Goal: Task Accomplishment & Management: Manage account settings

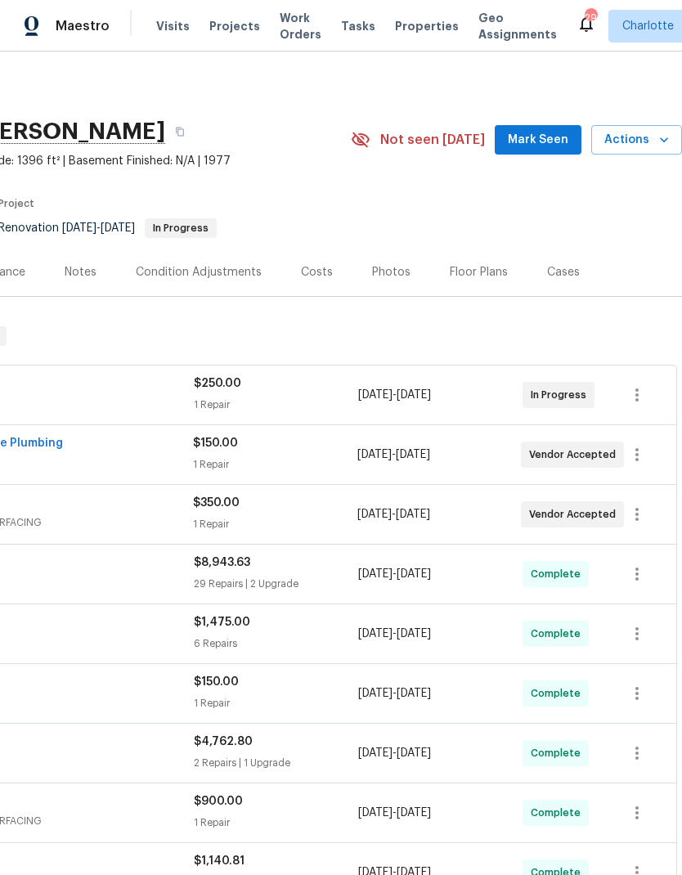
scroll to position [0, 242]
click at [550, 140] on span "Mark Seen" at bounding box center [538, 140] width 60 height 20
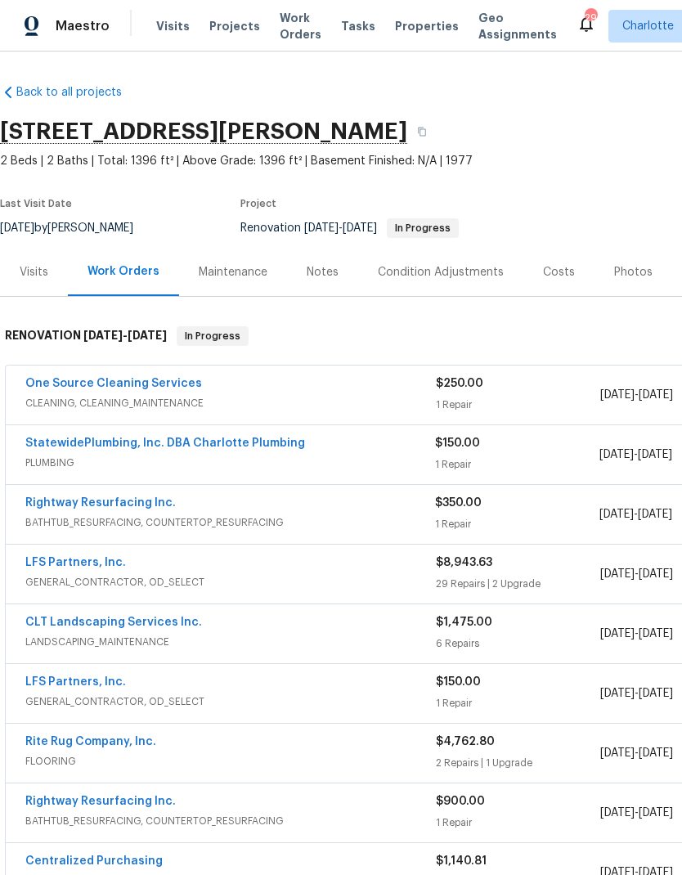
scroll to position [0, 0]
click at [209, 27] on span "Projects" at bounding box center [234, 26] width 51 height 16
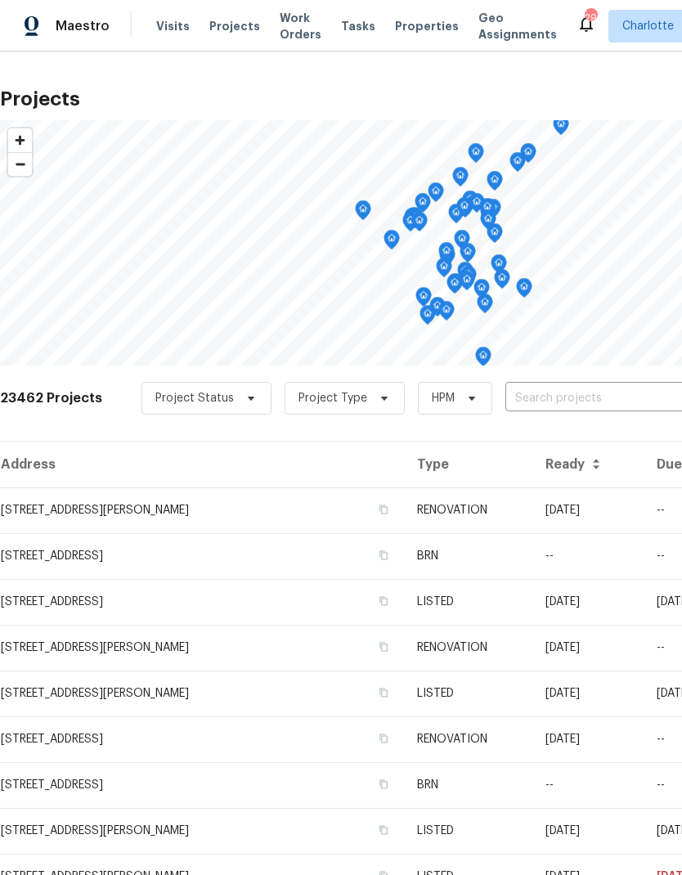
click at [611, 402] on input "text" at bounding box center [598, 398] width 187 height 25
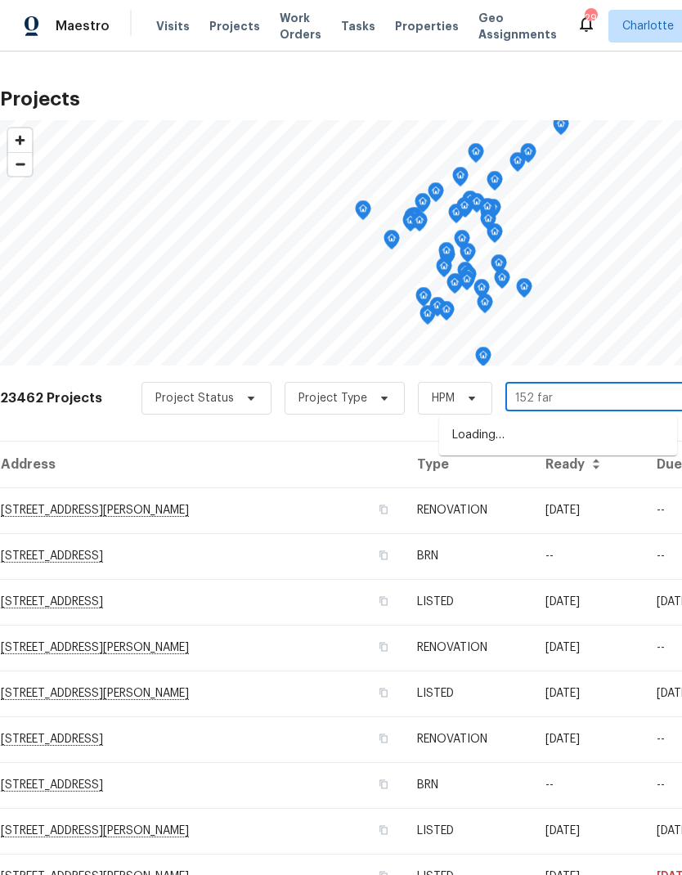
type input "152 farm"
click at [593, 446] on li "152 Farm Springs Dr, Mount Holly, NC 28120" at bounding box center [558, 436] width 238 height 28
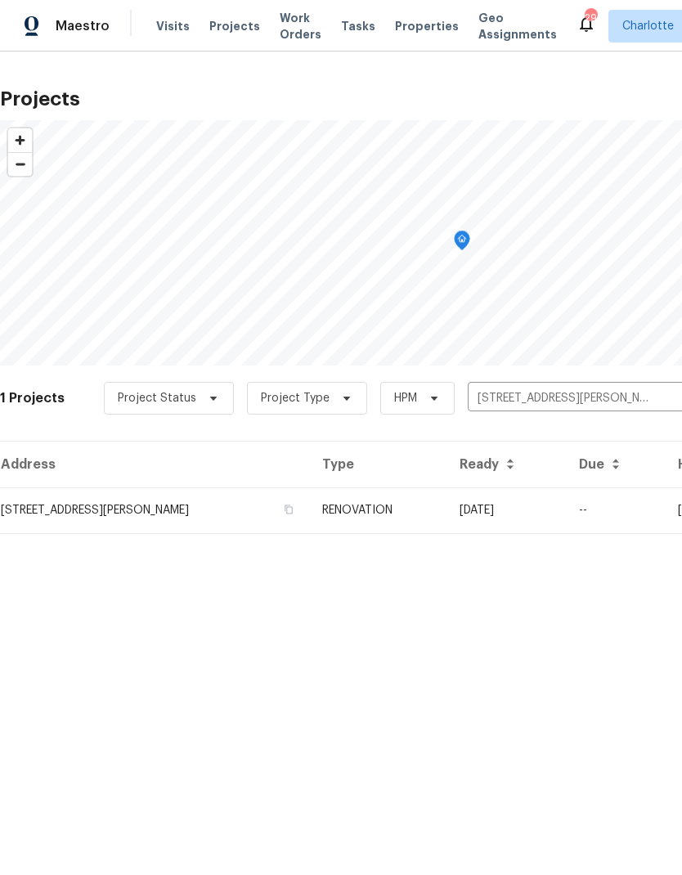
click at [566, 499] on td "09/29/25" at bounding box center [505, 510] width 119 height 46
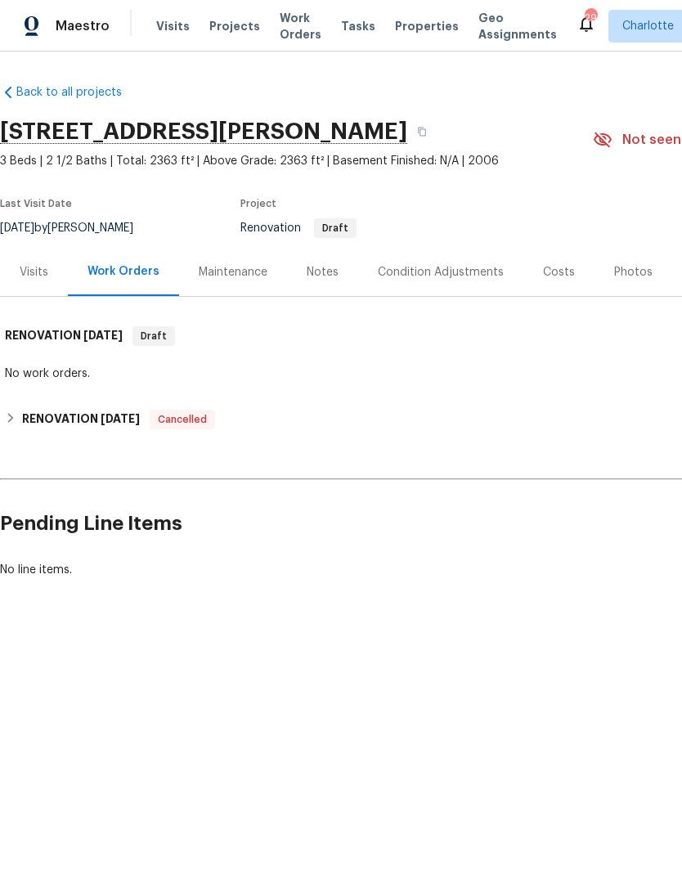
click at [334, 280] on div "Notes" at bounding box center [322, 272] width 71 height 48
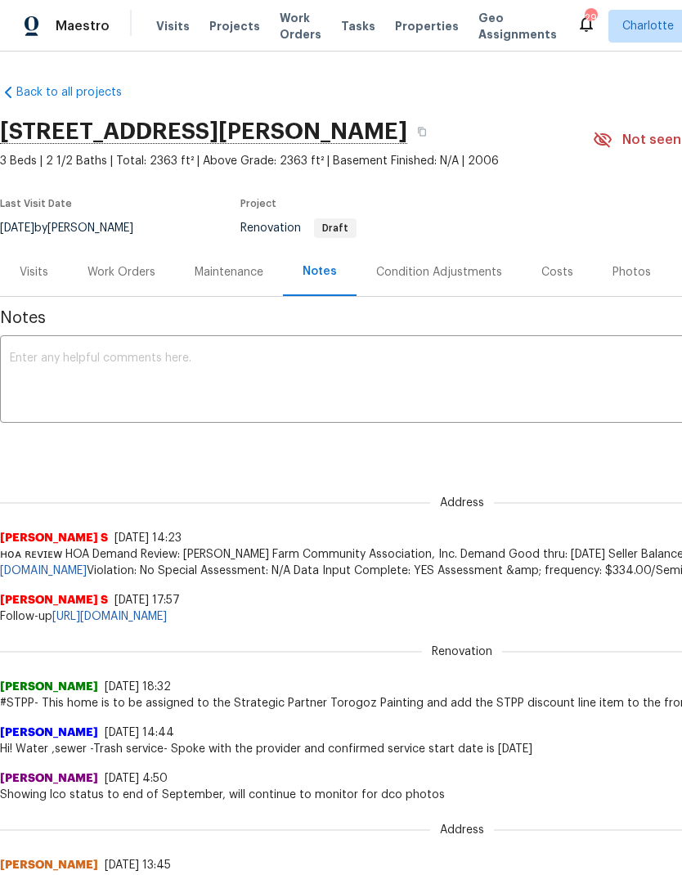
click at [120, 268] on div "Work Orders" at bounding box center [121, 272] width 68 height 16
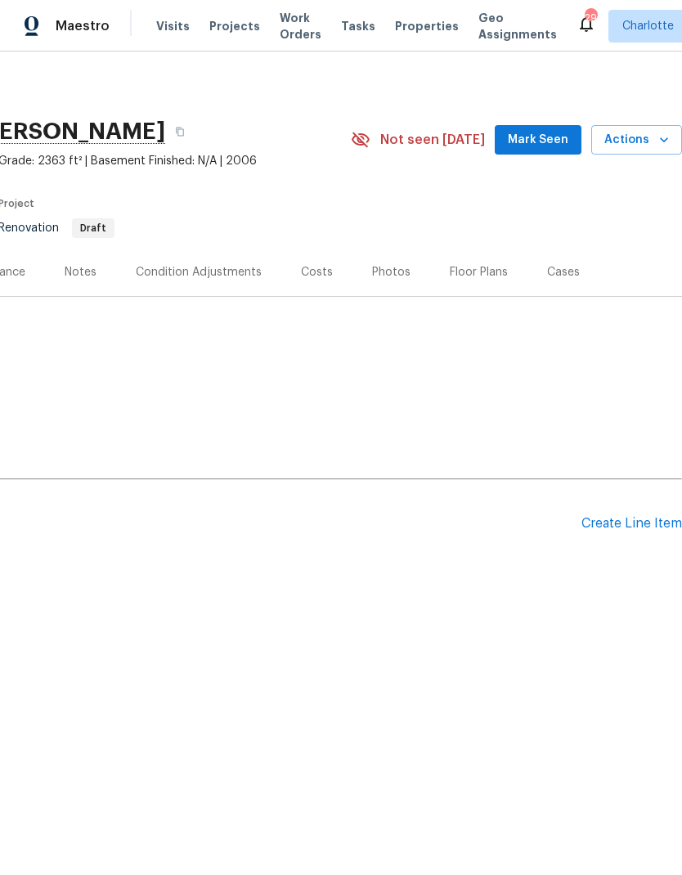
scroll to position [0, 242]
click at [615, 526] on div "Create Line Item" at bounding box center [631, 524] width 101 height 16
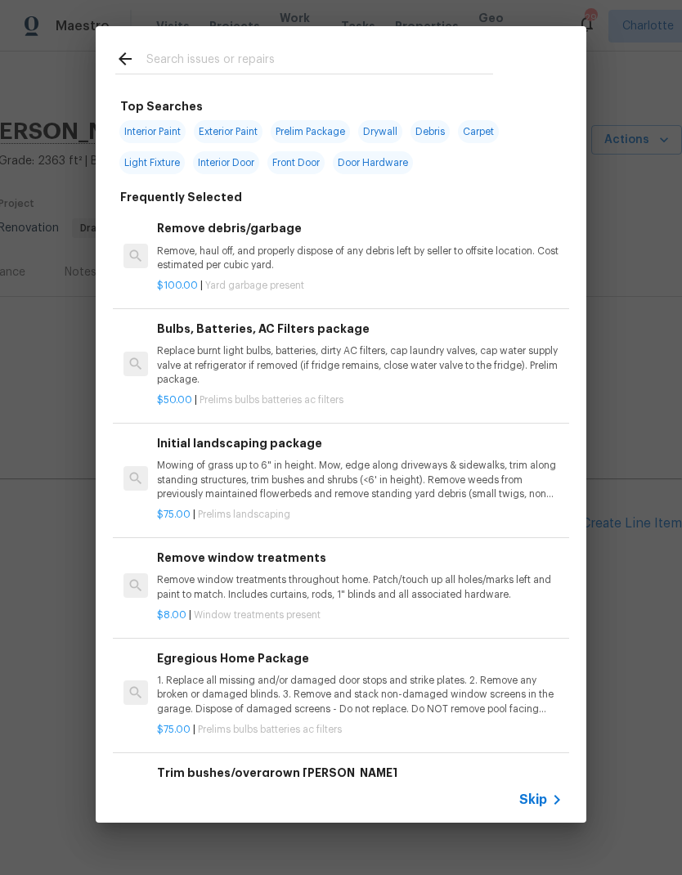
click at [153, 55] on input "text" at bounding box center [319, 61] width 347 height 25
type input "Stpp"
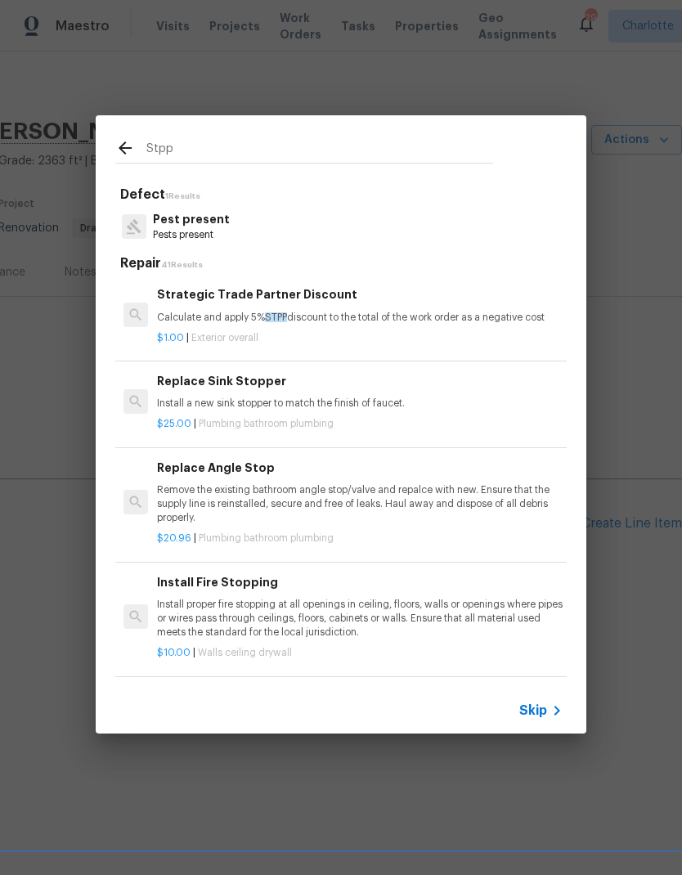
click at [187, 311] on p "Calculate and apply 5% STPP discount to the total of the work order as a negati…" at bounding box center [359, 318] width 405 height 14
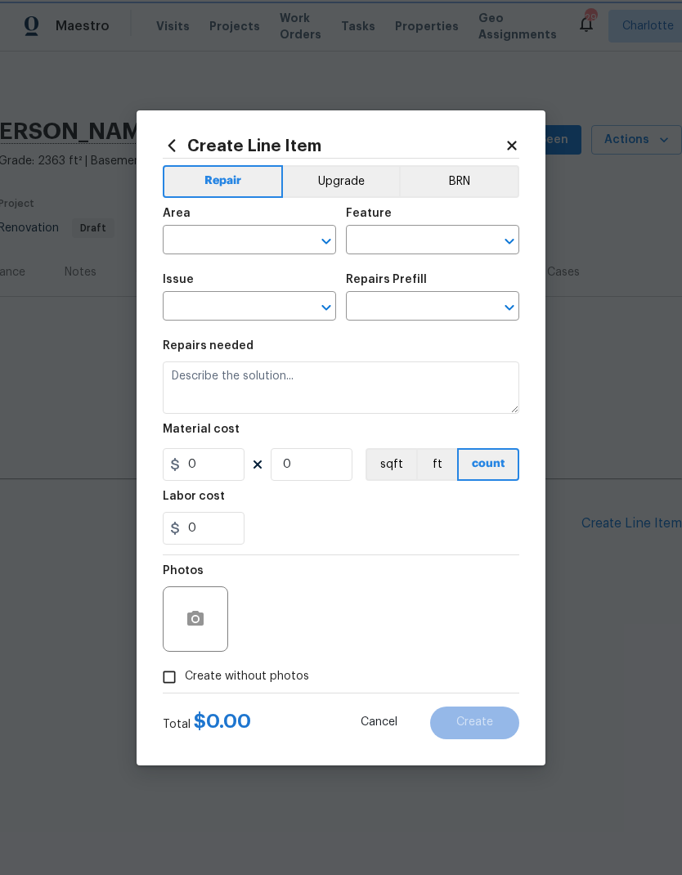
type input "Overall Exterior"
type textarea "Calculate and apply 5% STPP discount to the total of the work order as a negati…"
type input "1"
type input "Strategic Trade Partner Discount $1.00"
type input "1"
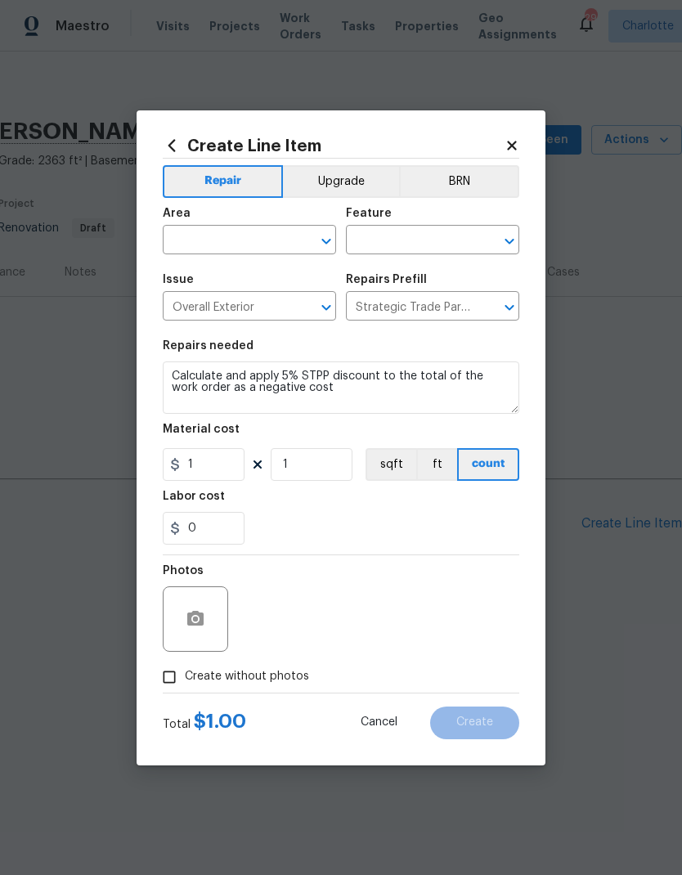
click at [195, 242] on input "text" at bounding box center [227, 241] width 128 height 25
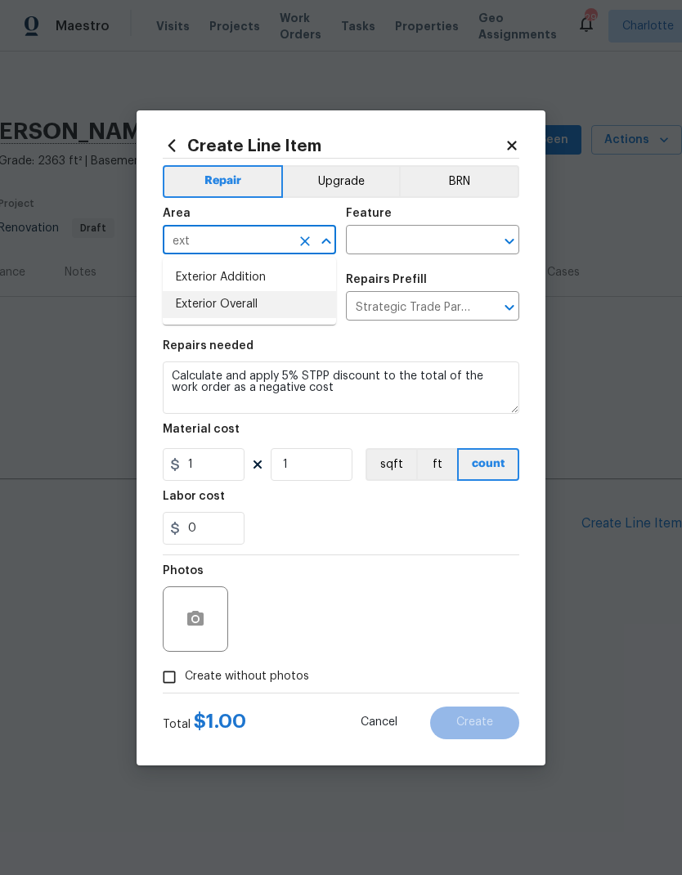
click at [190, 308] on li "Exterior Overall" at bounding box center [249, 304] width 173 height 27
type input "Exterior Overall"
click at [455, 236] on input "text" at bounding box center [410, 241] width 128 height 25
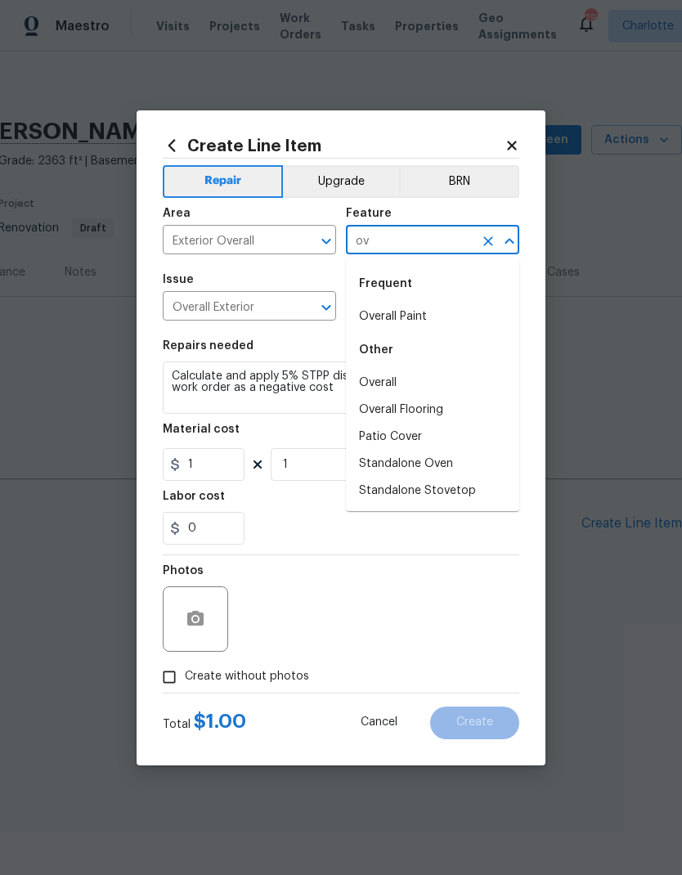
click at [372, 388] on li "Overall" at bounding box center [432, 383] width 173 height 27
type input "Overall"
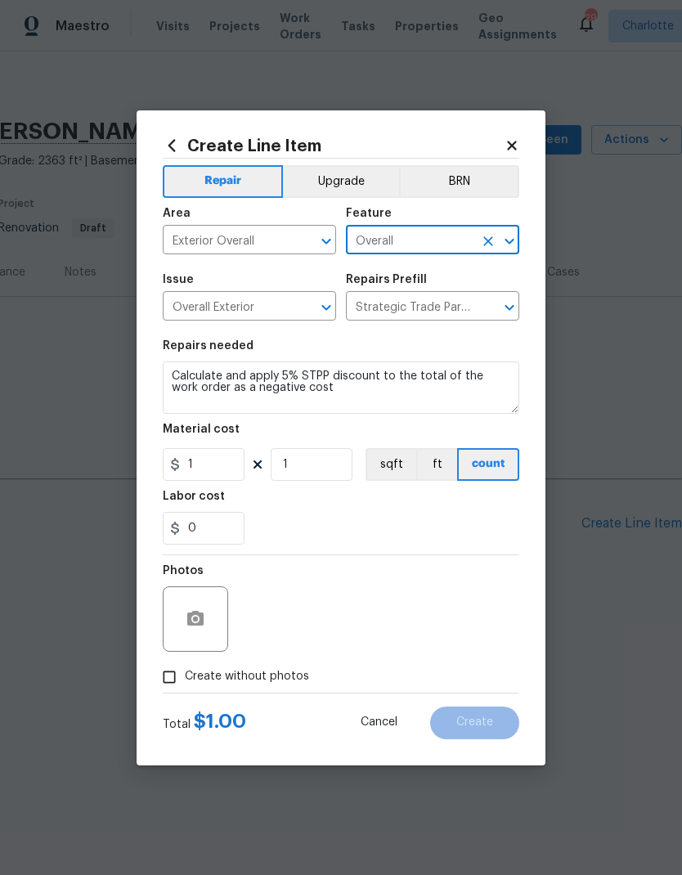
click at [466, 522] on div "0" at bounding box center [341, 528] width 356 height 33
click at [173, 676] on input "Create without photos" at bounding box center [169, 676] width 31 height 31
checkbox input "true"
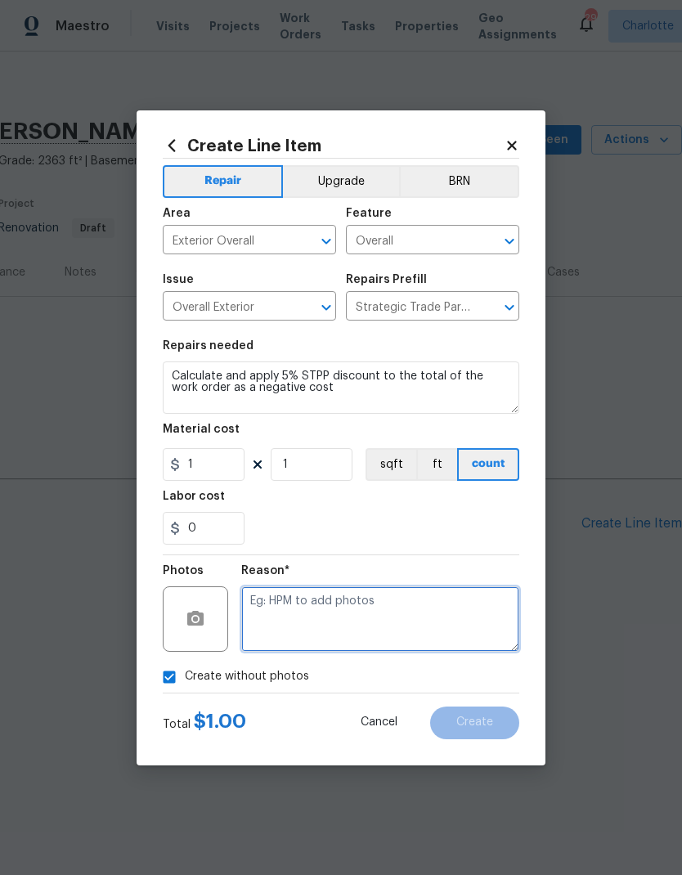
click at [439, 616] on textarea at bounding box center [380, 618] width 278 height 65
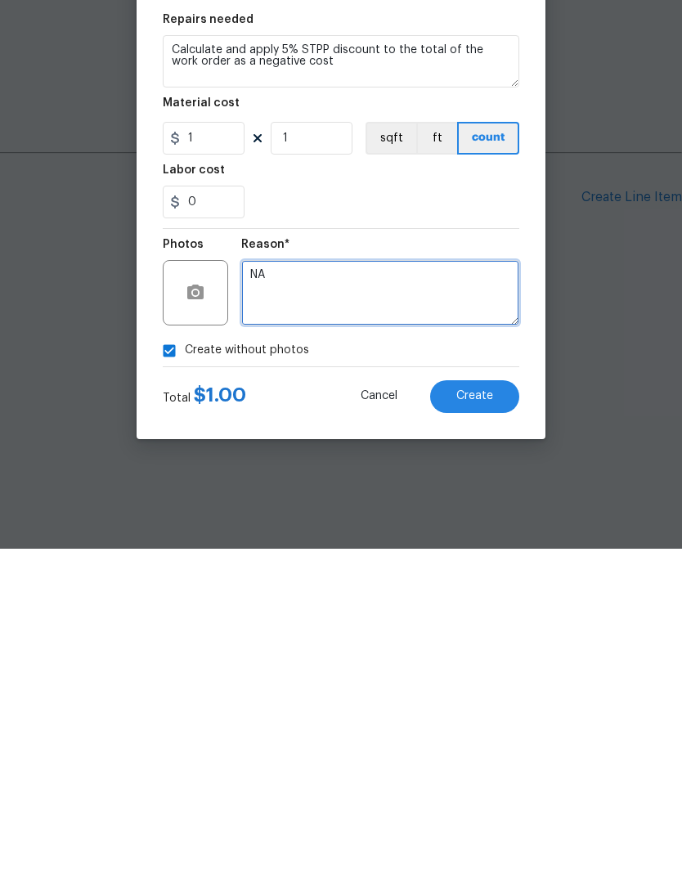
type textarea "NA"
click at [501, 706] on button "Create" at bounding box center [474, 722] width 89 height 33
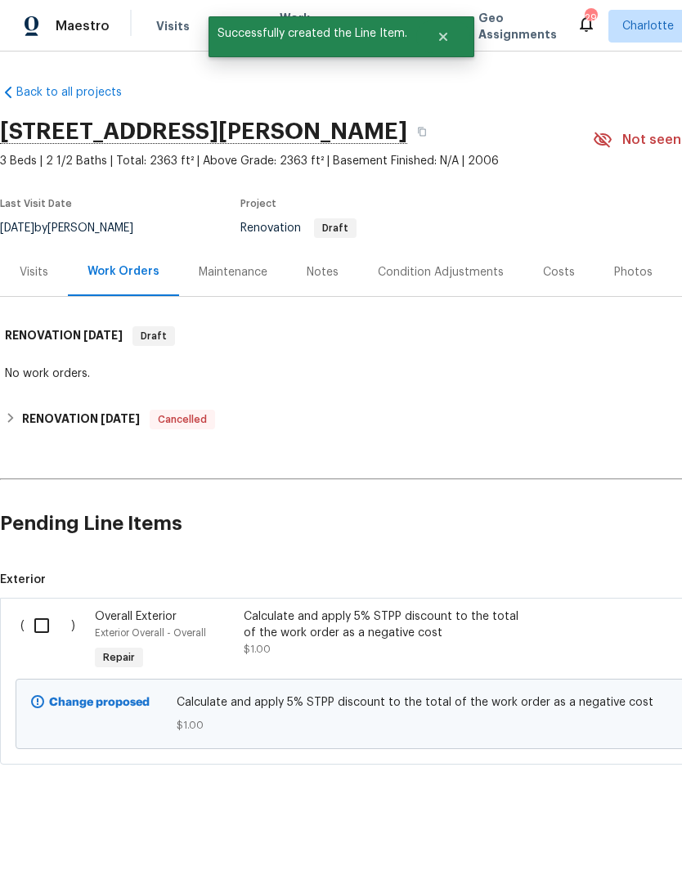
scroll to position [0, 0]
click at [38, 622] on input "checkbox" at bounding box center [48, 625] width 47 height 34
checkbox input "true"
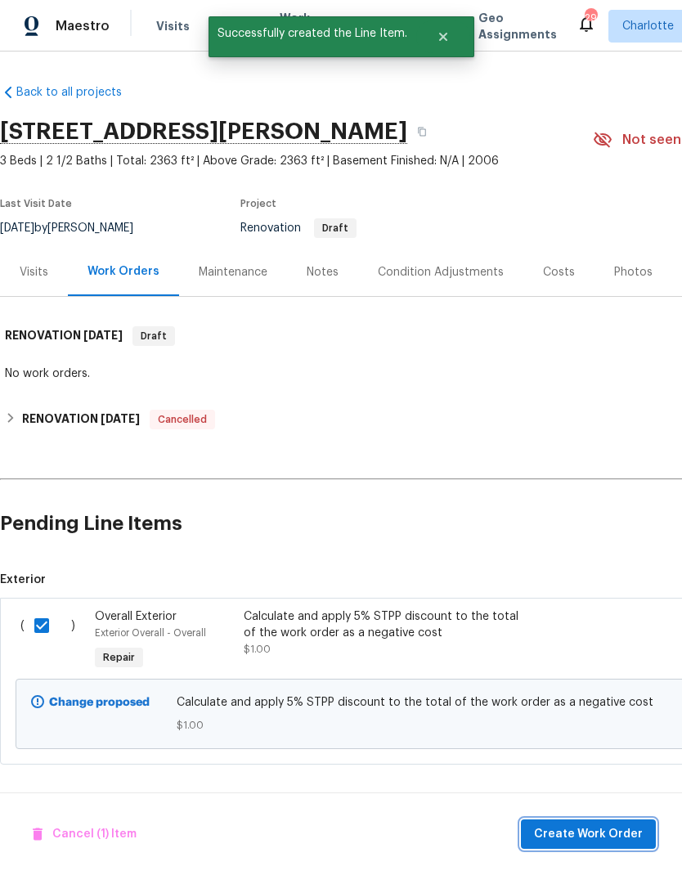
click at [620, 834] on span "Create Work Order" at bounding box center [588, 834] width 109 height 20
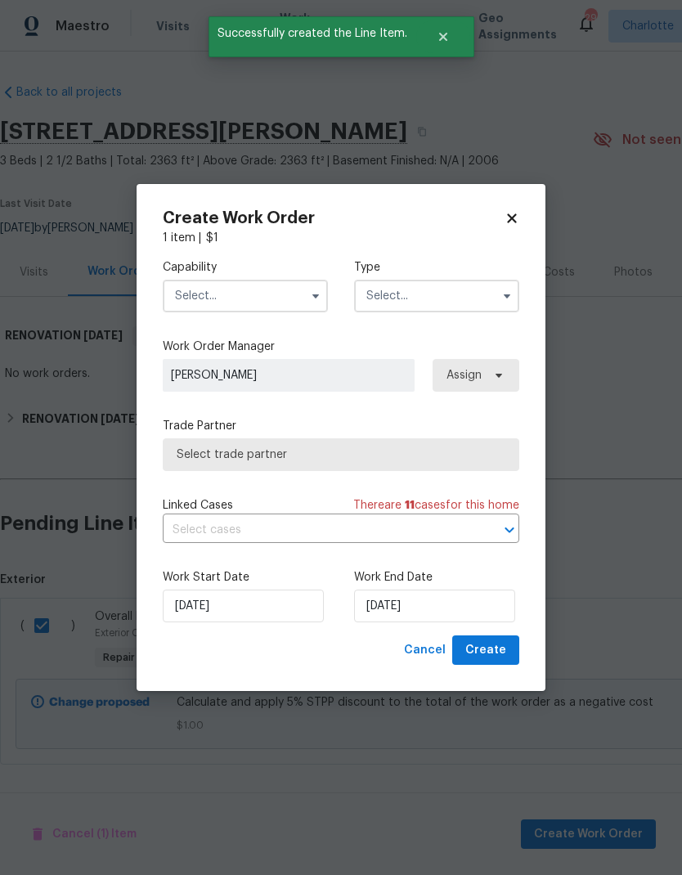
click at [307, 292] on button "button" at bounding box center [316, 296] width 20 height 20
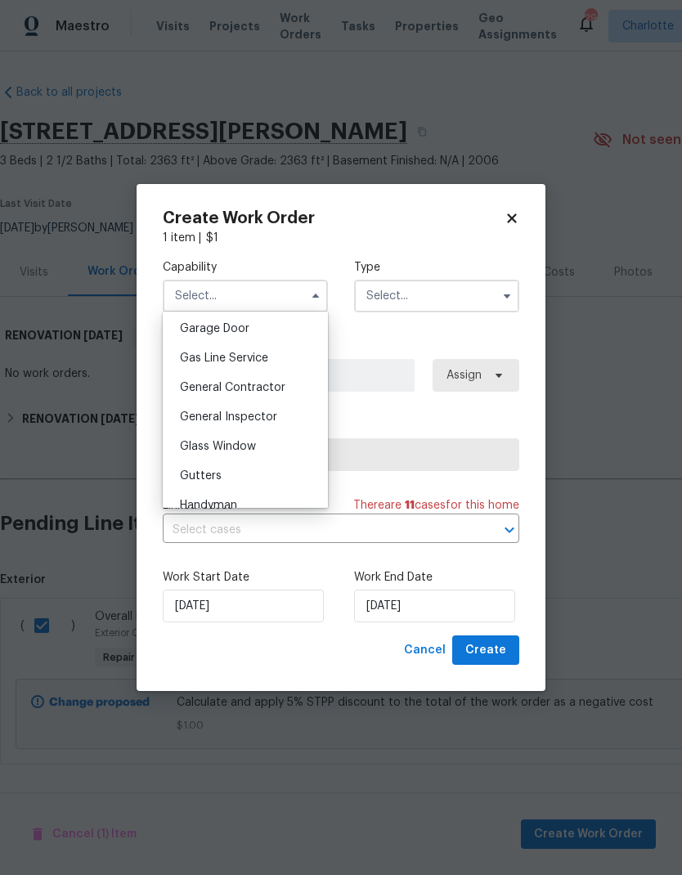
scroll to position [737, 0]
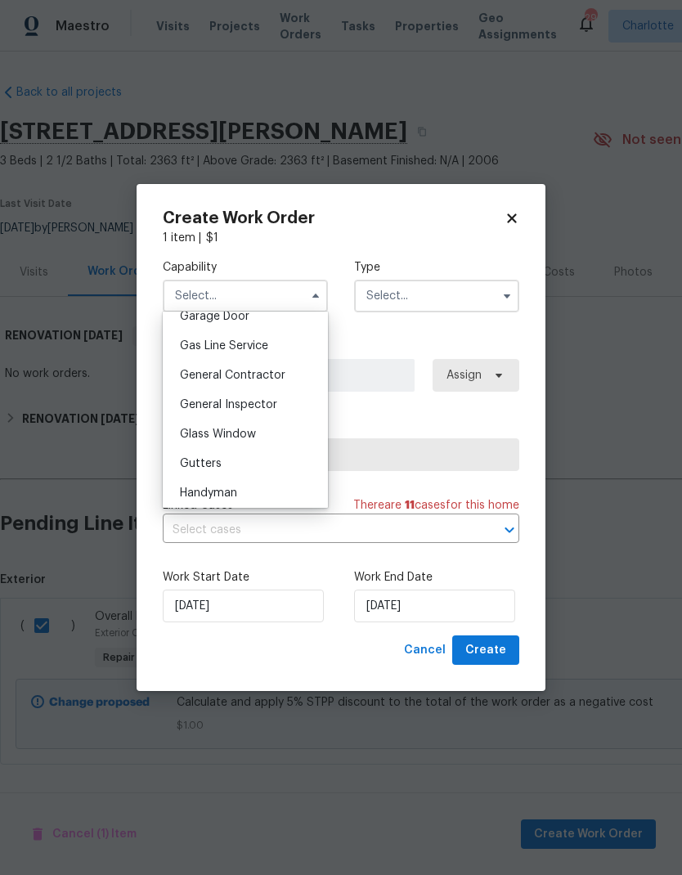
click at [298, 376] on div "General Contractor" at bounding box center [245, 375] width 157 height 29
type input "General Contractor"
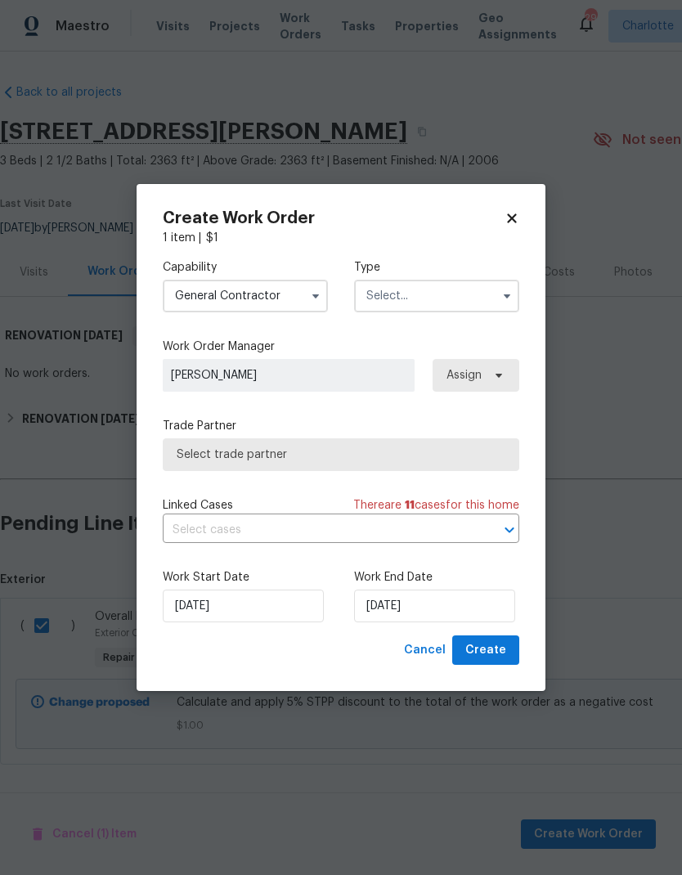
click at [464, 298] on input "text" at bounding box center [436, 296] width 165 height 33
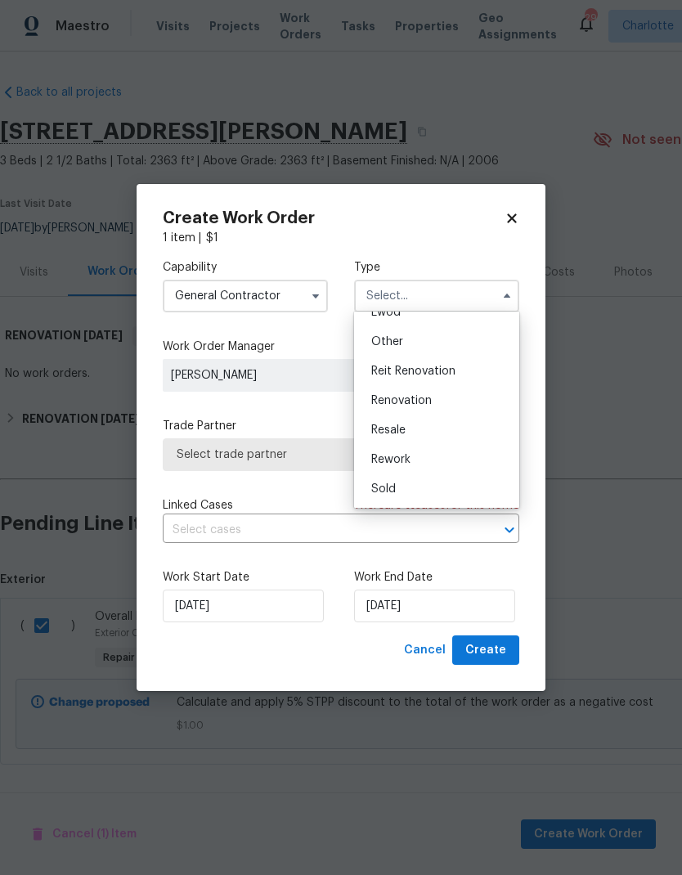
scroll to position [195, 0]
click at [405, 405] on span "Renovation" at bounding box center [401, 400] width 60 height 11
type input "Renovation"
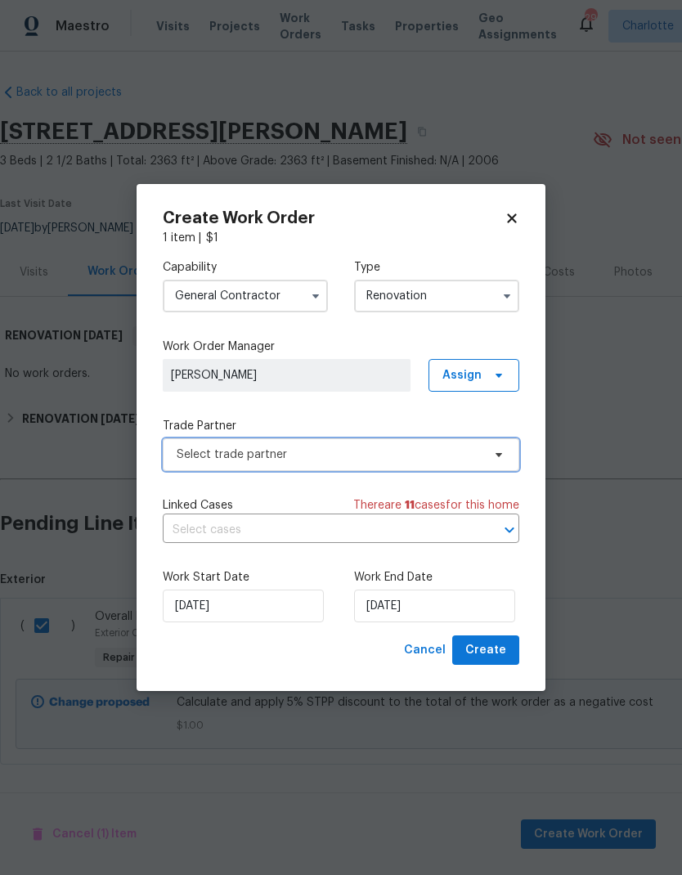
click at [496, 455] on icon at bounding box center [498, 454] width 13 height 13
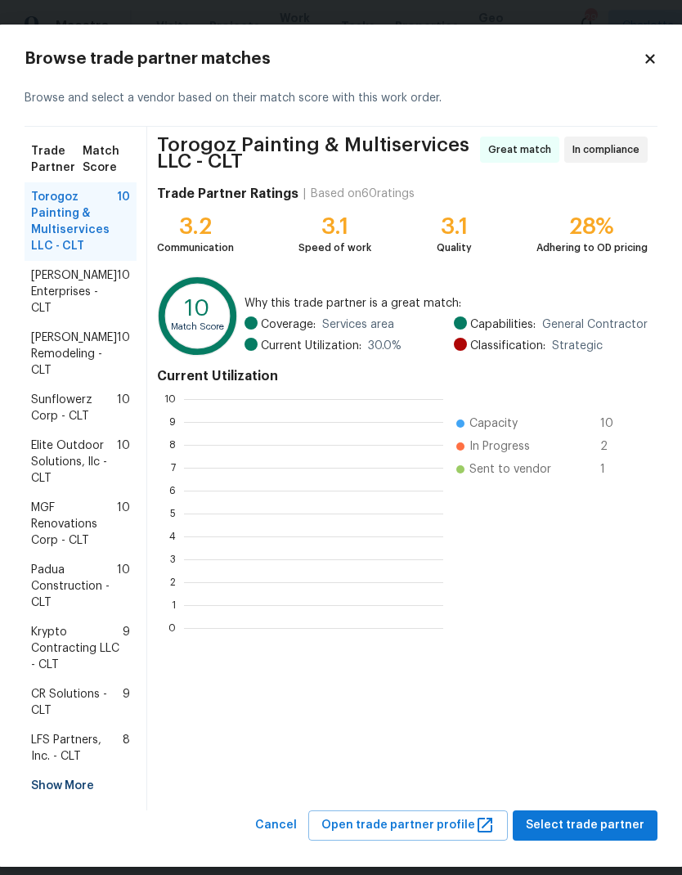
scroll to position [2, 2]
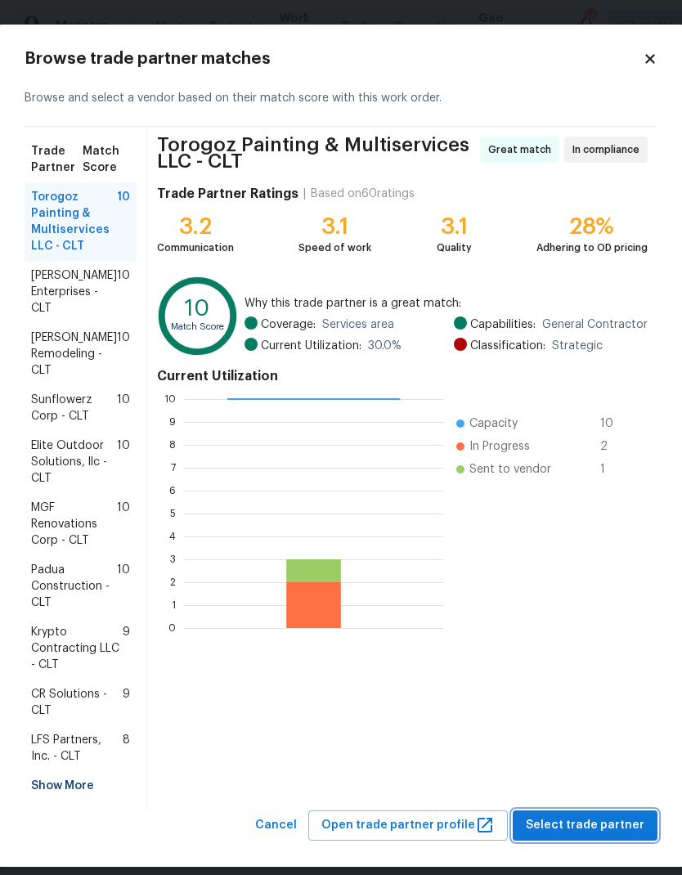
click at [615, 823] on span "Select trade partner" at bounding box center [585, 825] width 119 height 20
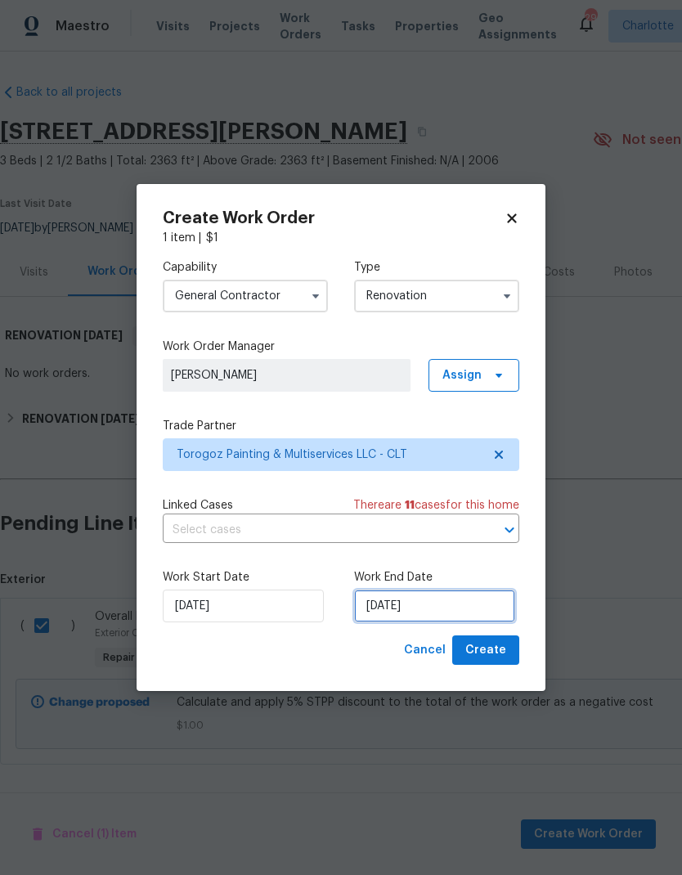
click at [473, 602] on input "9/29/2025" at bounding box center [434, 605] width 161 height 33
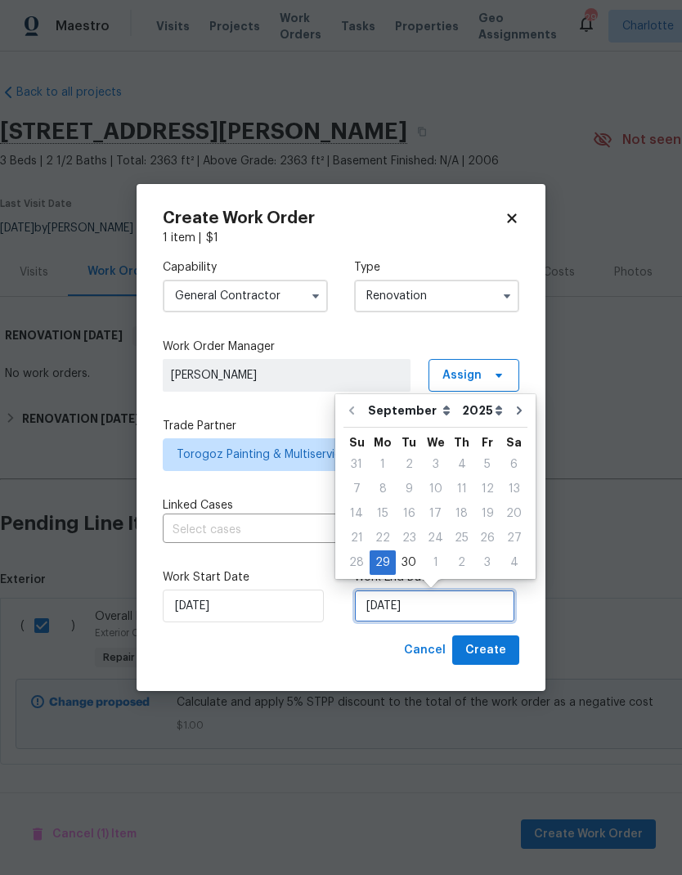
scroll to position [1, 0]
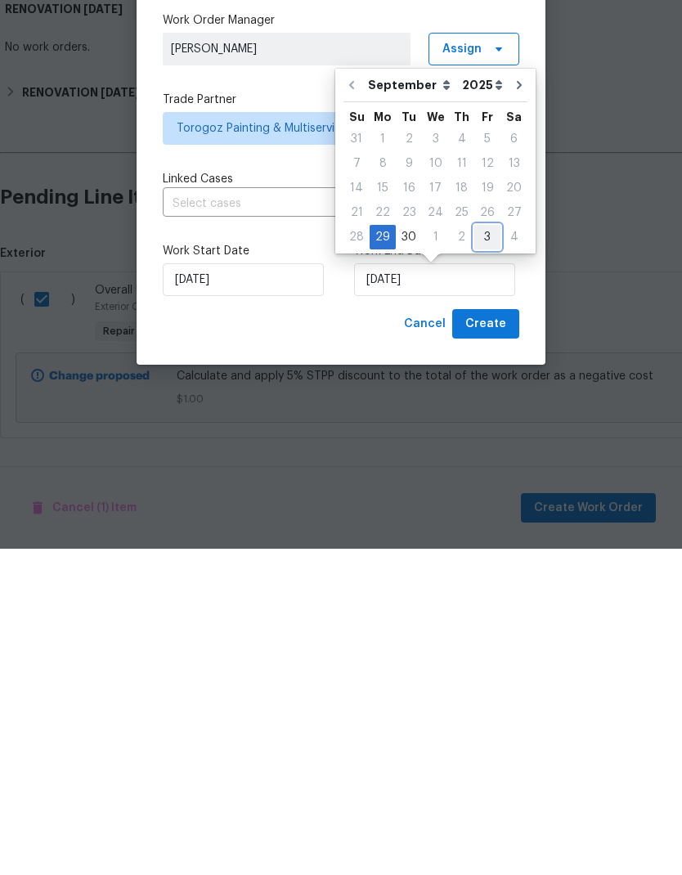
click at [481, 552] on div "3" at bounding box center [487, 563] width 26 height 23
type input "10/3/2025"
select select "9"
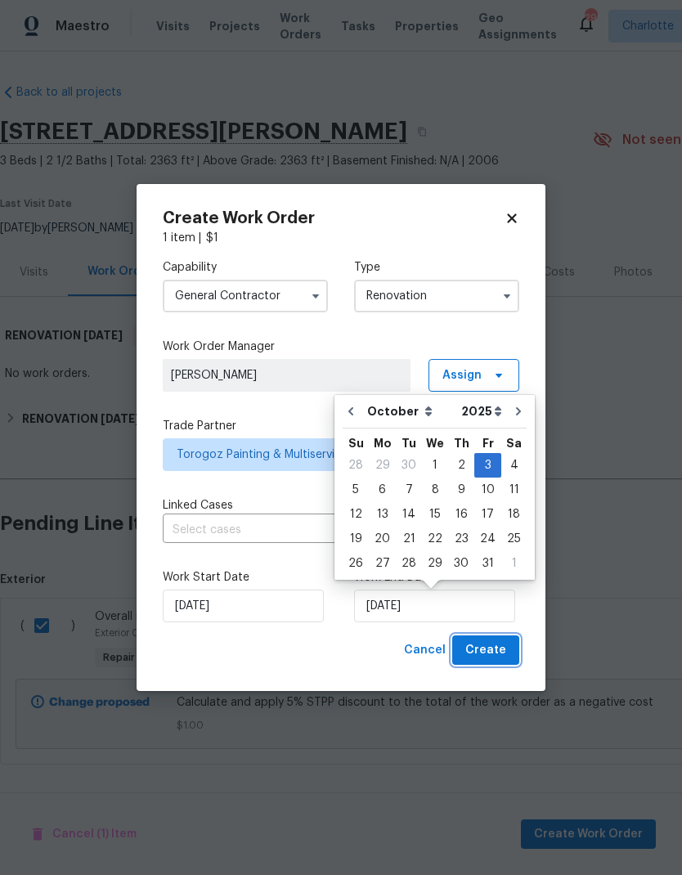
click at [504, 656] on span "Create" at bounding box center [485, 650] width 41 height 20
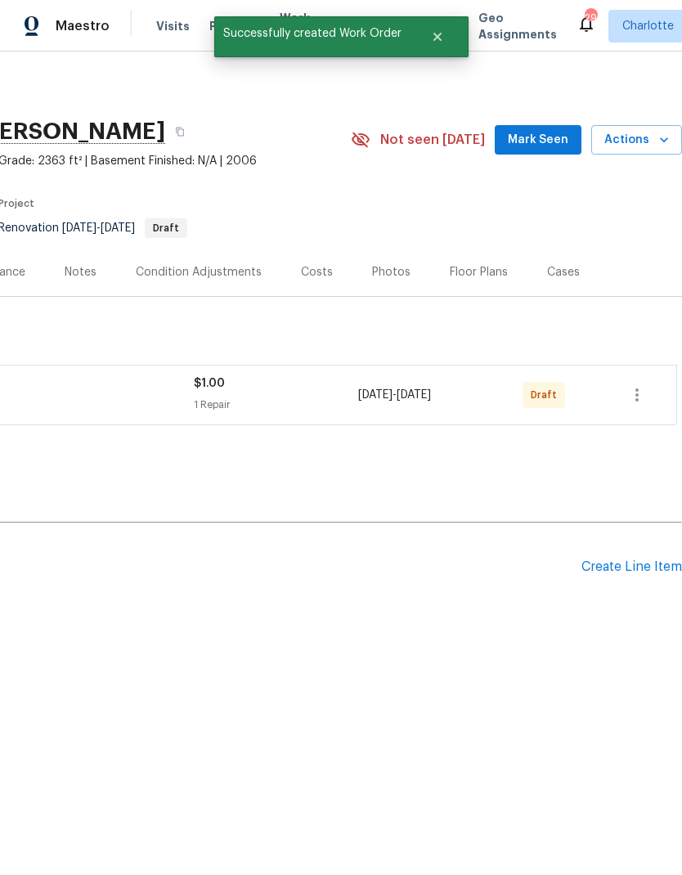
scroll to position [0, 242]
click at [637, 394] on icon "button" at bounding box center [636, 394] width 3 height 13
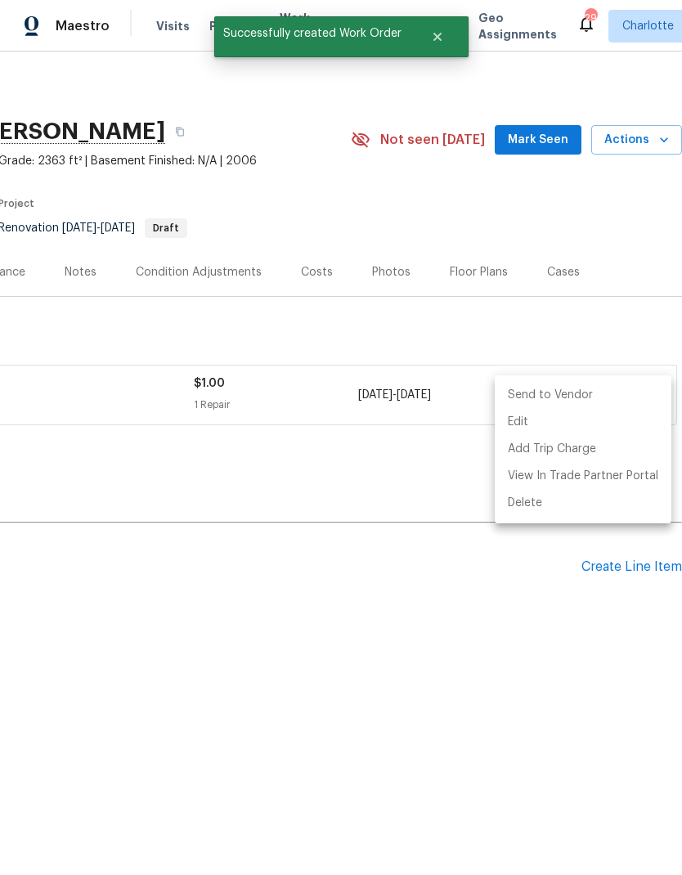
click at [573, 395] on li "Send to Vendor" at bounding box center [583, 395] width 177 height 27
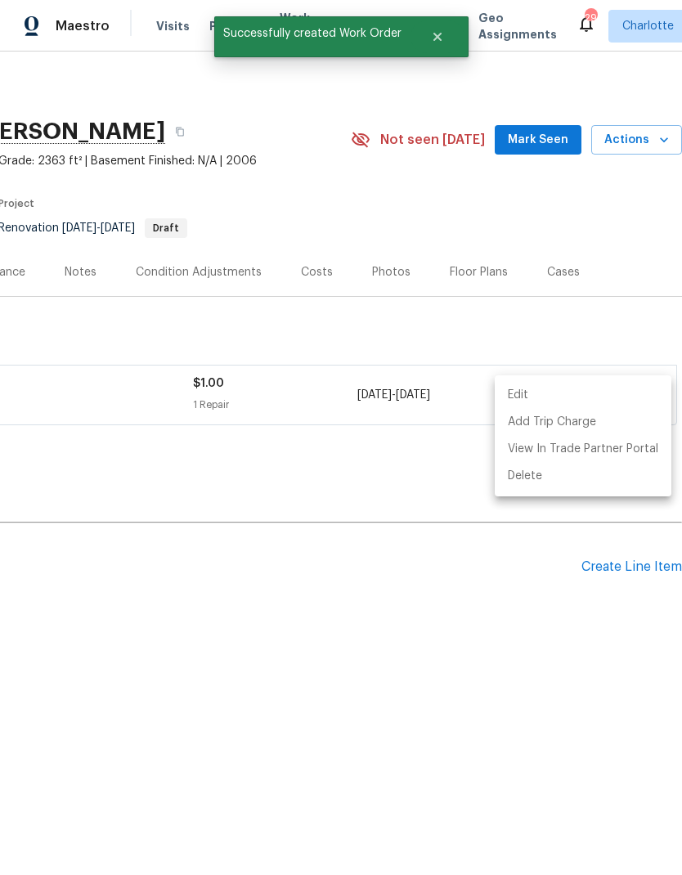
click at [495, 627] on div at bounding box center [341, 437] width 682 height 875
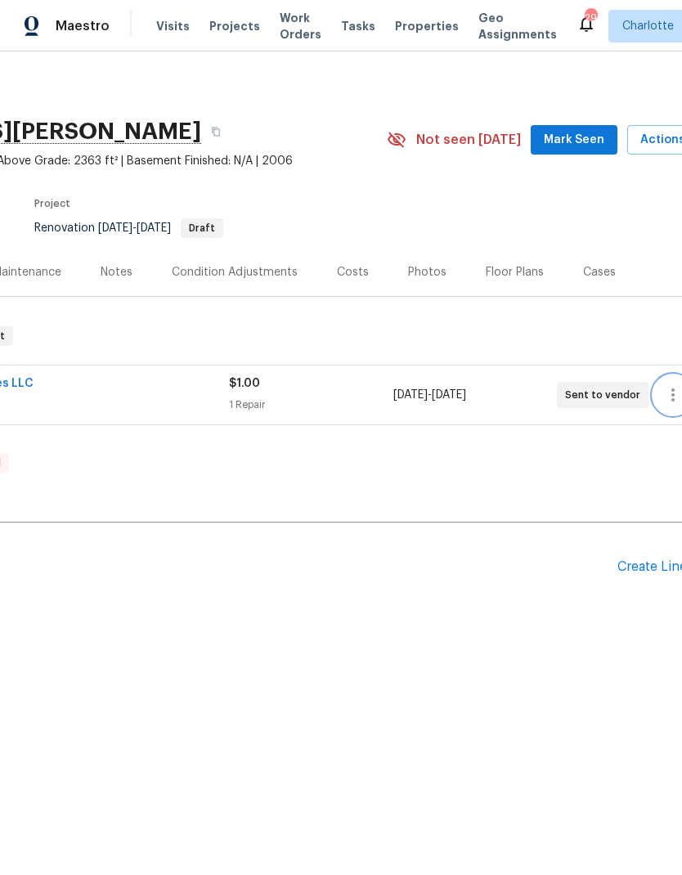
scroll to position [0, 212]
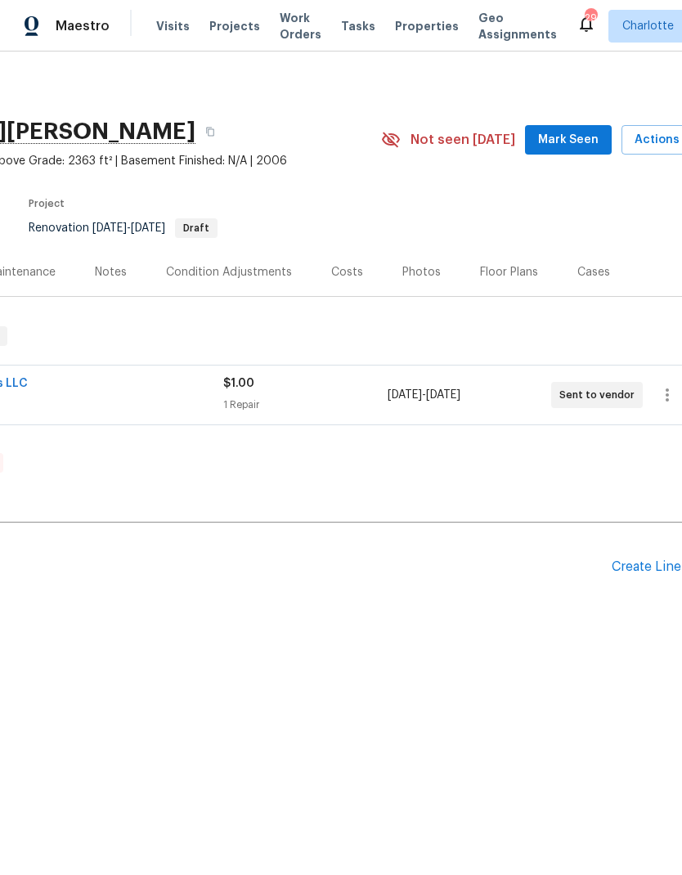
click at [596, 141] on span "Mark Seen" at bounding box center [568, 140] width 60 height 20
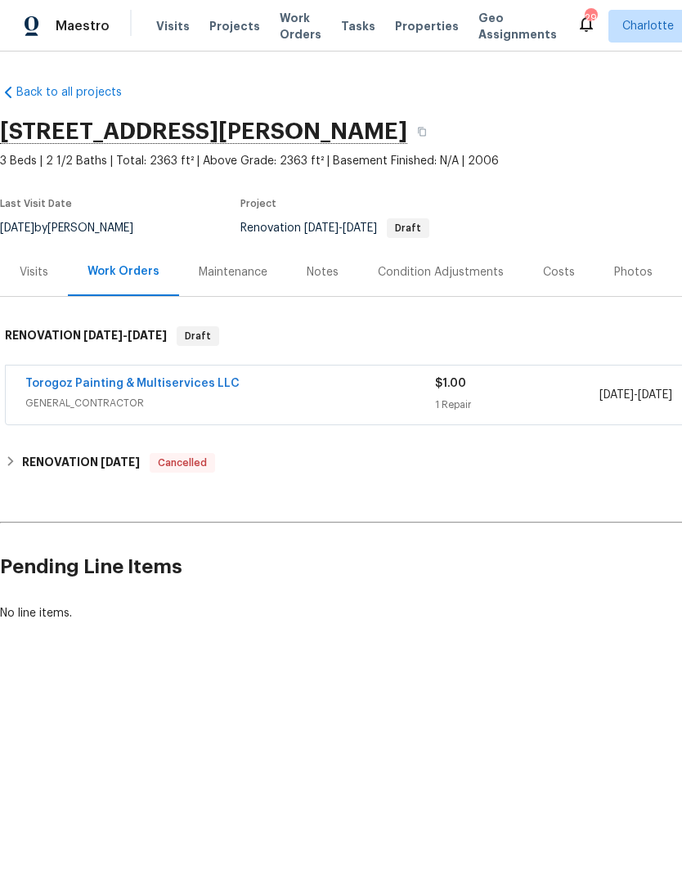
scroll to position [0, 0]
click at [310, 279] on div "Notes" at bounding box center [323, 272] width 32 height 16
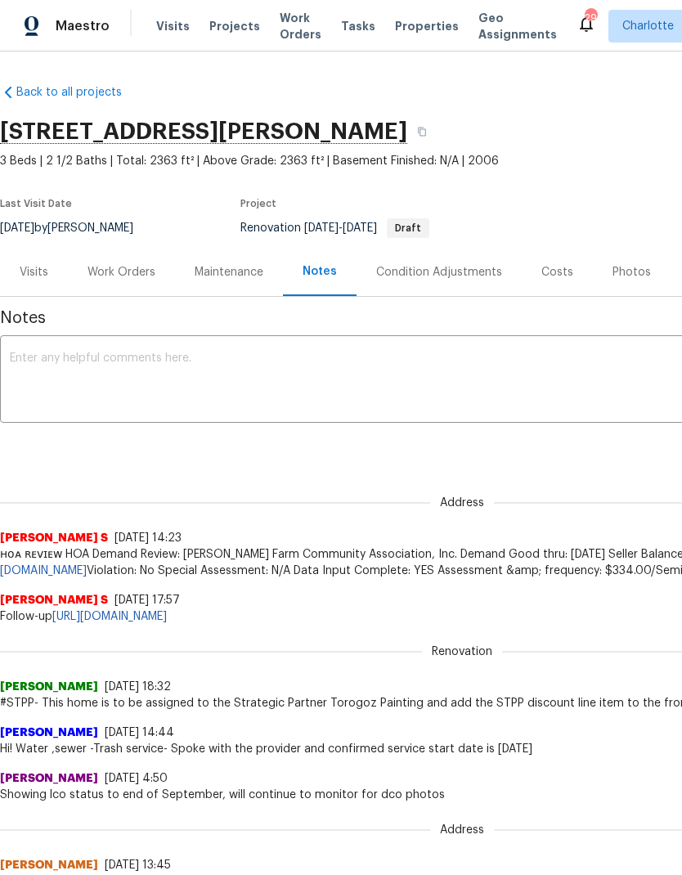
click at [465, 377] on textarea at bounding box center [462, 380] width 904 height 57
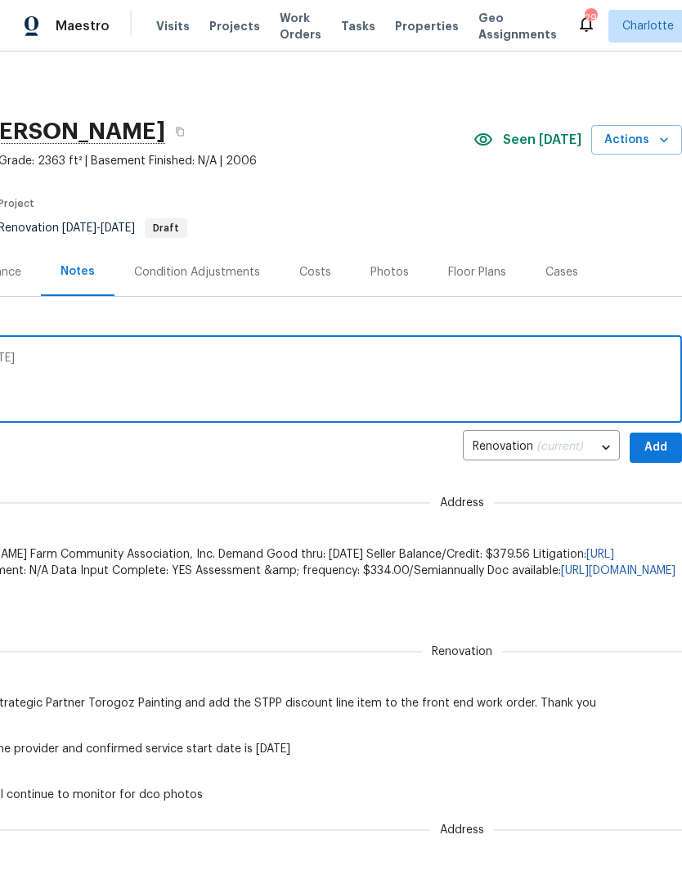
scroll to position [0, 242]
type textarea "No dco photos yet, will monitor but D1 Monday"
click at [660, 441] on span "Add" at bounding box center [656, 447] width 26 height 20
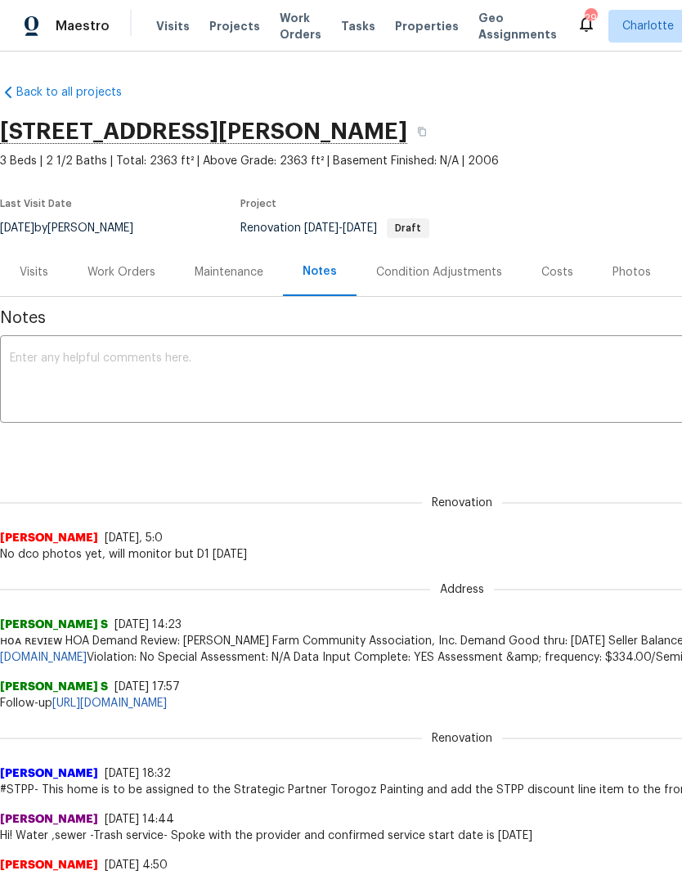
scroll to position [0, -2]
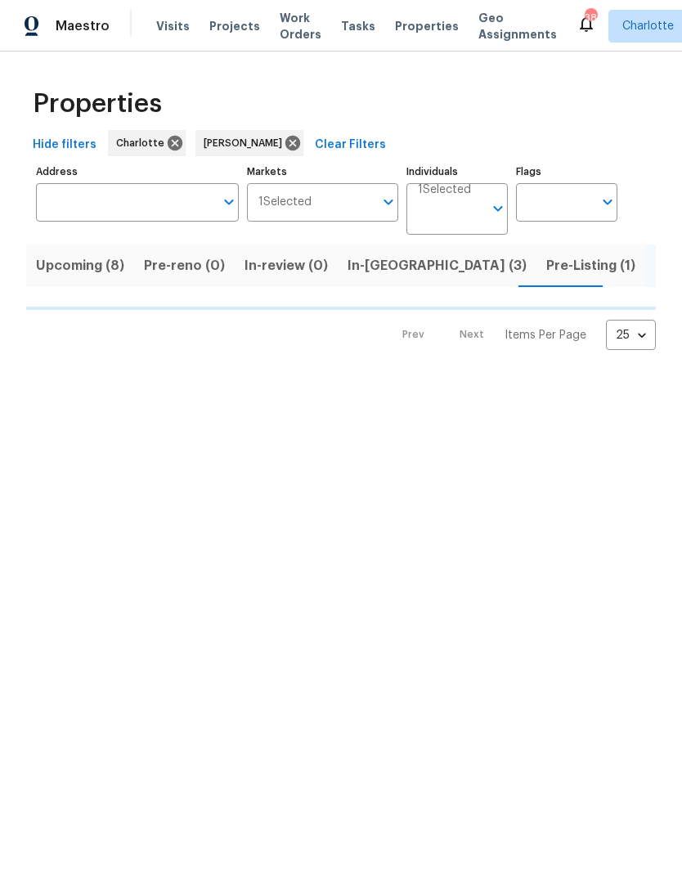
click at [383, 269] on span "In-[GEOGRAPHIC_DATA] (3)" at bounding box center [436, 265] width 179 height 23
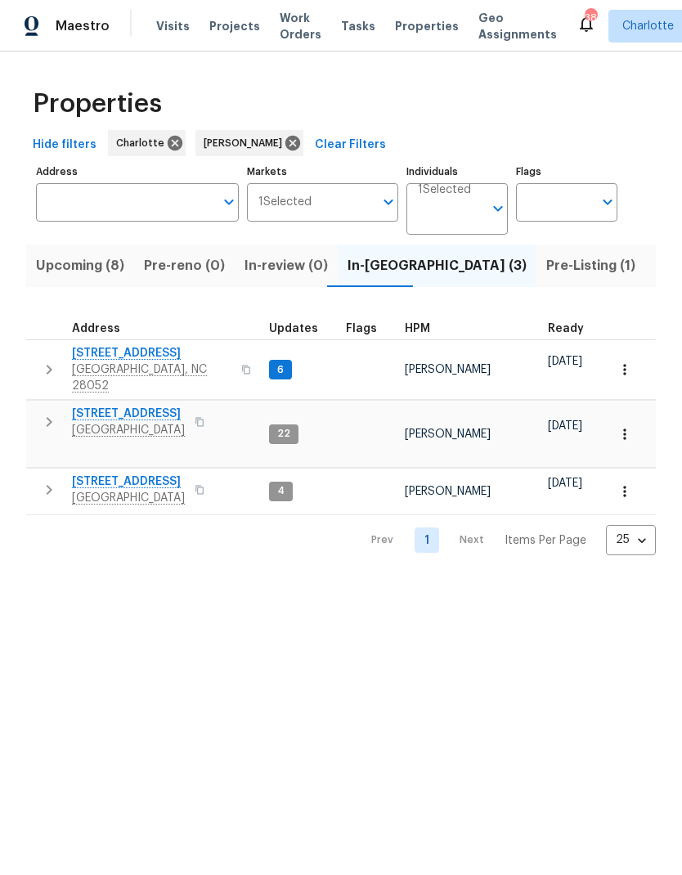
click at [56, 375] on button "button" at bounding box center [49, 369] width 33 height 49
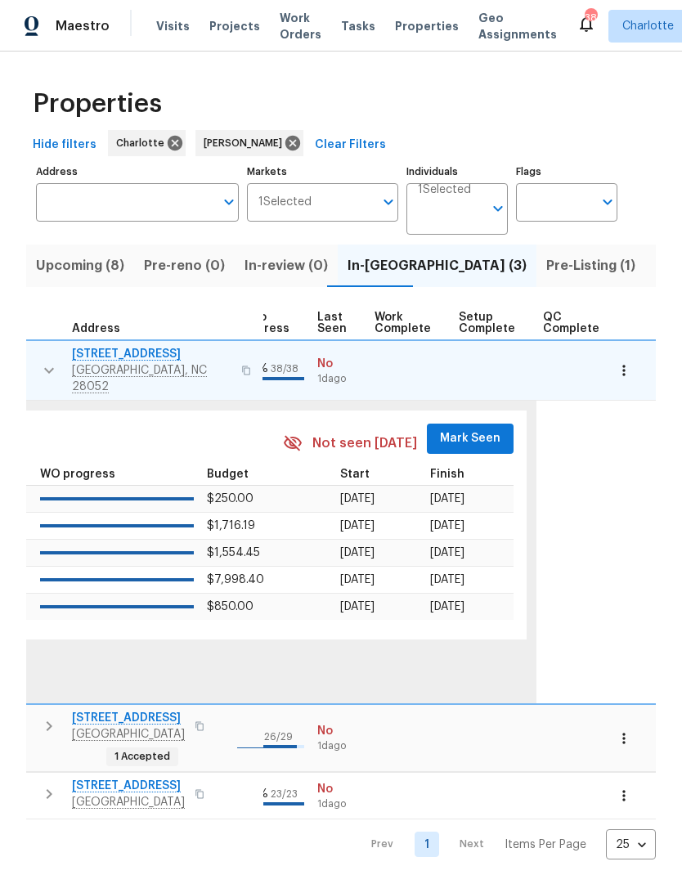
click at [473, 428] on span "Mark Seen" at bounding box center [470, 438] width 60 height 20
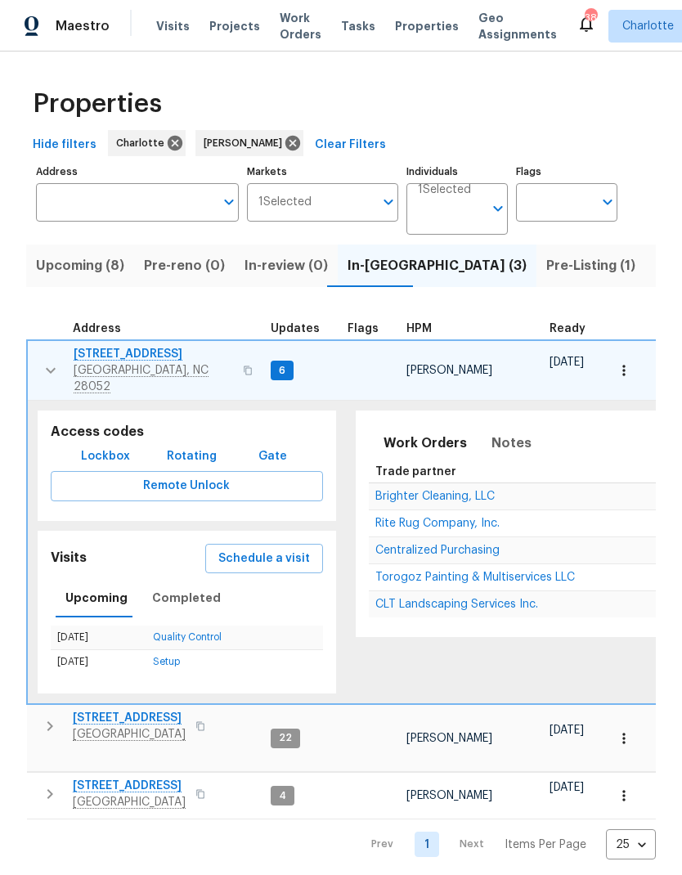
click at [46, 361] on icon "button" at bounding box center [51, 371] width 20 height 20
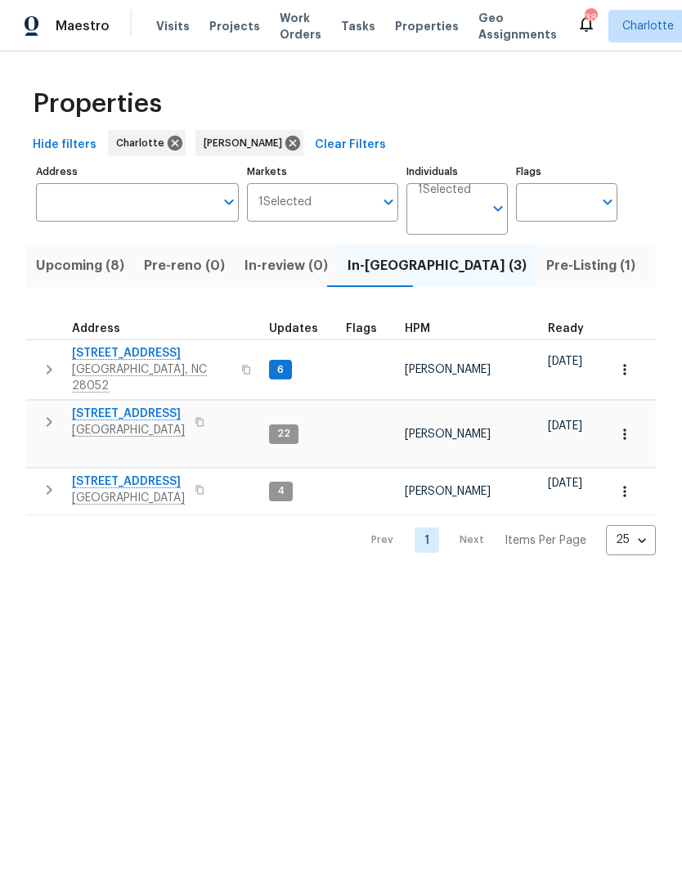
click at [48, 417] on icon "button" at bounding box center [50, 422] width 6 height 10
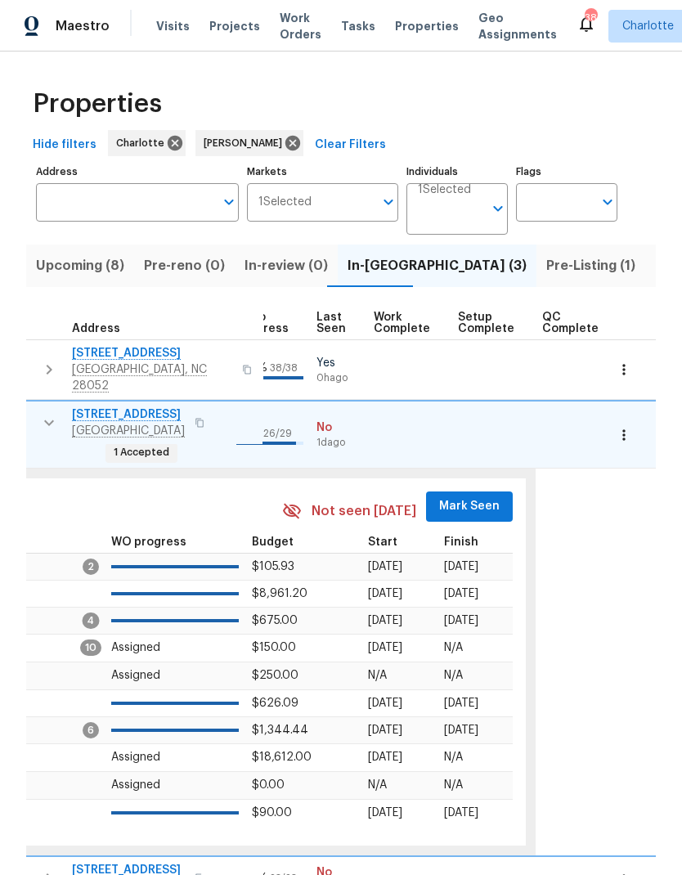
scroll to position [0, 763]
click at [460, 496] on span "Mark Seen" at bounding box center [470, 506] width 60 height 20
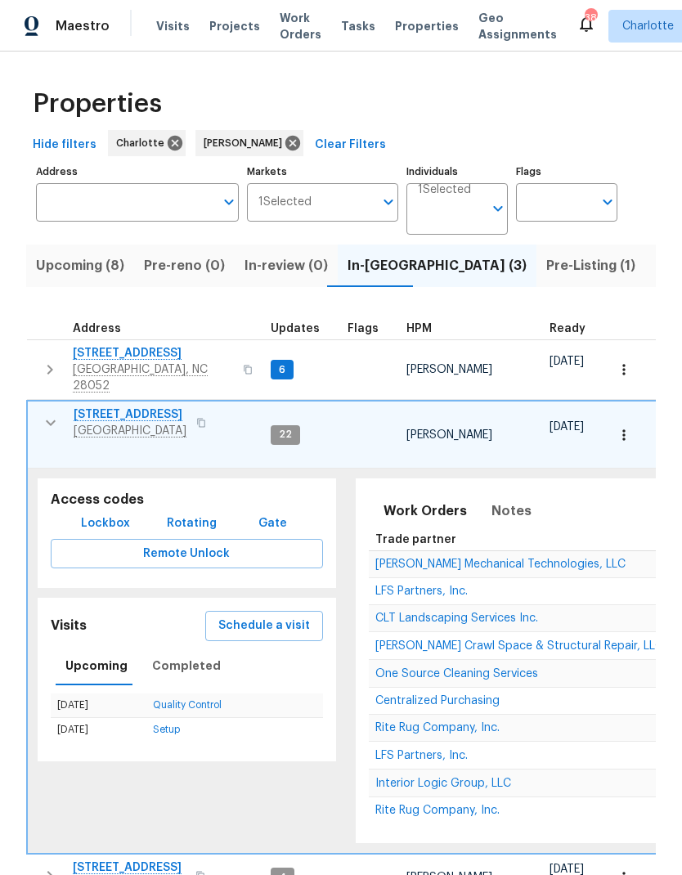
scroll to position [0, -1]
click at [48, 413] on icon "button" at bounding box center [51, 423] width 20 height 20
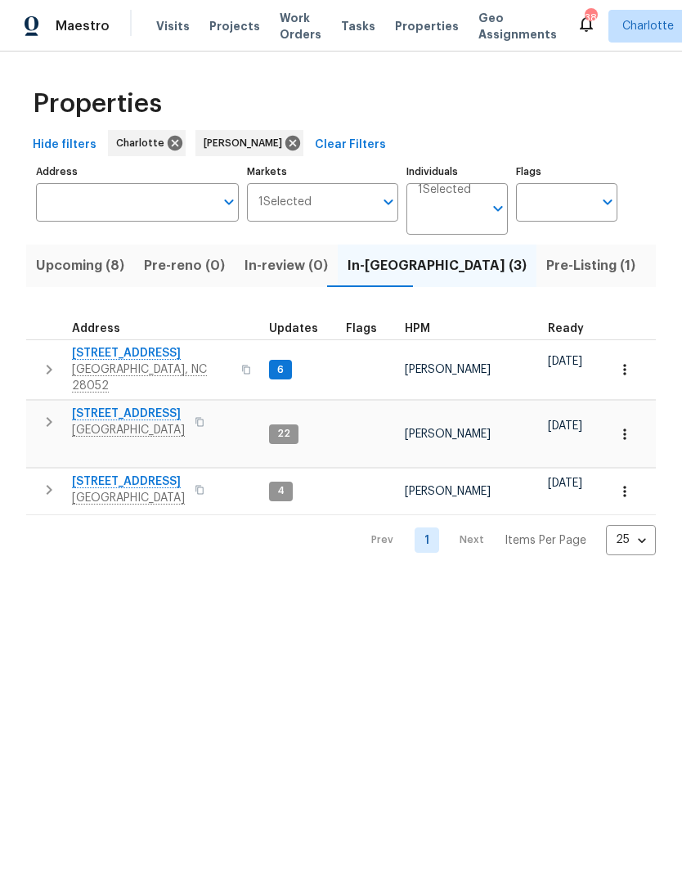
click at [46, 480] on icon "button" at bounding box center [49, 490] width 20 height 20
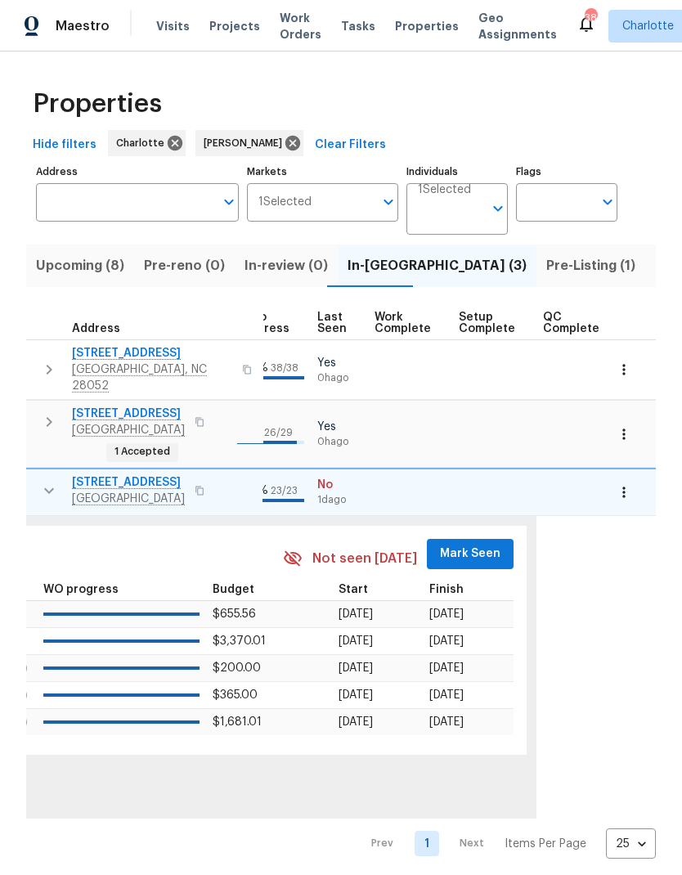
click at [450, 544] on span "Mark Seen" at bounding box center [470, 554] width 60 height 20
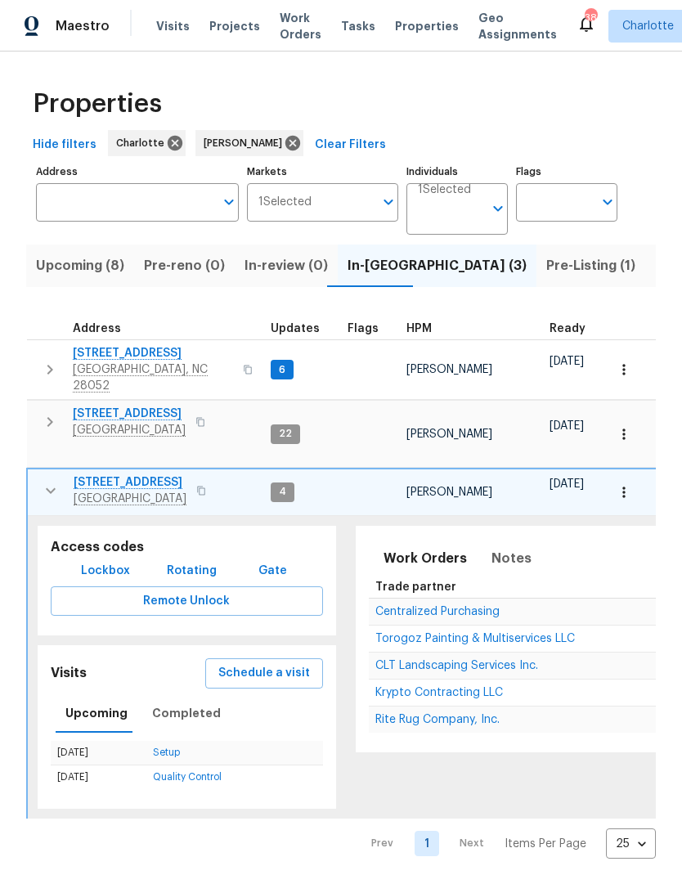
click at [44, 481] on icon "button" at bounding box center [51, 491] width 20 height 20
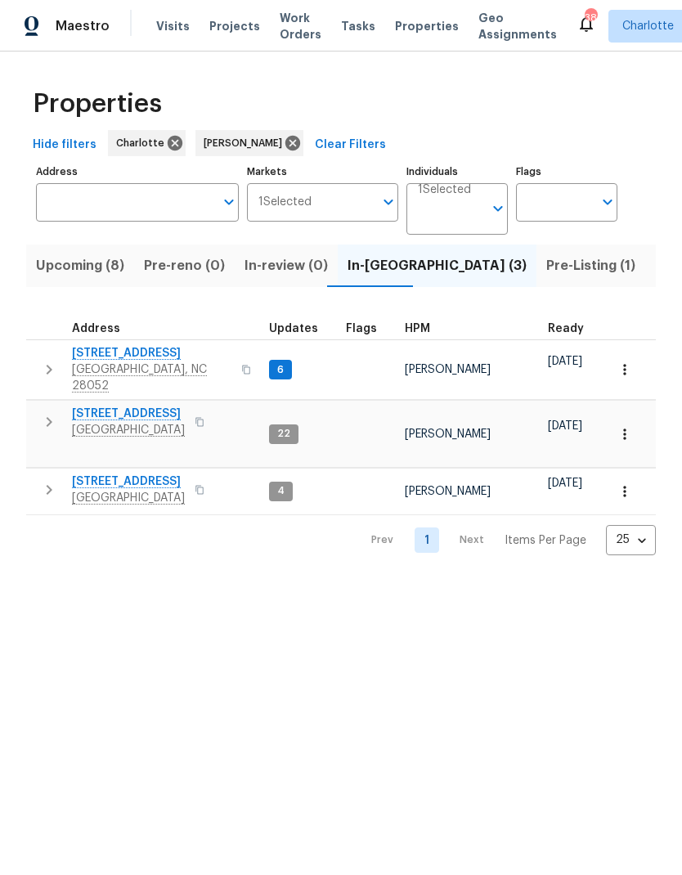
click at [56, 271] on span "Upcoming (8)" at bounding box center [80, 265] width 88 height 23
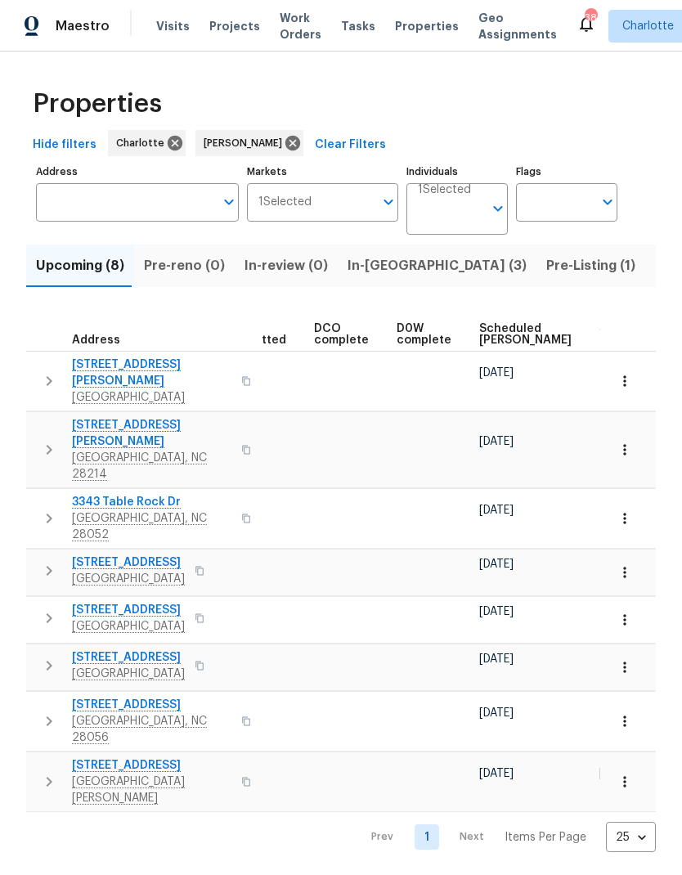
scroll to position [0, 343]
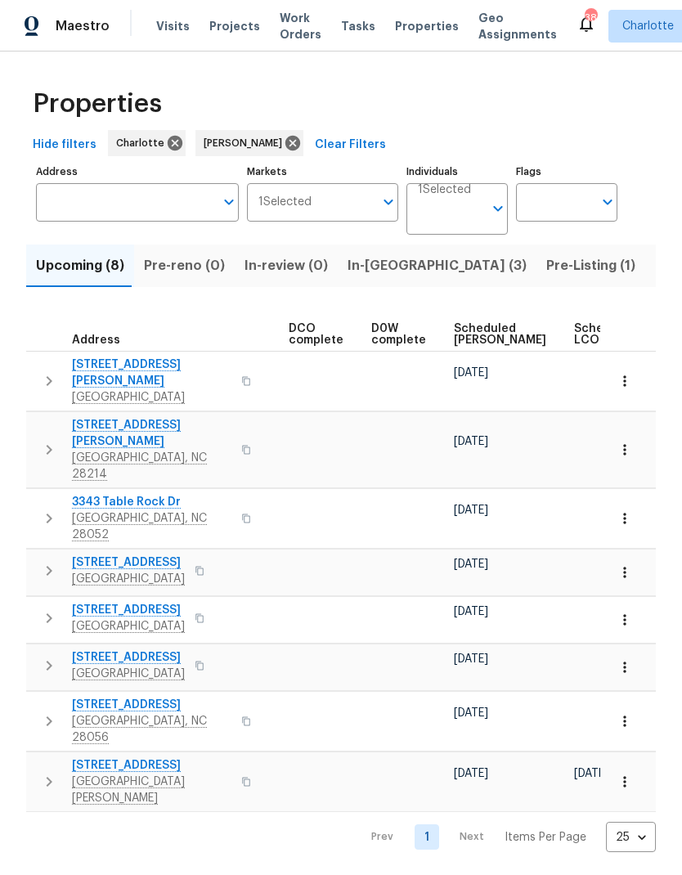
click at [486, 329] on span "Scheduled COE" at bounding box center [500, 334] width 92 height 23
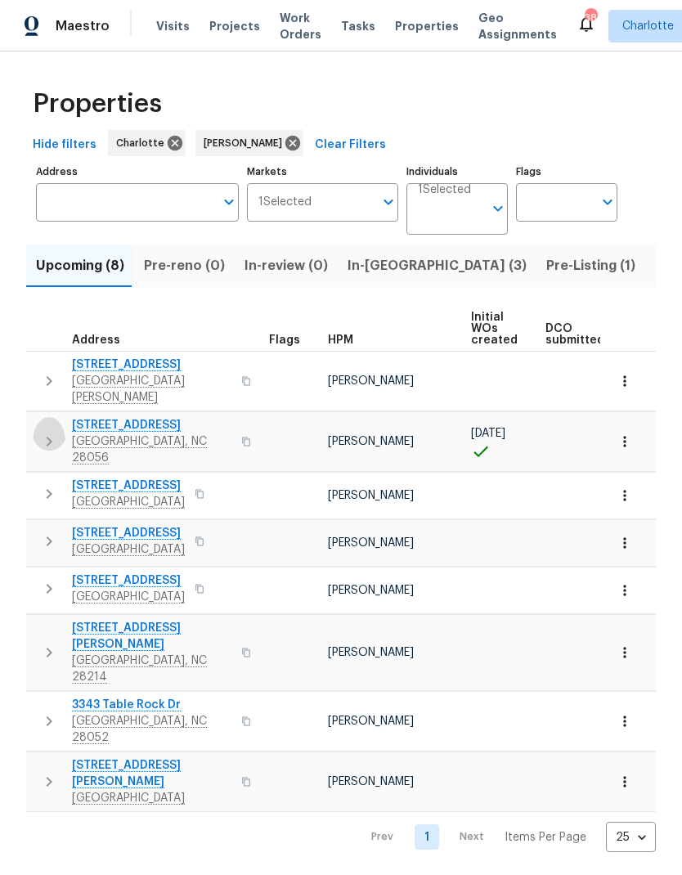
click at [46, 432] on icon "button" at bounding box center [49, 442] width 20 height 20
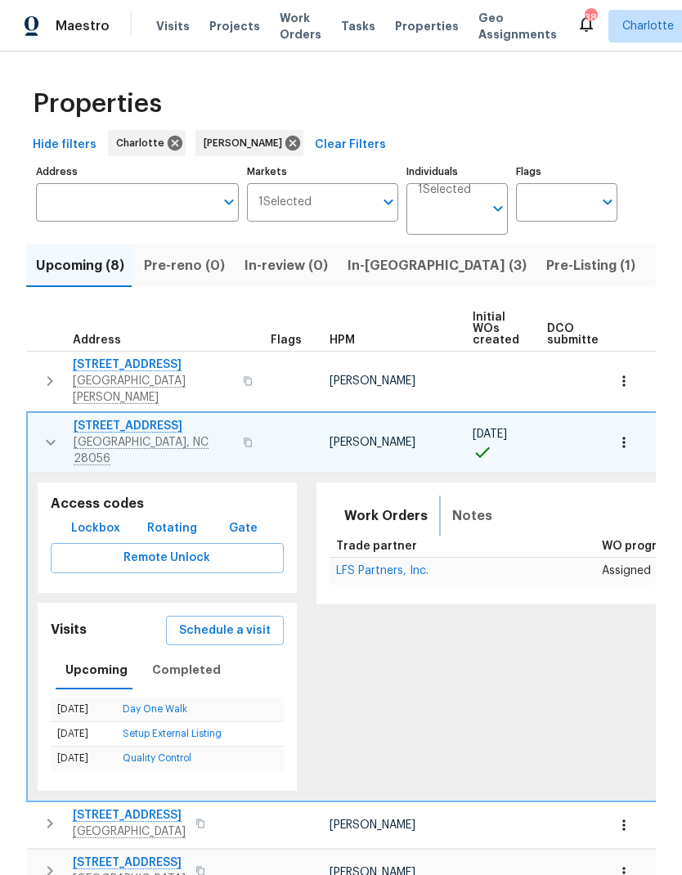
click at [465, 504] on span "Notes" at bounding box center [472, 515] width 40 height 23
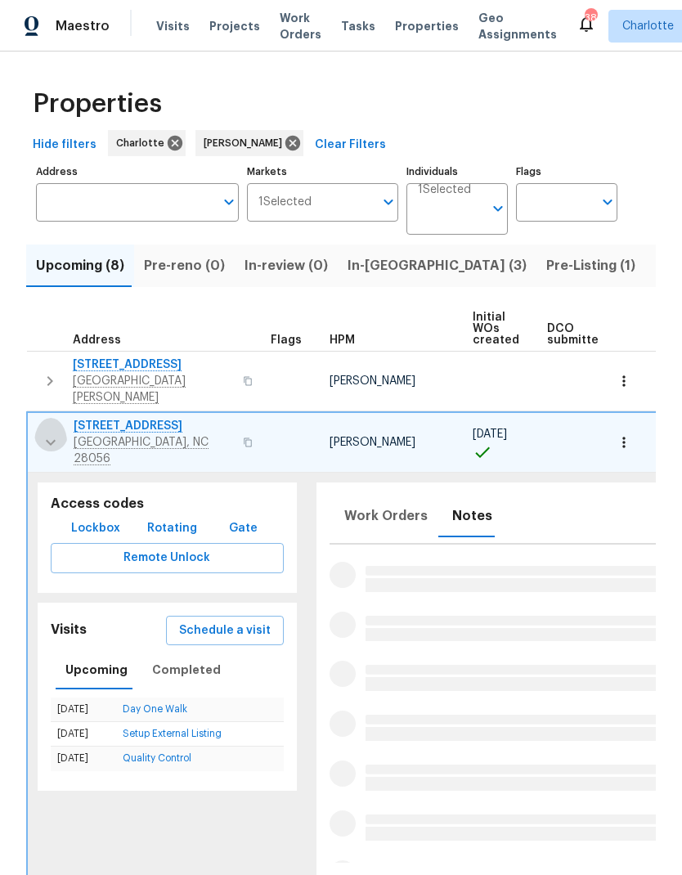
click at [46, 432] on icon "button" at bounding box center [51, 442] width 20 height 20
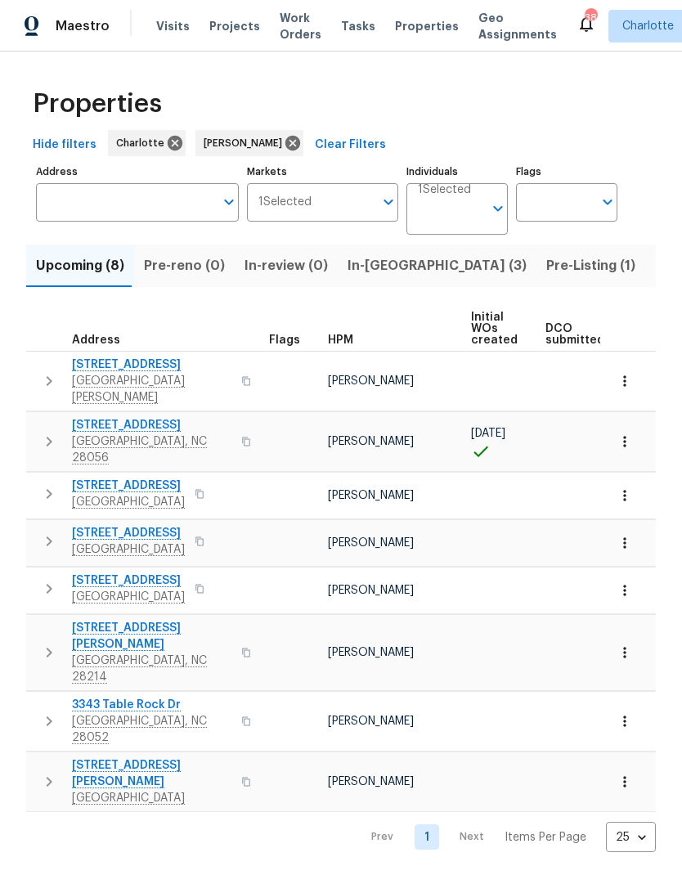
click at [50, 484] on icon "button" at bounding box center [49, 494] width 20 height 20
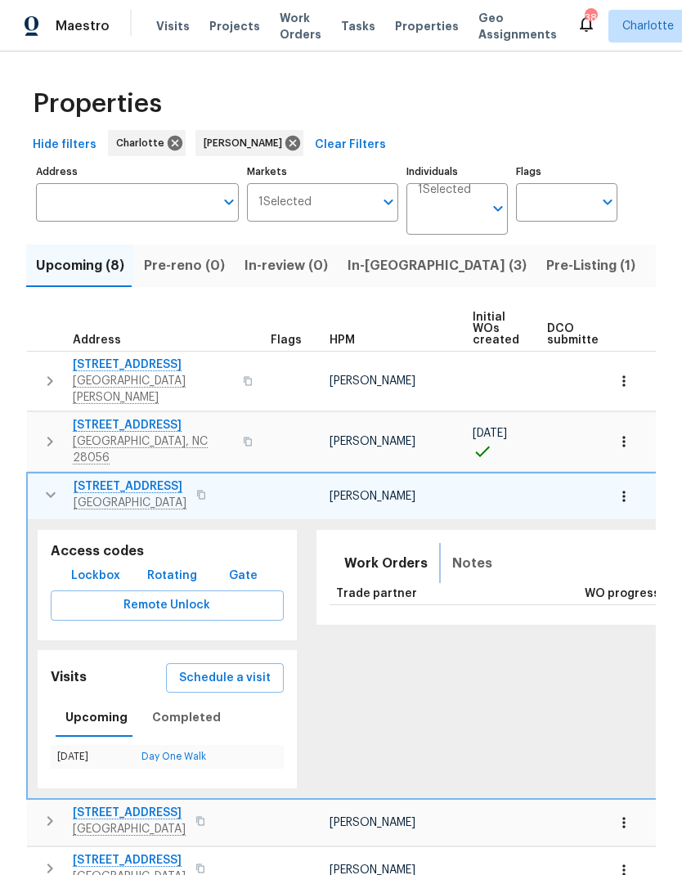
click at [463, 552] on span "Notes" at bounding box center [472, 563] width 40 height 23
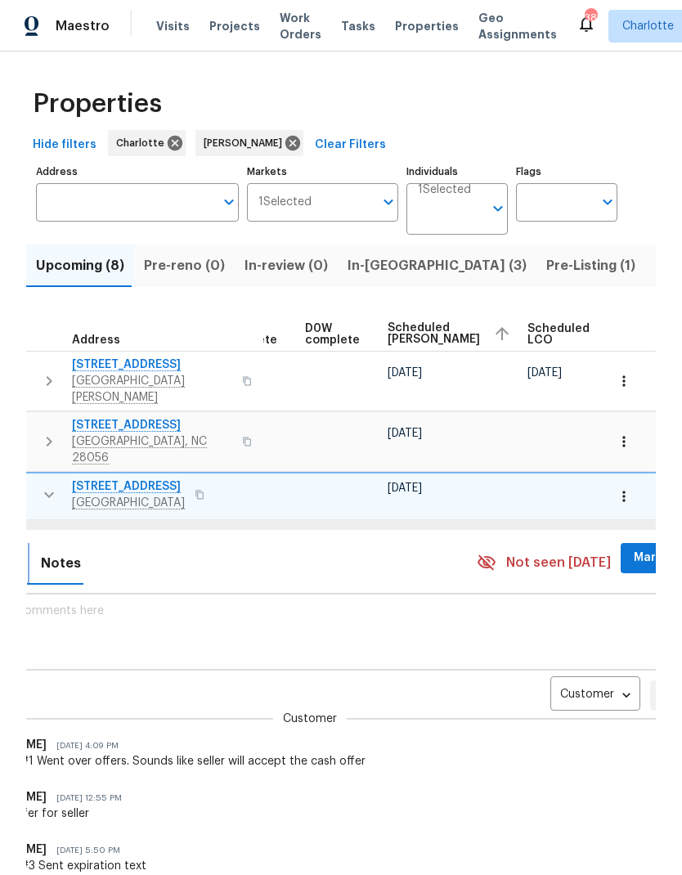
scroll to position [0, 411]
click at [560, 676] on body "Maestro Visits Projects Work Orders Tasks Properties Geo Assignments 38 Charlot…" at bounding box center [341, 437] width 682 height 875
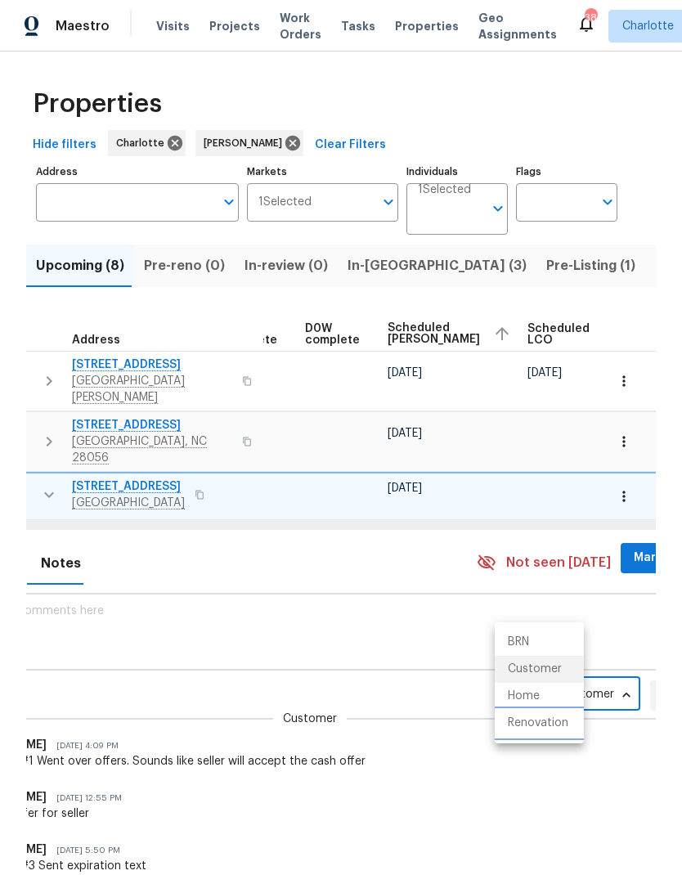
click at [549, 726] on li "Renovation" at bounding box center [539, 723] width 89 height 27
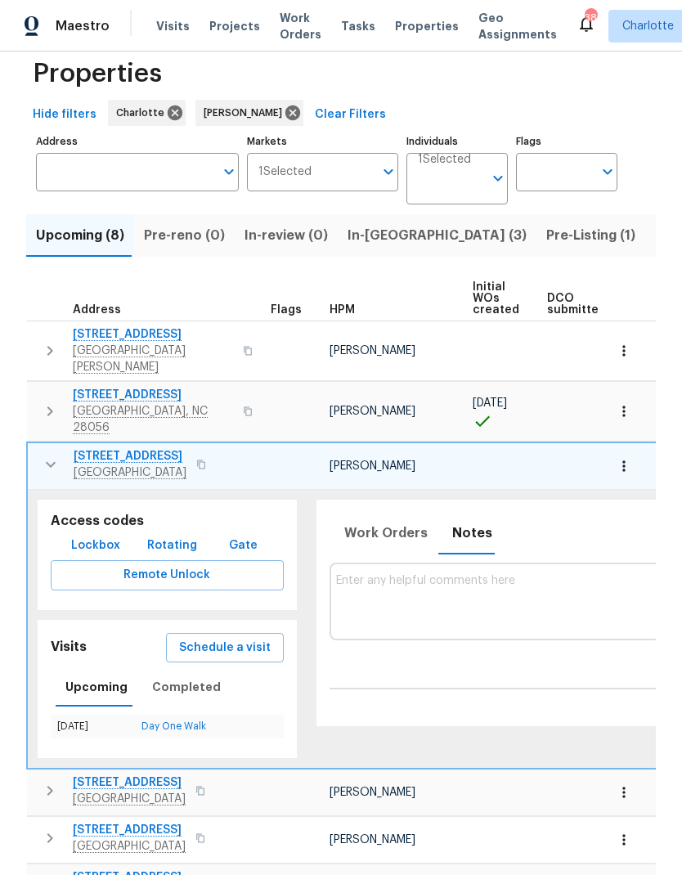
scroll to position [0, 0]
click at [46, 455] on icon "button" at bounding box center [51, 465] width 20 height 20
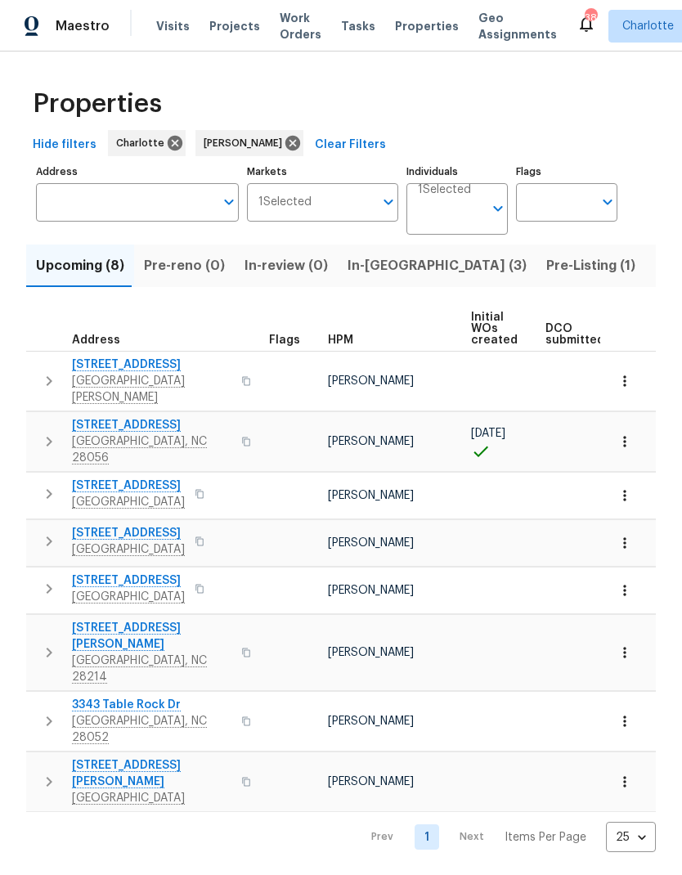
click at [365, 269] on span "In-reno (3)" at bounding box center [436, 265] width 179 height 23
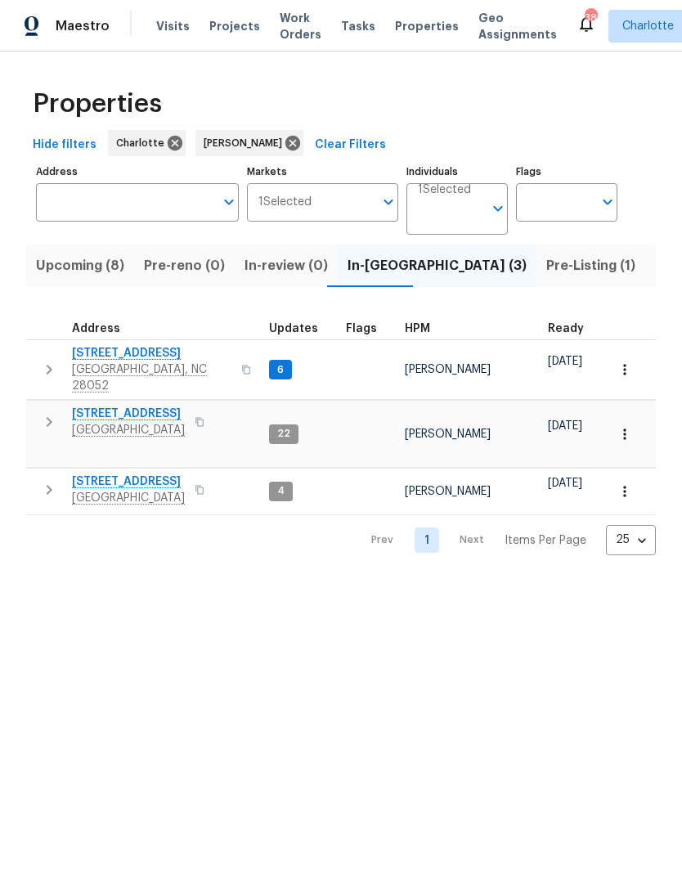
click at [57, 361] on icon "button" at bounding box center [49, 370] width 20 height 20
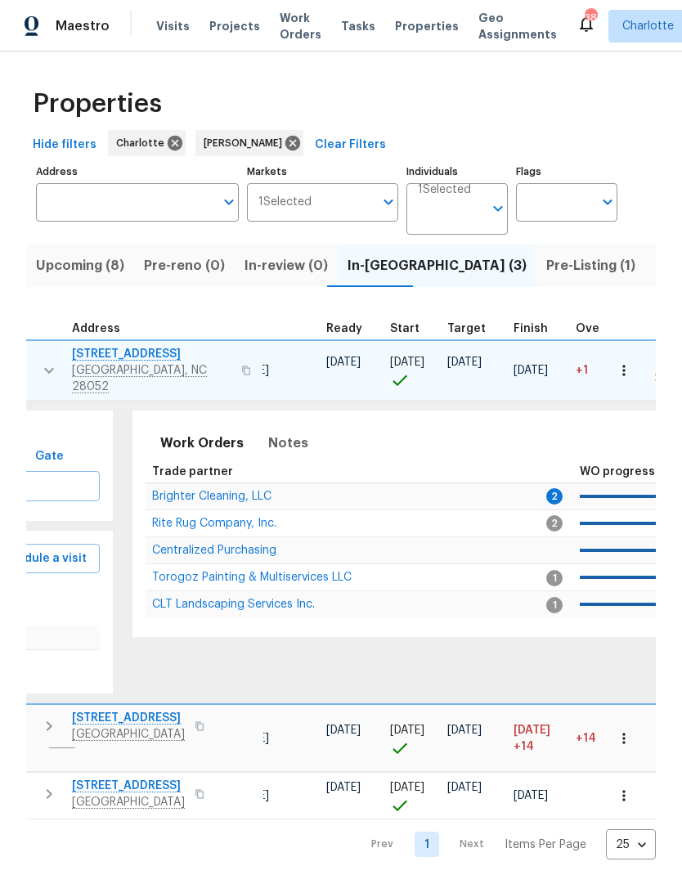
scroll to position [0, 241]
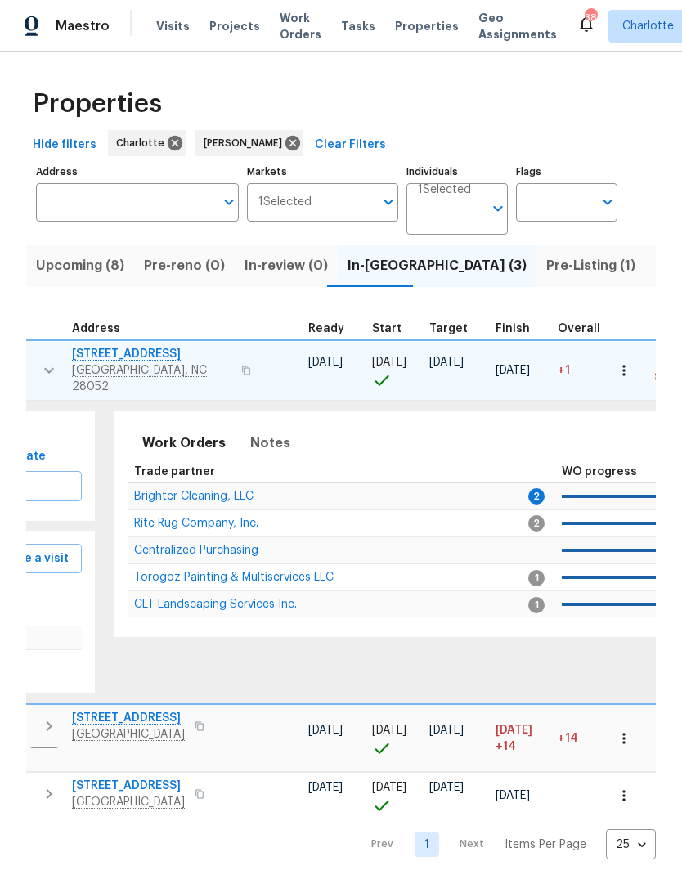
click at [239, 491] on span "Brighter Cleaning, LLC" at bounding box center [193, 496] width 119 height 11
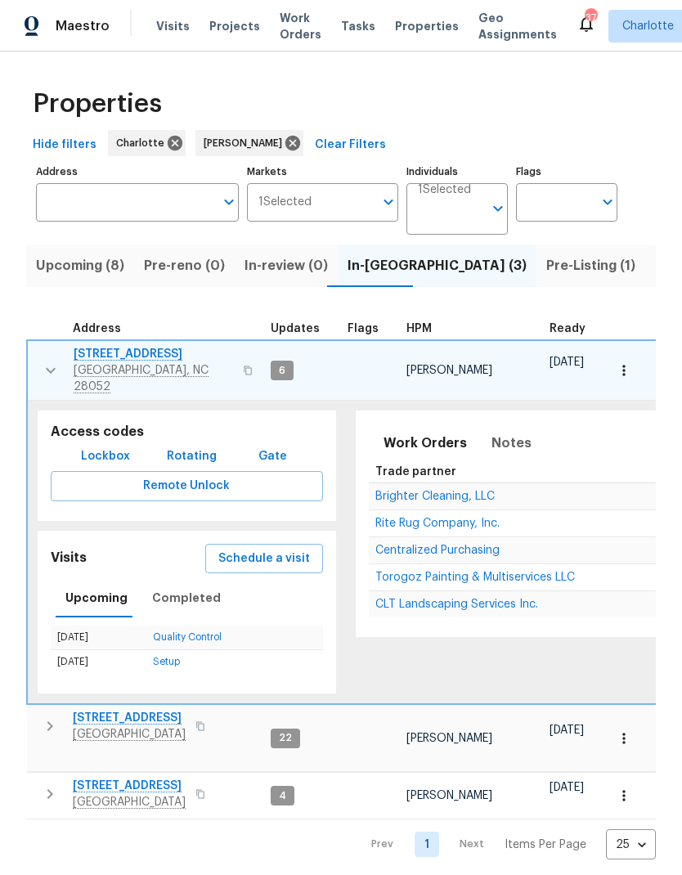
scroll to position [0, 0]
click at [54, 368] on icon "button" at bounding box center [51, 371] width 10 height 6
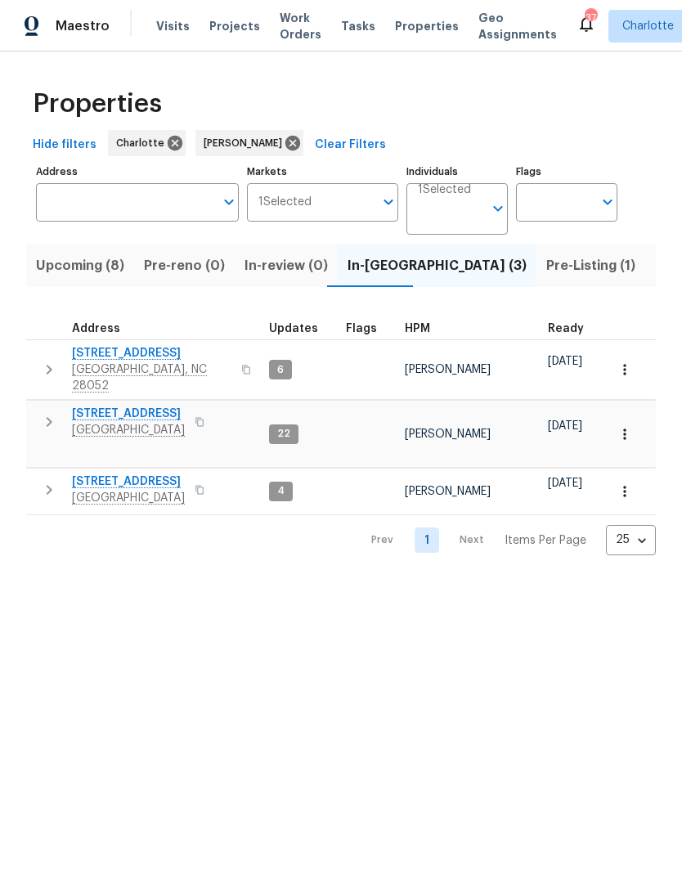
click at [56, 261] on span "Upcoming (8)" at bounding box center [80, 265] width 88 height 23
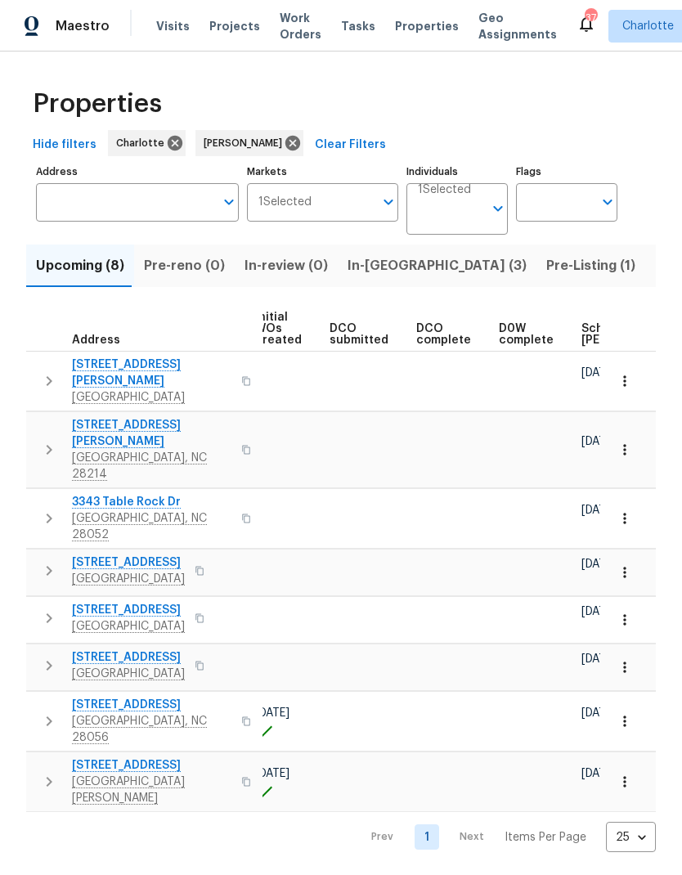
scroll to position [0, 226]
click at [571, 334] on span "Scheduled COE" at bounding box center [617, 334] width 92 height 23
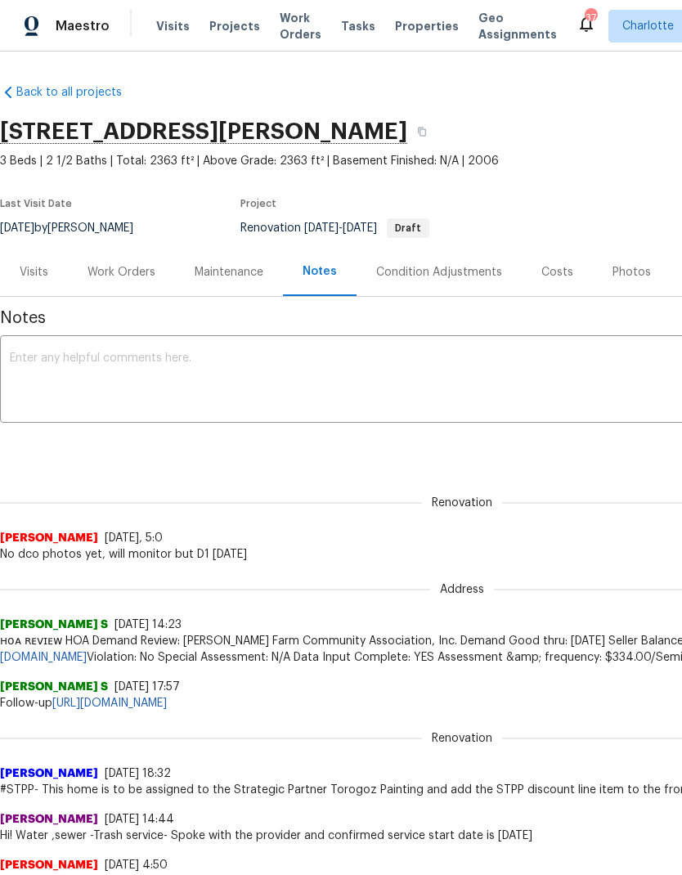
click at [222, 32] on span "Projects" at bounding box center [234, 26] width 51 height 16
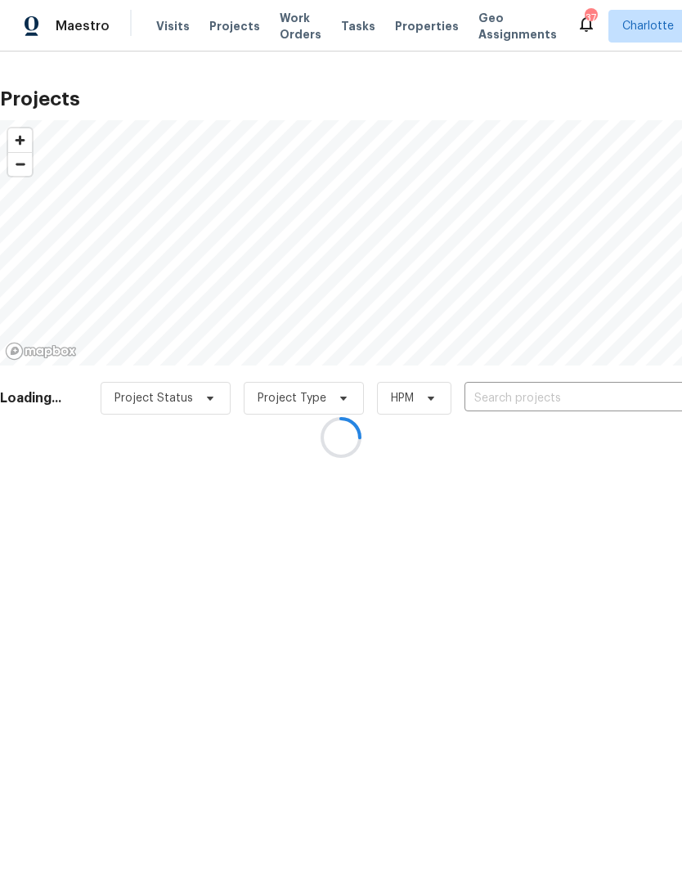
click at [585, 398] on div at bounding box center [341, 437] width 682 height 875
click at [594, 398] on div at bounding box center [341, 437] width 682 height 875
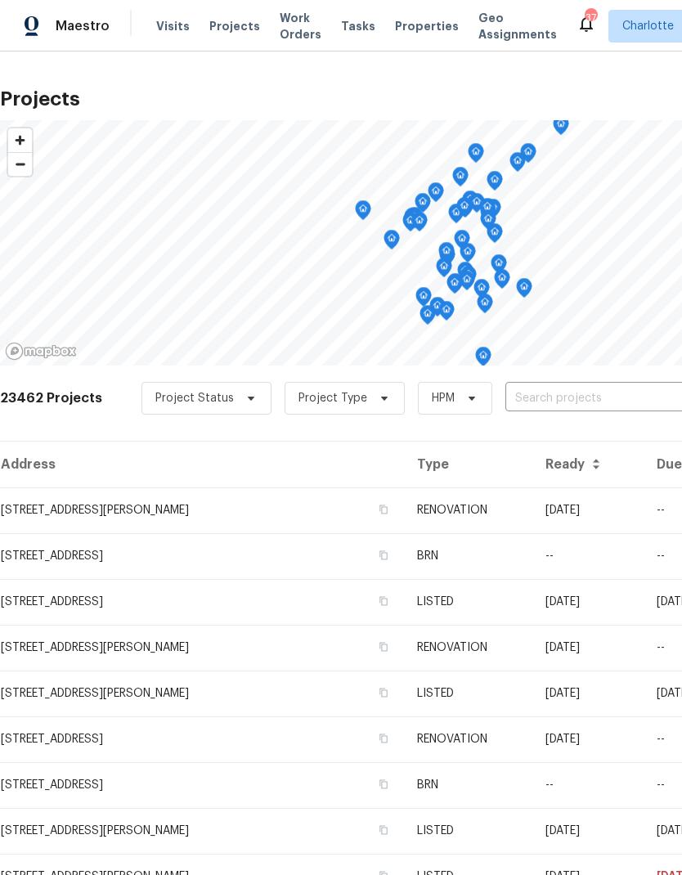
click at [615, 404] on input "text" at bounding box center [598, 398] width 187 height 25
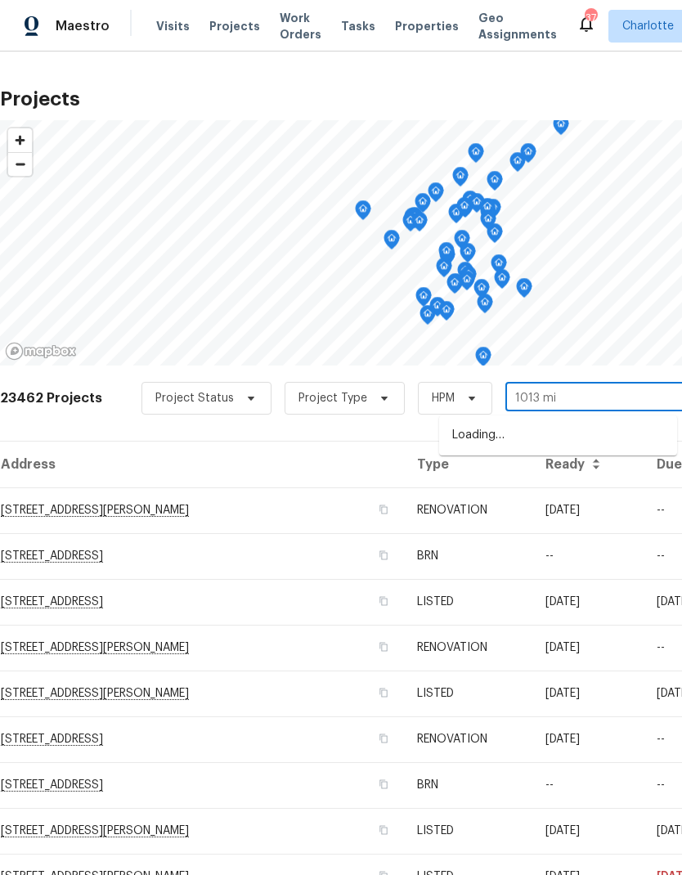
type input "1013 mil"
click at [591, 441] on li "1013 Millbridge Rd, Belmont, NC 28012" at bounding box center [558, 436] width 238 height 28
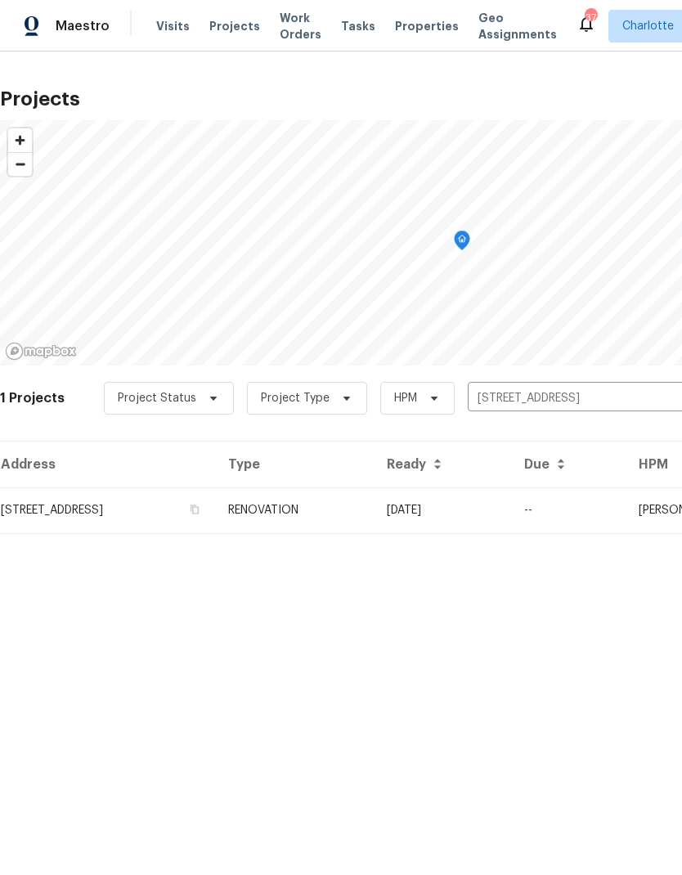
click at [511, 516] on td "[DATE]" at bounding box center [442, 510] width 137 height 46
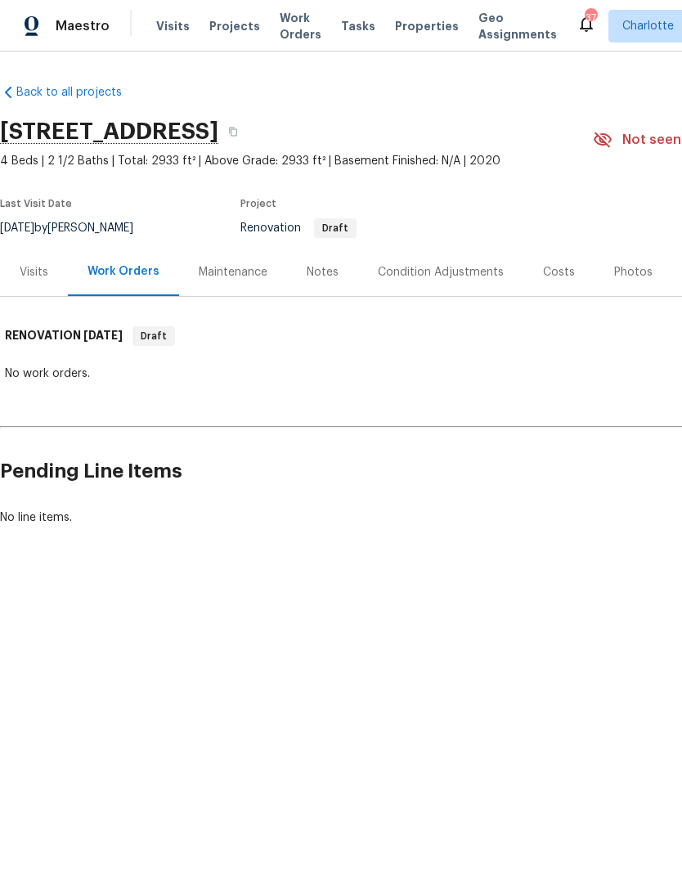
click at [344, 274] on div "Notes" at bounding box center [322, 272] width 71 height 48
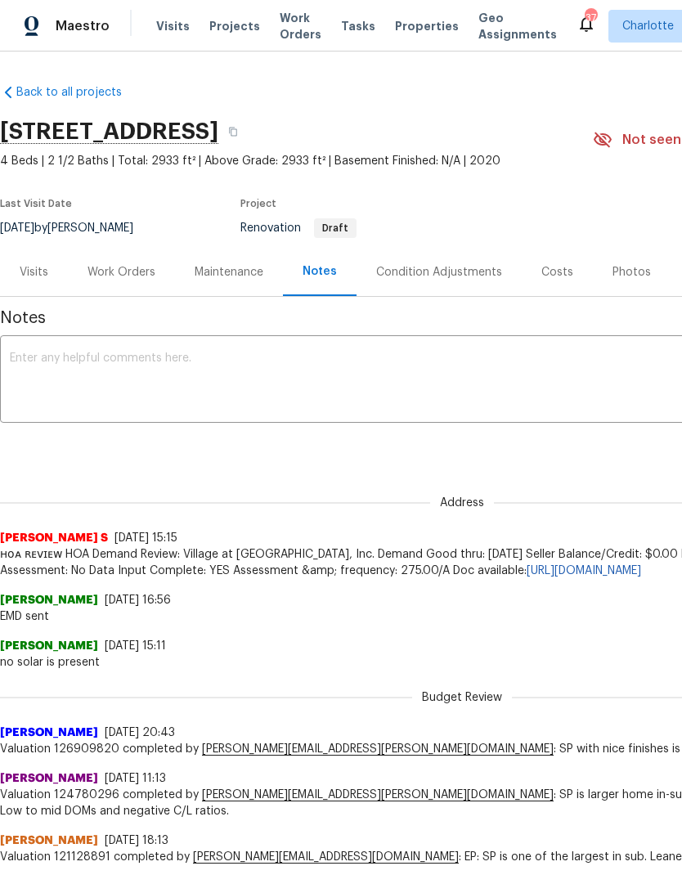
click at [555, 271] on div "Costs" at bounding box center [557, 272] width 32 height 16
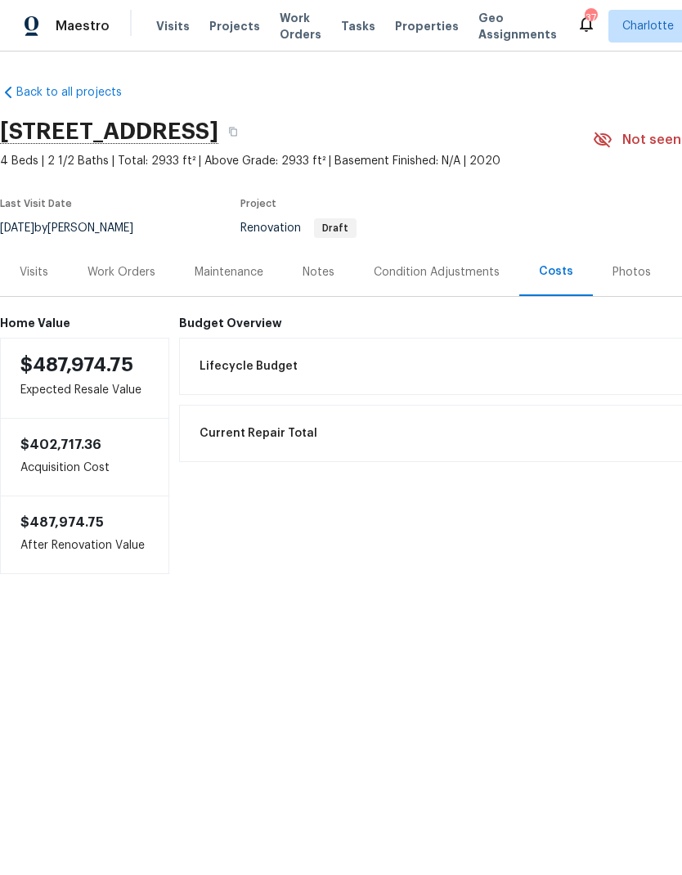
click at [30, 261] on div "Visits" at bounding box center [34, 272] width 68 height 48
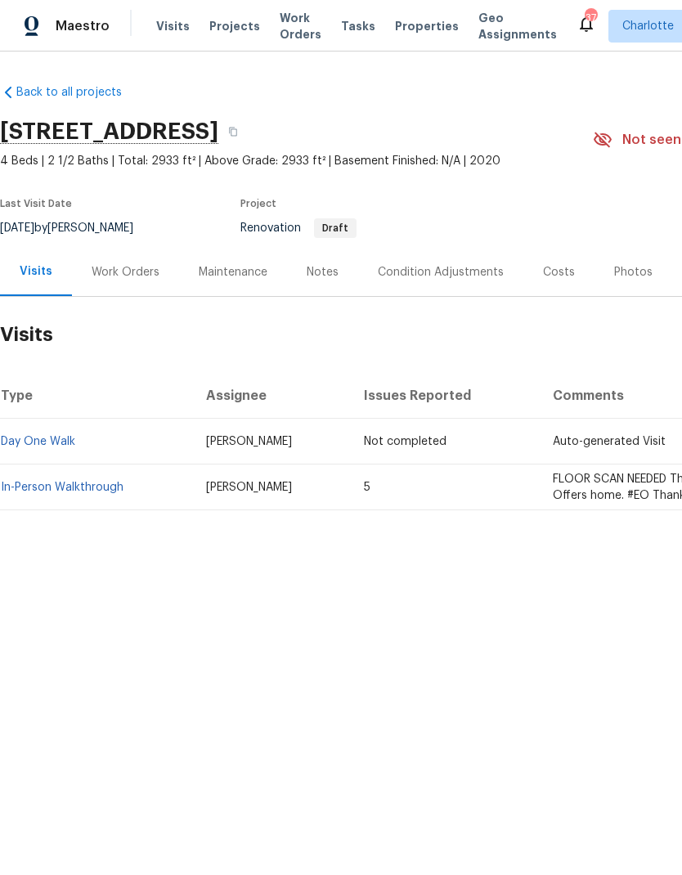
click at [586, 619] on div "Back to all projects 1013 Millbridge Rd, Belmont, NC 28012 4 Beds | 2 1/2 Baths…" at bounding box center [341, 337] width 682 height 570
click at [29, 491] on link "In-Person Walkthrough" at bounding box center [62, 487] width 123 height 11
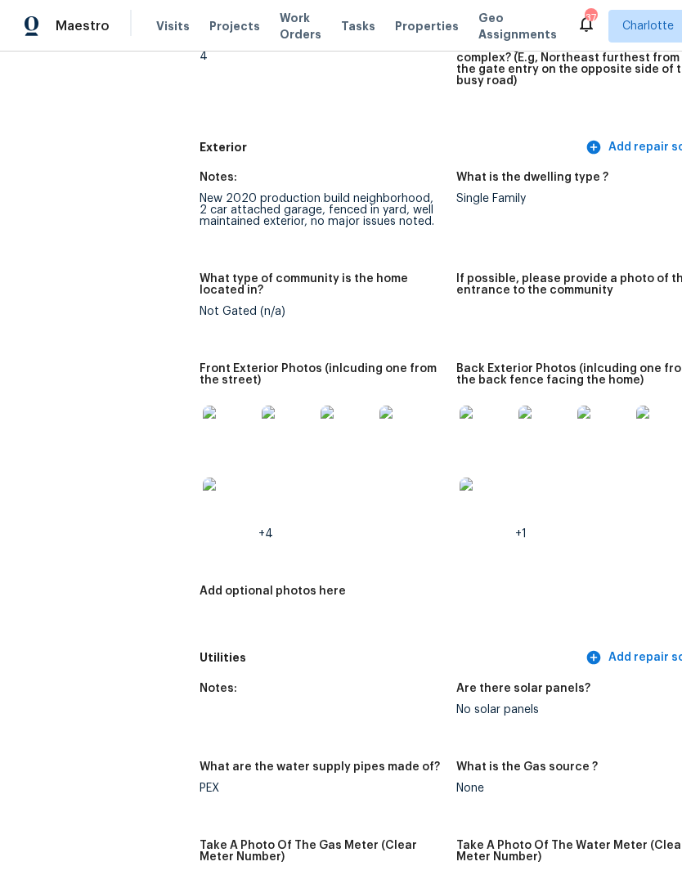
scroll to position [601, 0]
click at [203, 495] on img at bounding box center [229, 503] width 52 height 52
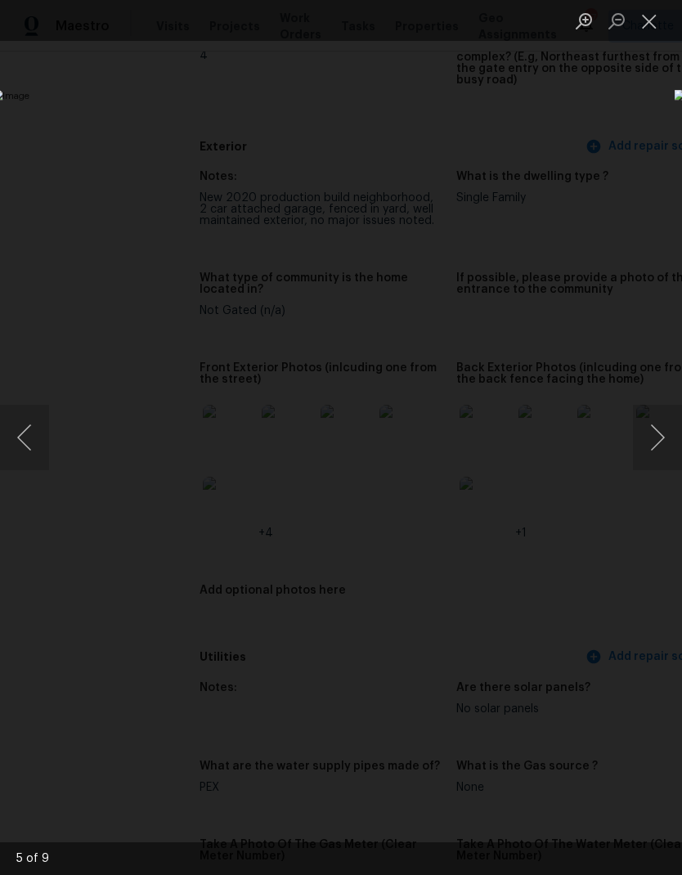
click at [663, 440] on button "Next image" at bounding box center [657, 437] width 49 height 65
click at [667, 437] on button "Next image" at bounding box center [657, 437] width 49 height 65
click at [661, 437] on button "Next image" at bounding box center [657, 437] width 49 height 65
click at [665, 431] on button "Next image" at bounding box center [657, 437] width 49 height 65
click at [649, 142] on div "Lightbox" at bounding box center [341, 437] width 682 height 875
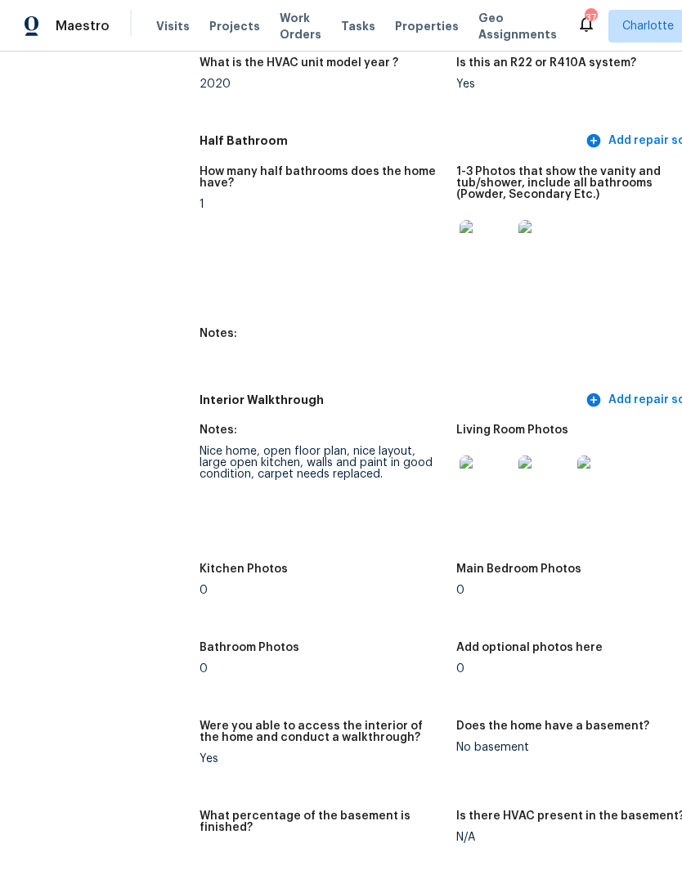
scroll to position [1901, 0]
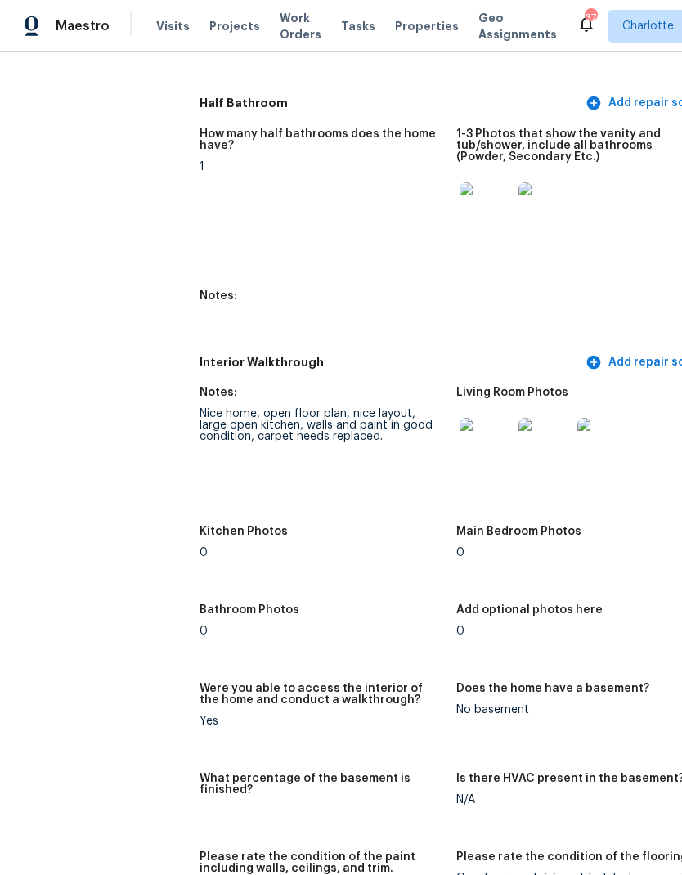
click at [459, 434] on img at bounding box center [485, 444] width 52 height 52
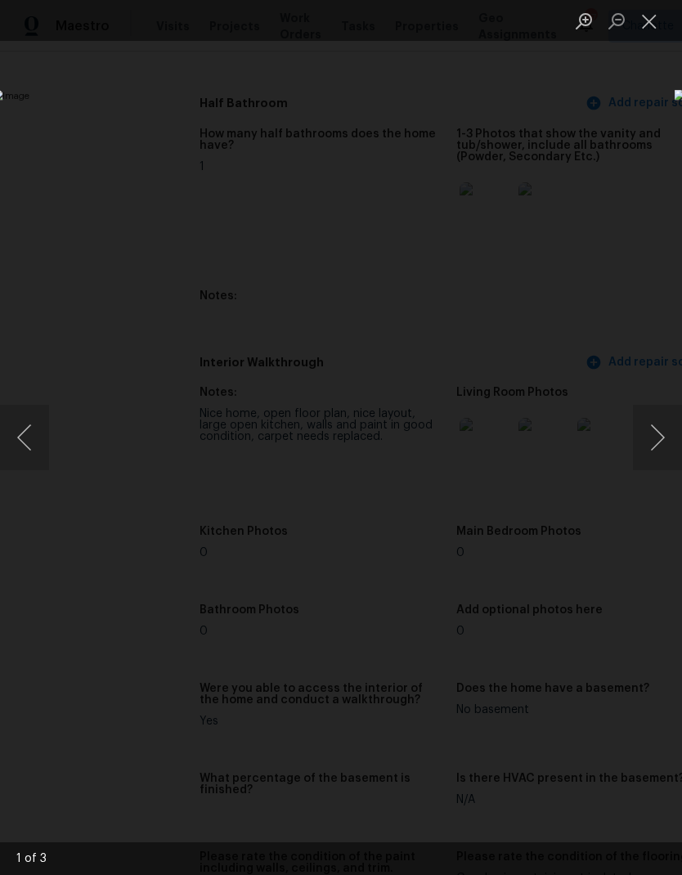
click at [668, 442] on button "Next image" at bounding box center [657, 437] width 49 height 65
click at [664, 442] on button "Next image" at bounding box center [657, 437] width 49 height 65
click at [654, 439] on button "Next image" at bounding box center [657, 437] width 49 height 65
click at [585, 710] on div "Lightbox" at bounding box center [341, 437] width 682 height 875
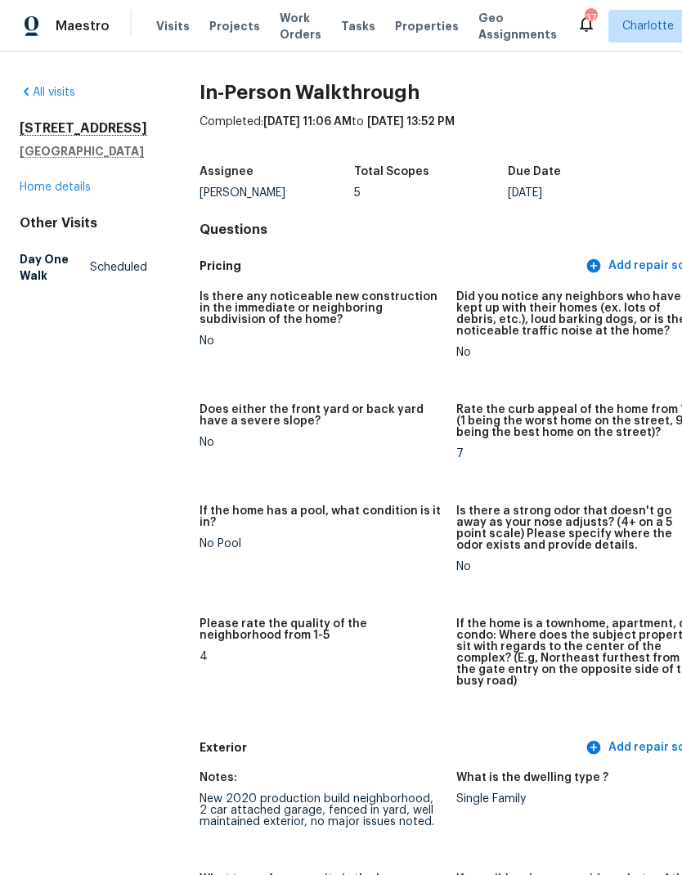
scroll to position [0, 0]
click at [30, 193] on link "Home details" at bounding box center [55, 186] width 71 height 11
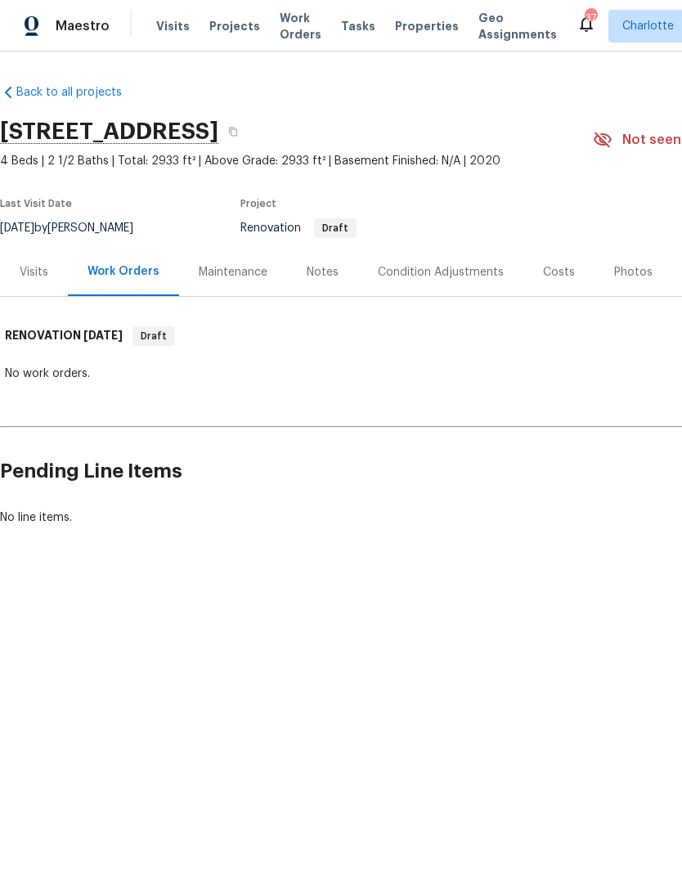
click at [312, 271] on div "Notes" at bounding box center [323, 272] width 32 height 16
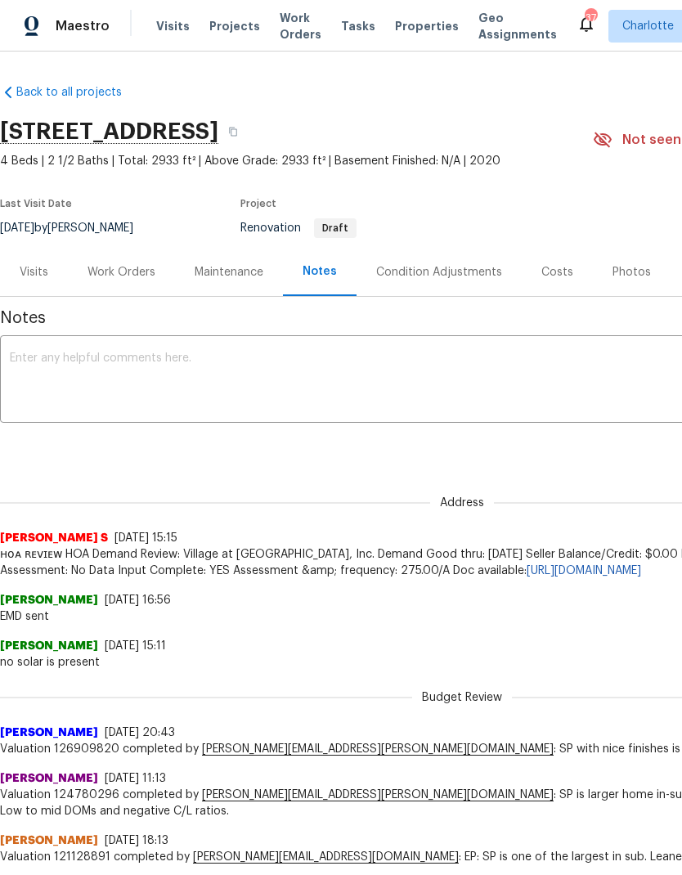
click at [642, 270] on div "Photos" at bounding box center [631, 272] width 38 height 16
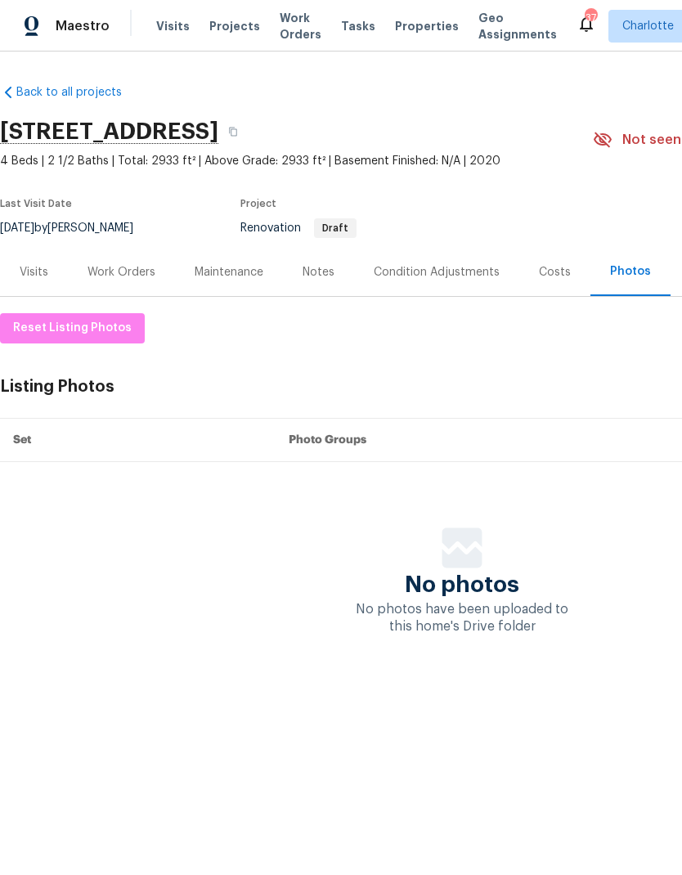
click at [544, 272] on div "Costs" at bounding box center [555, 272] width 32 height 16
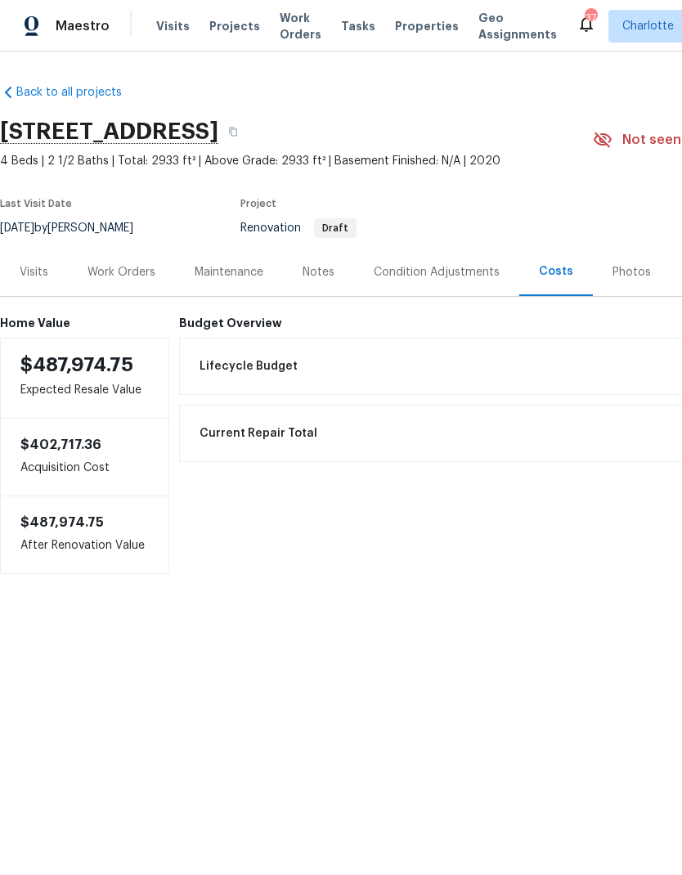
click at [571, 378] on div "Lifecycle Budget $8,817.46" at bounding box center [552, 366] width 724 height 36
click at [101, 271] on div "Work Orders" at bounding box center [121, 272] width 68 height 16
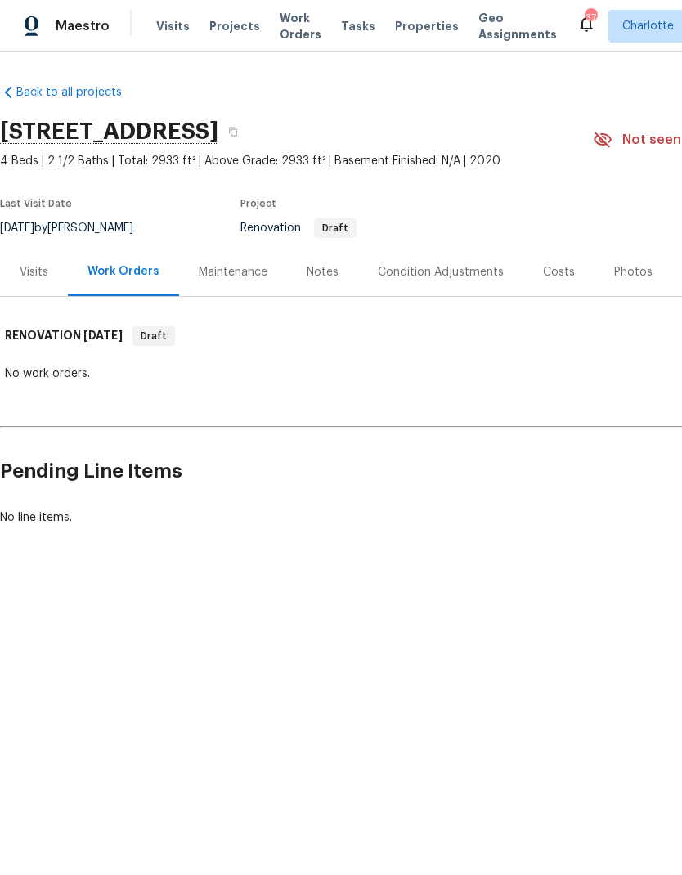
click at [27, 264] on div "Visits" at bounding box center [34, 272] width 29 height 16
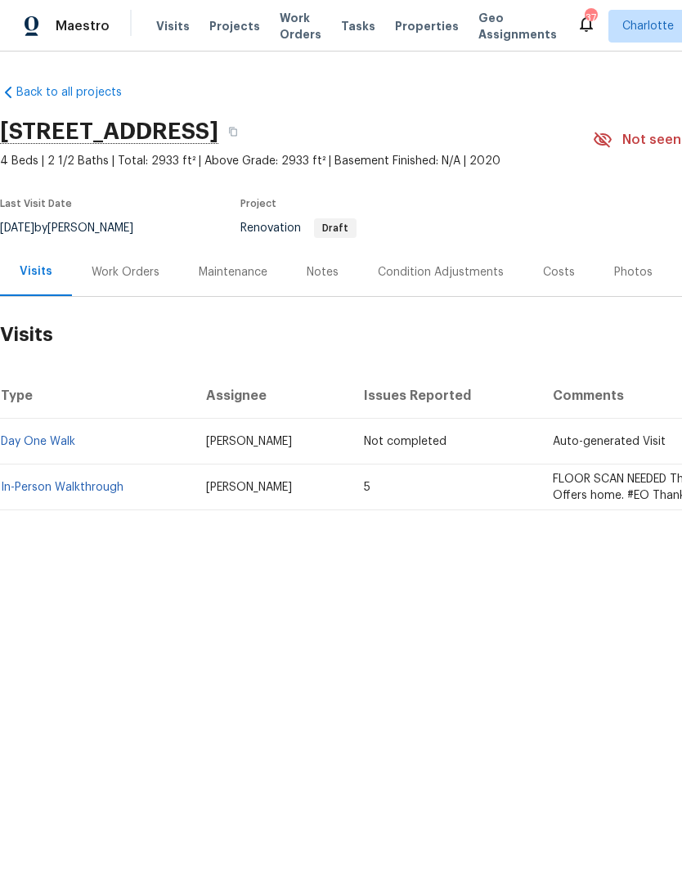
click at [102, 272] on div "Work Orders" at bounding box center [126, 272] width 68 height 16
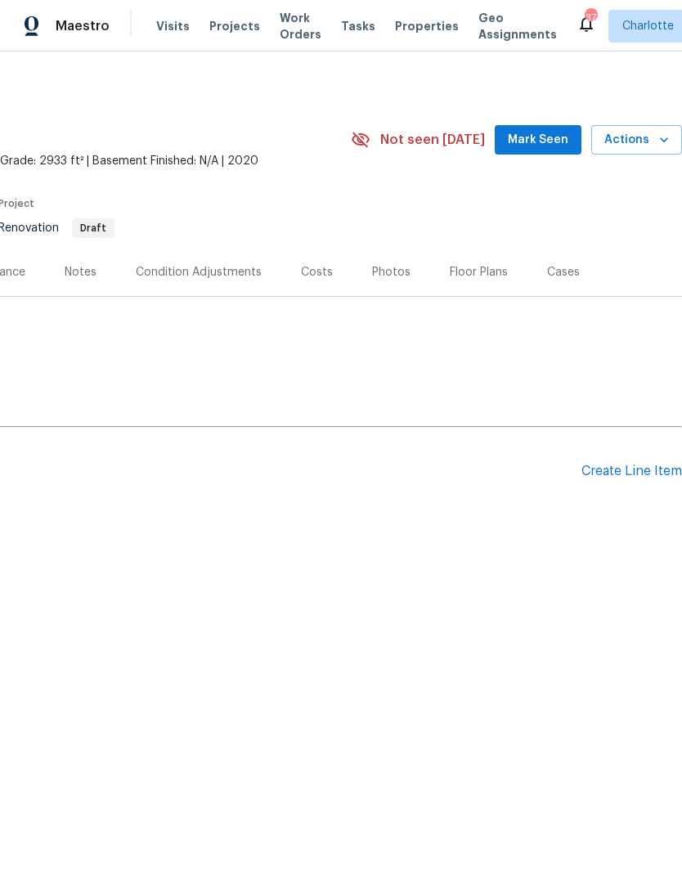
scroll to position [0, 242]
click at [482, 276] on div "Floor Plans" at bounding box center [479, 272] width 58 height 16
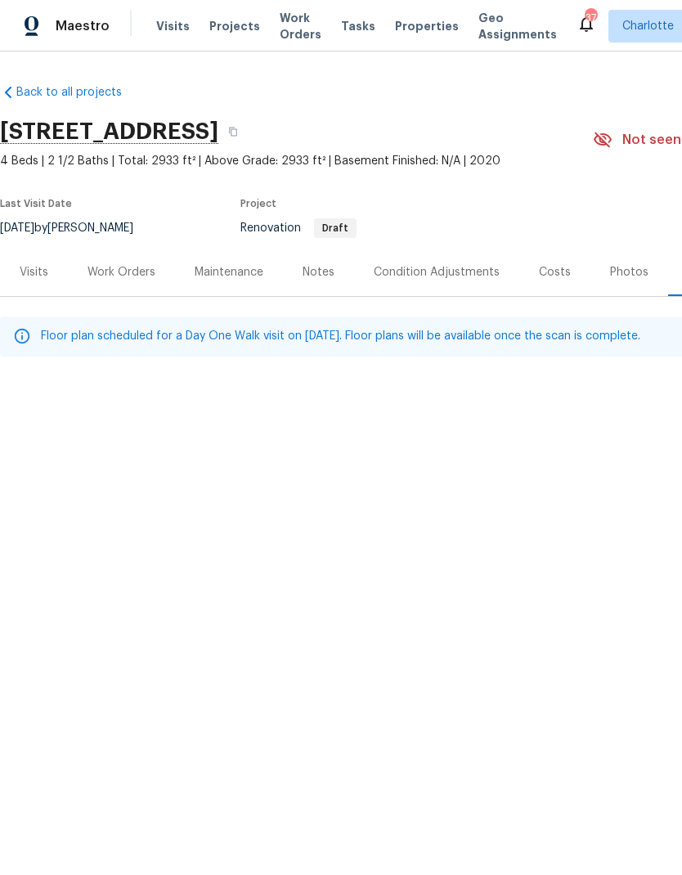
click at [107, 266] on div "Work Orders" at bounding box center [121, 272] width 68 height 16
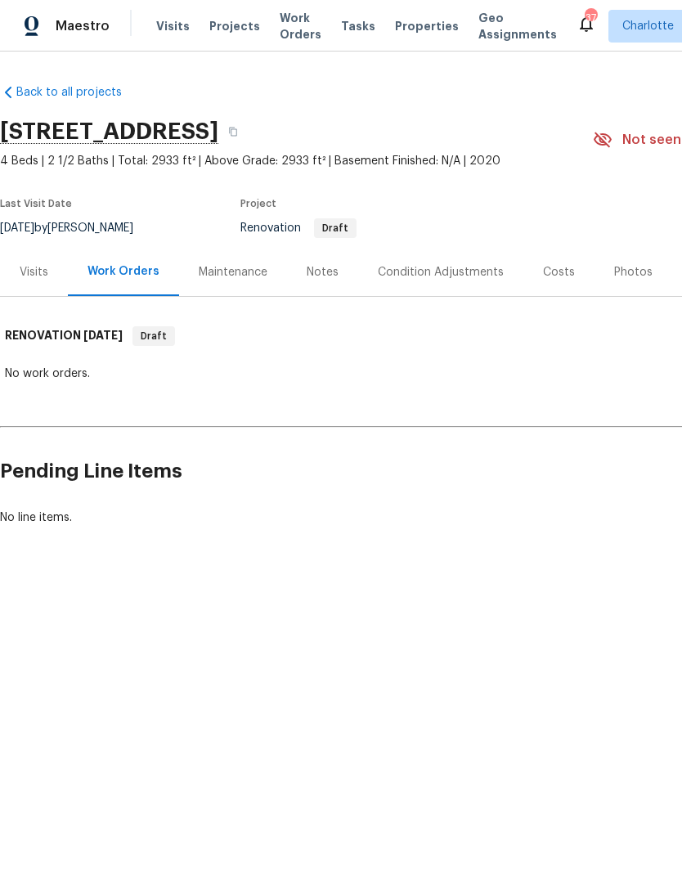
click at [216, 23] on span "Projects" at bounding box center [234, 26] width 51 height 16
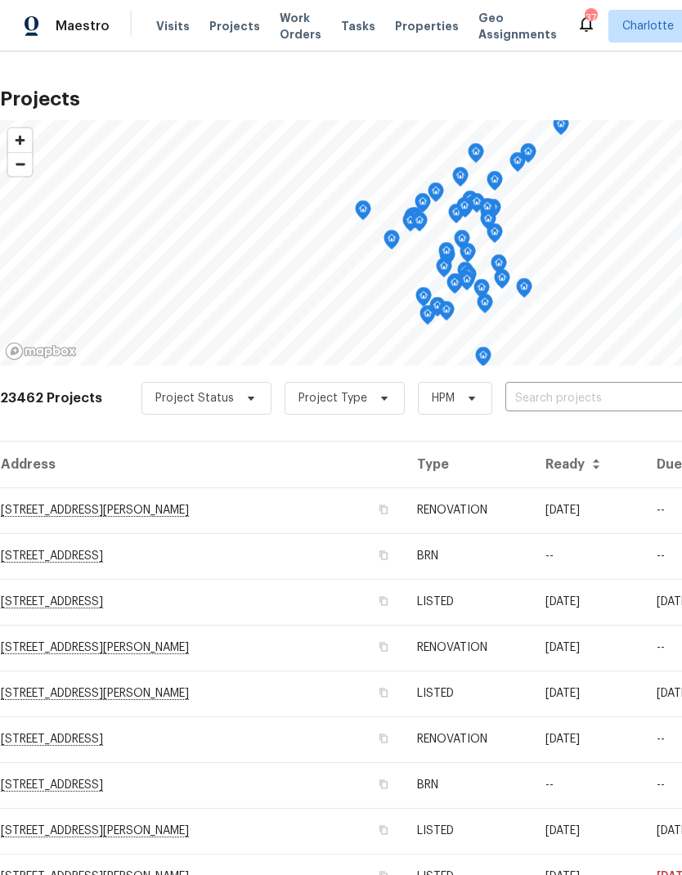
click at [585, 409] on input "text" at bounding box center [598, 398] width 187 height 25
type input "2100 bou"
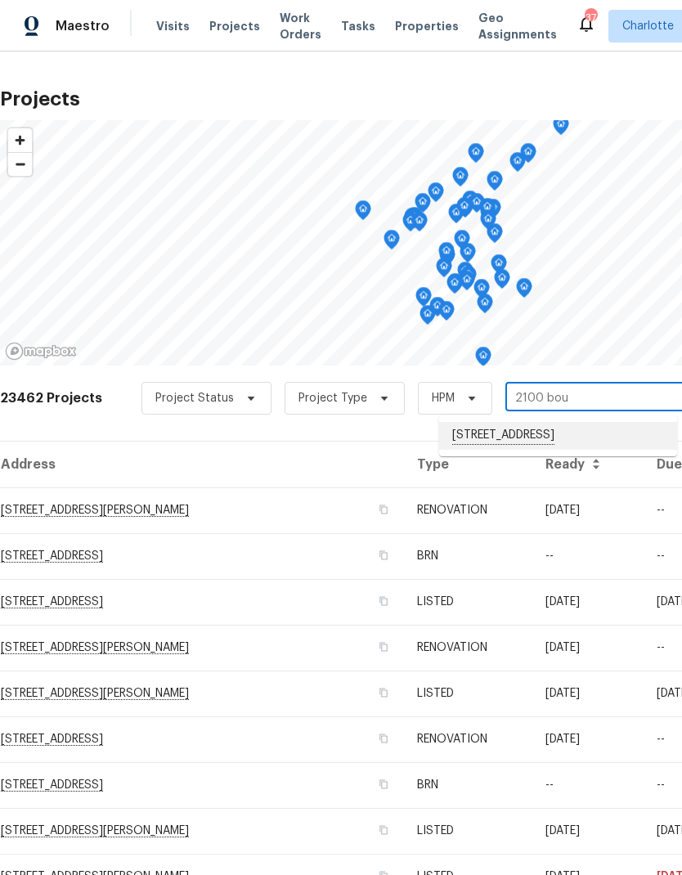
click at [575, 440] on li "2100 Boulder Ct, Gastonia, NC 28054" at bounding box center [558, 436] width 238 height 28
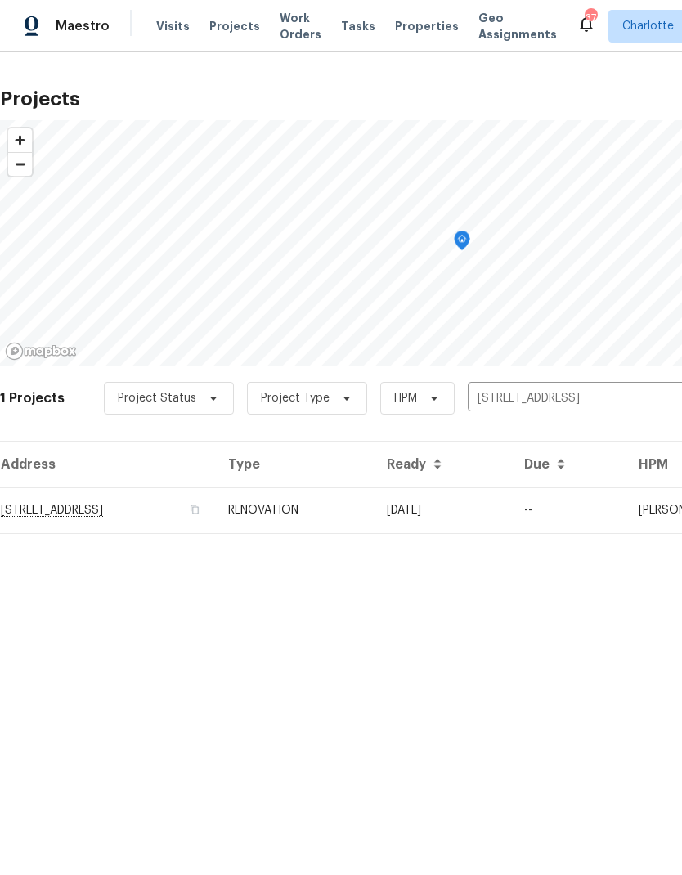
click at [511, 500] on td "10/13/25" at bounding box center [442, 510] width 137 height 46
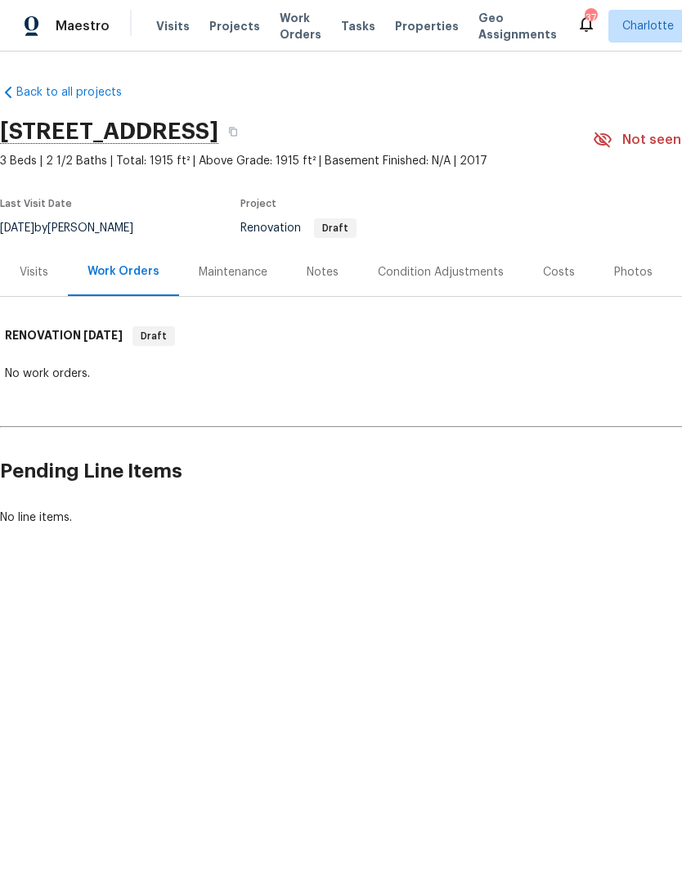
click at [336, 274] on div "Notes" at bounding box center [322, 272] width 71 height 48
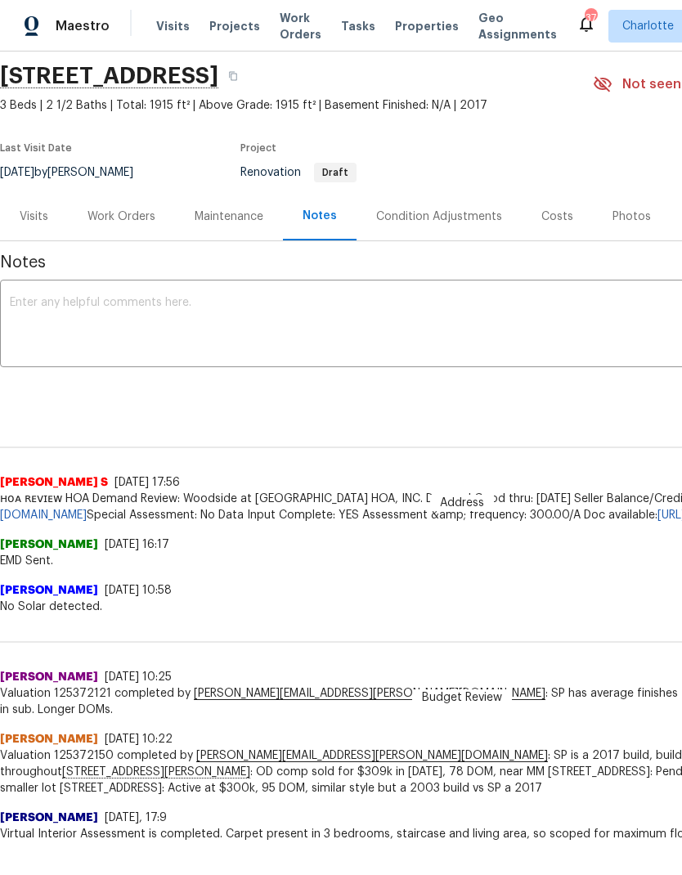
scroll to position [55, 0]
click at [30, 219] on div "Visits" at bounding box center [34, 217] width 29 height 16
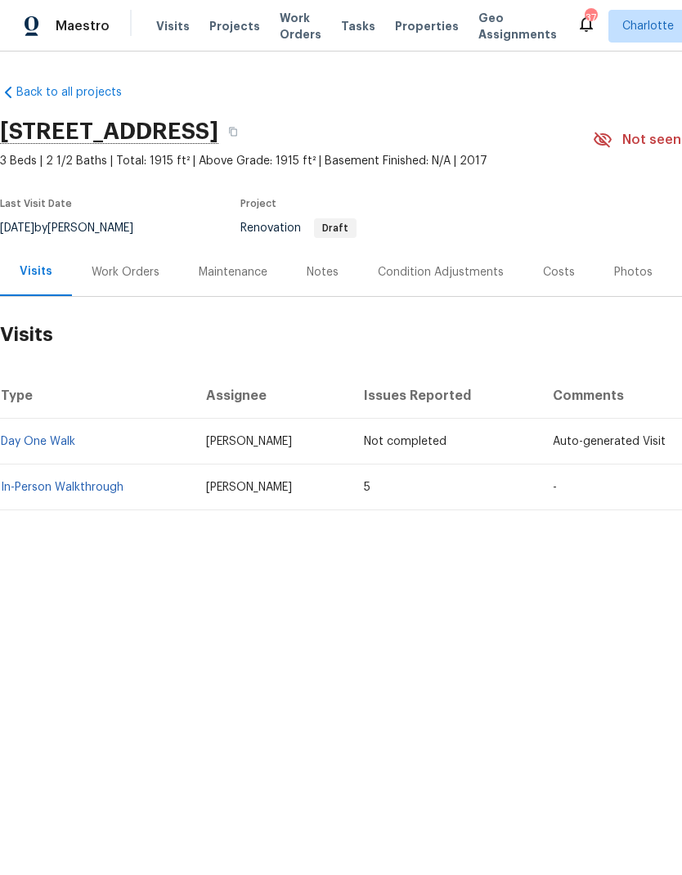
click at [30, 483] on link "In-Person Walkthrough" at bounding box center [62, 487] width 123 height 11
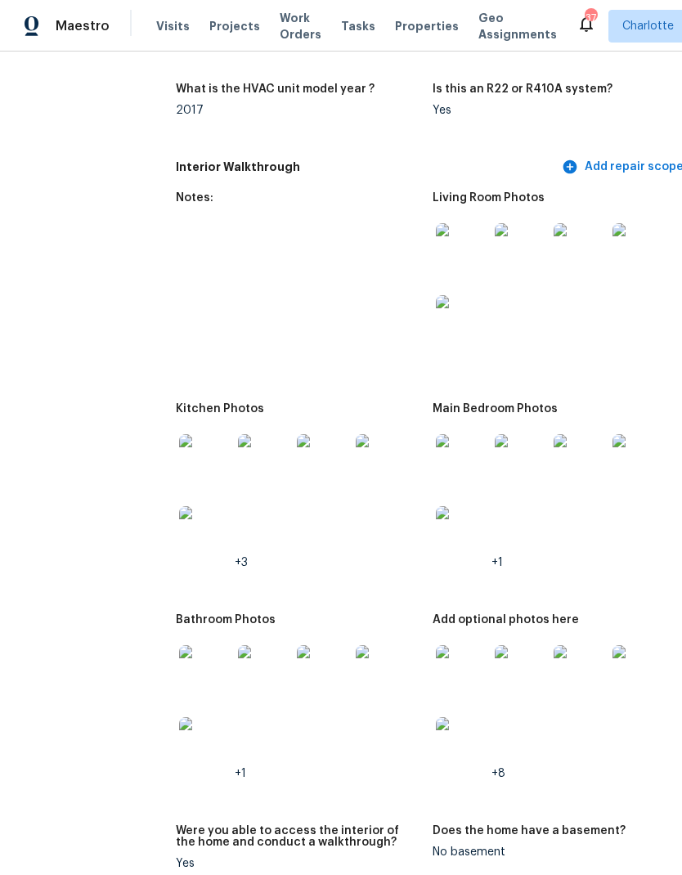
scroll to position [1809, 22]
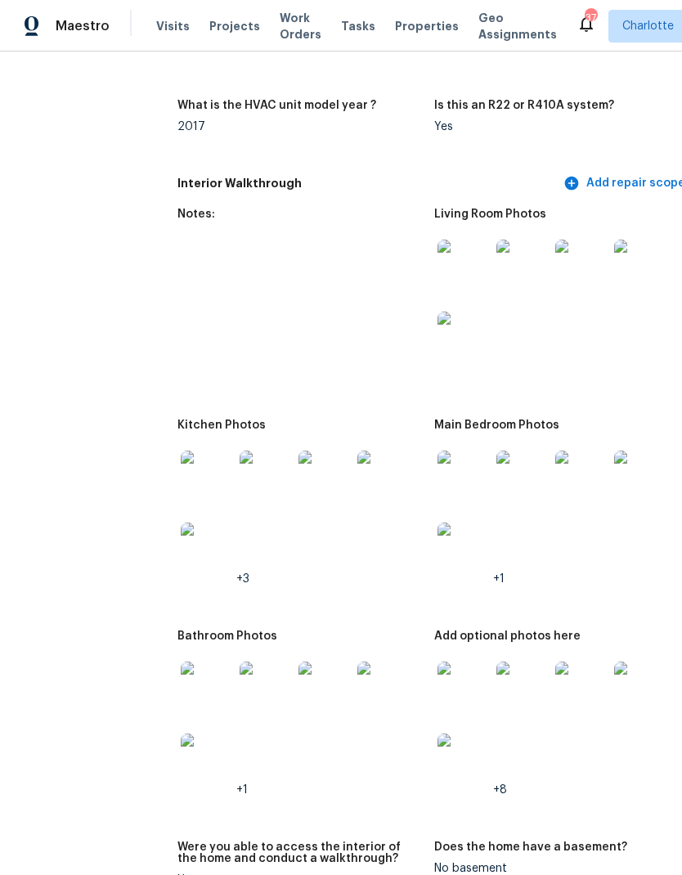
click at [437, 240] on img at bounding box center [463, 266] width 52 height 52
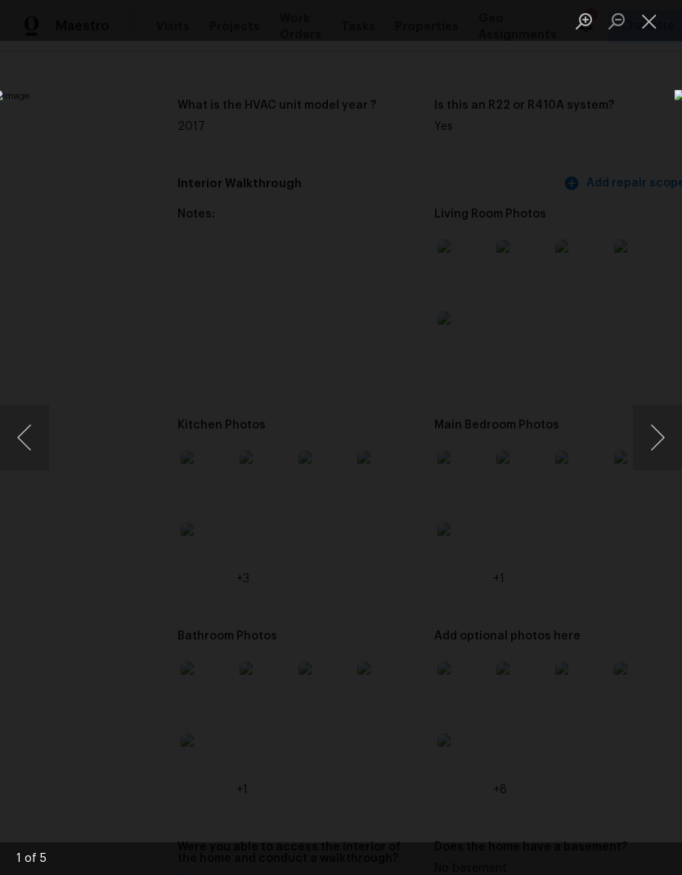
click at [664, 442] on button "Next image" at bounding box center [657, 437] width 49 height 65
click at [661, 451] on button "Next image" at bounding box center [657, 437] width 49 height 65
click at [662, 453] on button "Next image" at bounding box center [657, 437] width 49 height 65
click at [44, 122] on div "Lightbox" at bounding box center [341, 437] width 682 height 875
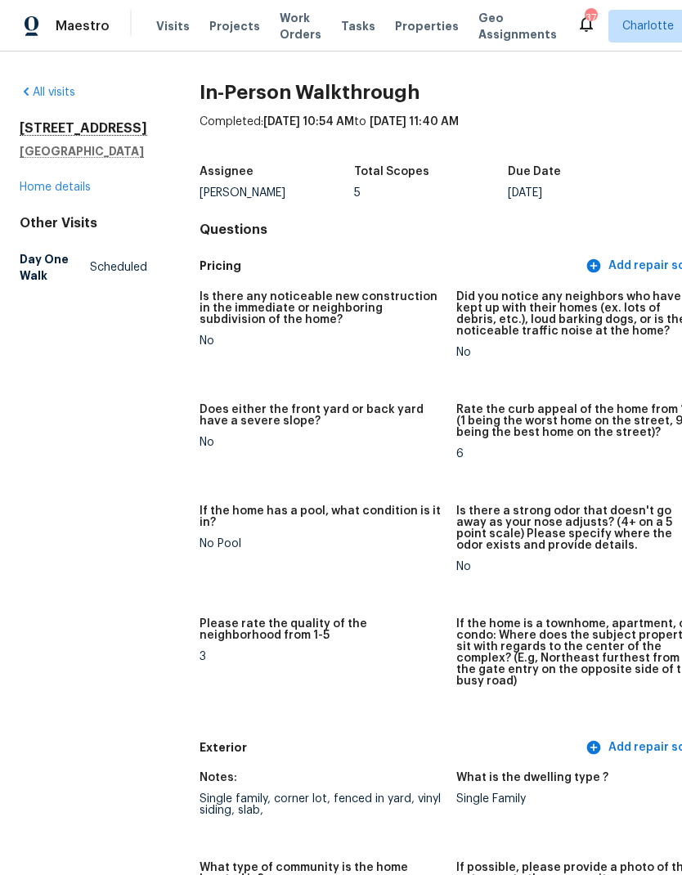
scroll to position [0, 0]
click at [40, 181] on link "Home details" at bounding box center [55, 186] width 71 height 11
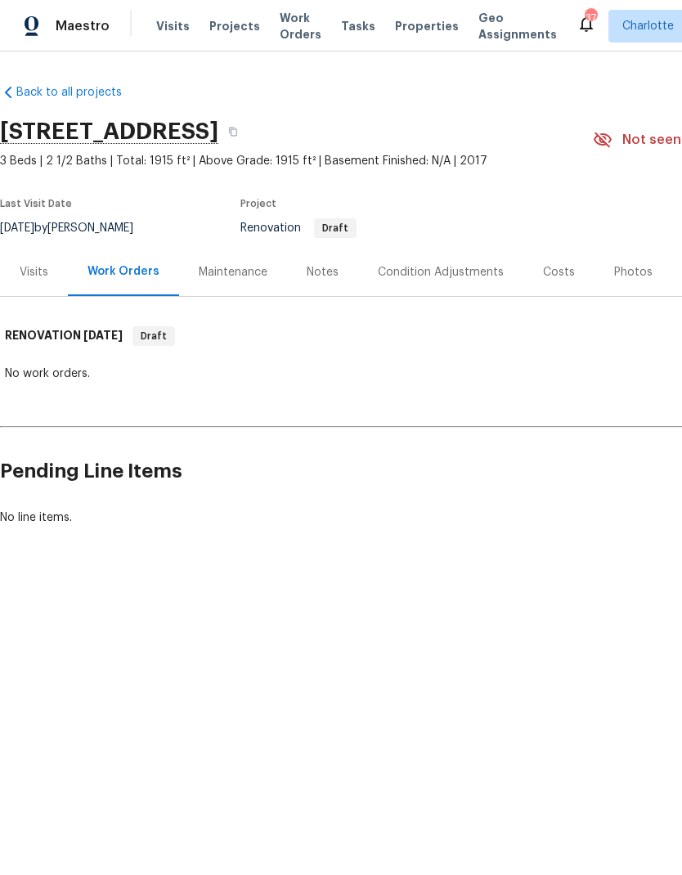
click at [280, 27] on span "Work Orders" at bounding box center [301, 26] width 42 height 33
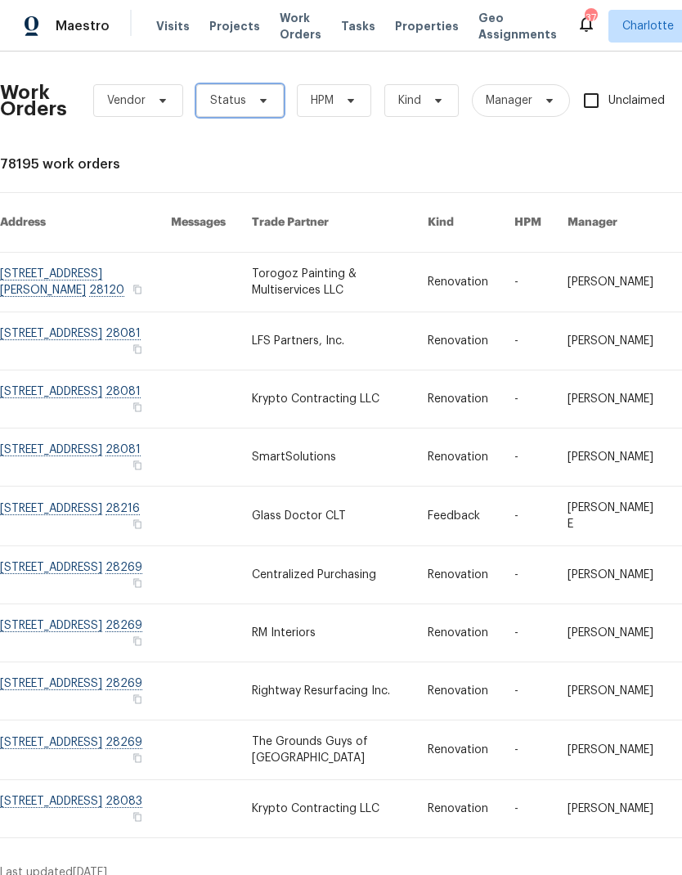
click at [255, 107] on span "Status" at bounding box center [239, 100] width 87 height 33
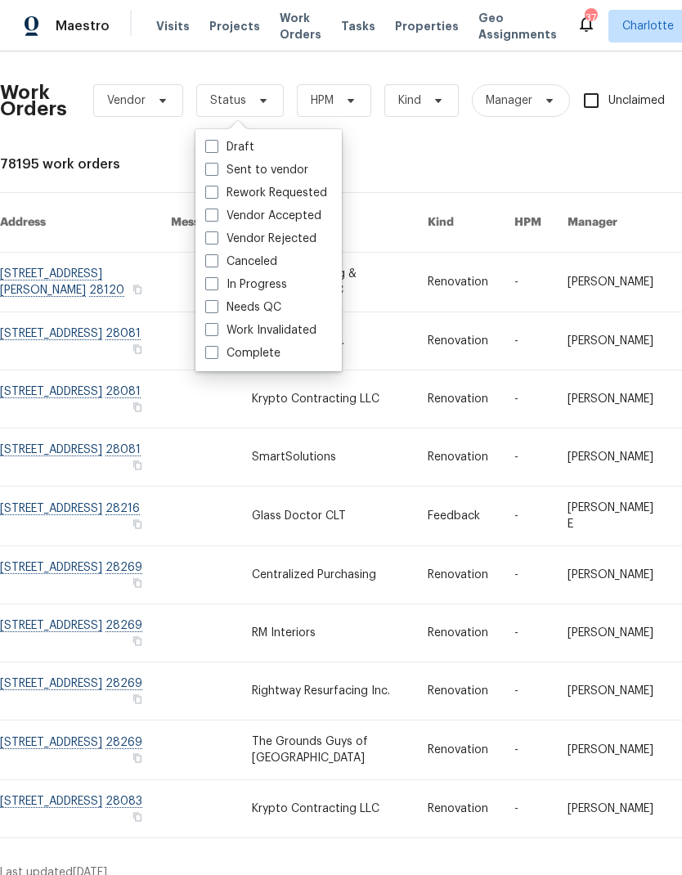
click at [251, 303] on label "Needs QC" at bounding box center [243, 307] width 76 height 16
click at [216, 303] on input "Needs QC" at bounding box center [210, 304] width 11 height 11
checkbox input "true"
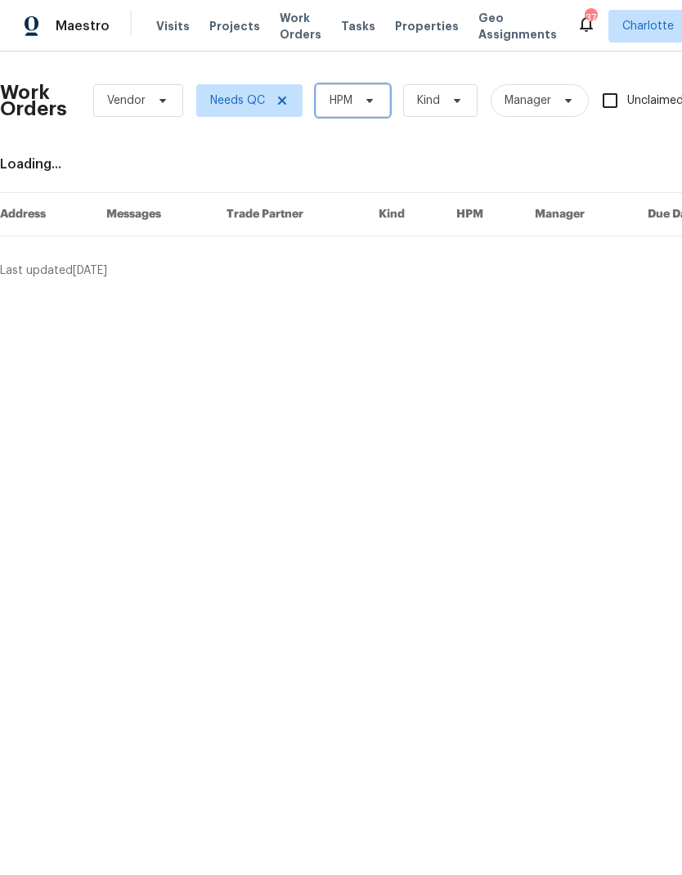
click at [369, 105] on icon at bounding box center [369, 100] width 13 height 13
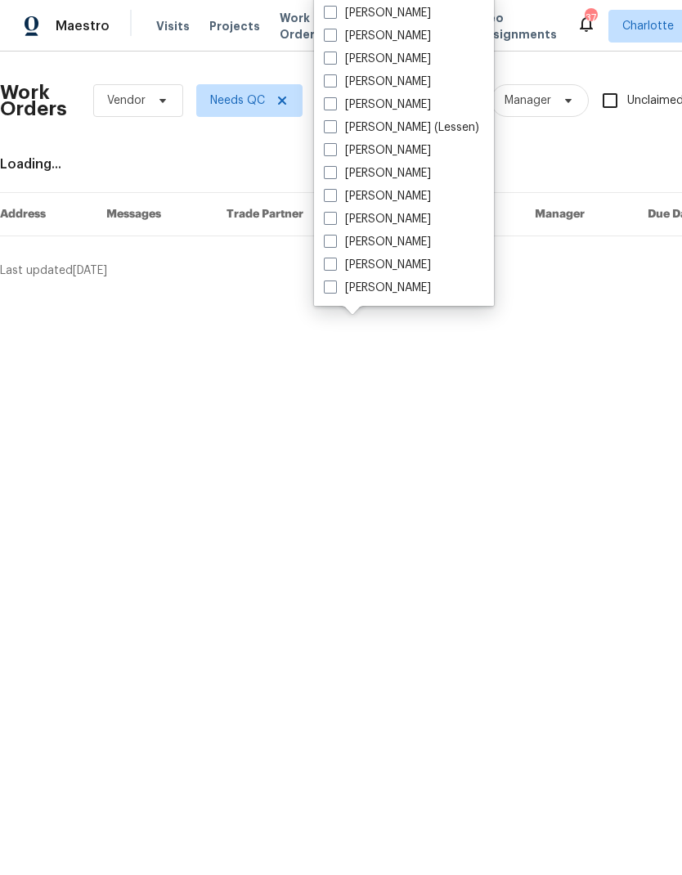
scroll to position [203, 0]
click at [385, 244] on label "[PERSON_NAME]" at bounding box center [377, 242] width 107 height 16
click at [334, 244] on input "[PERSON_NAME]" at bounding box center [329, 239] width 11 height 11
checkbox input "true"
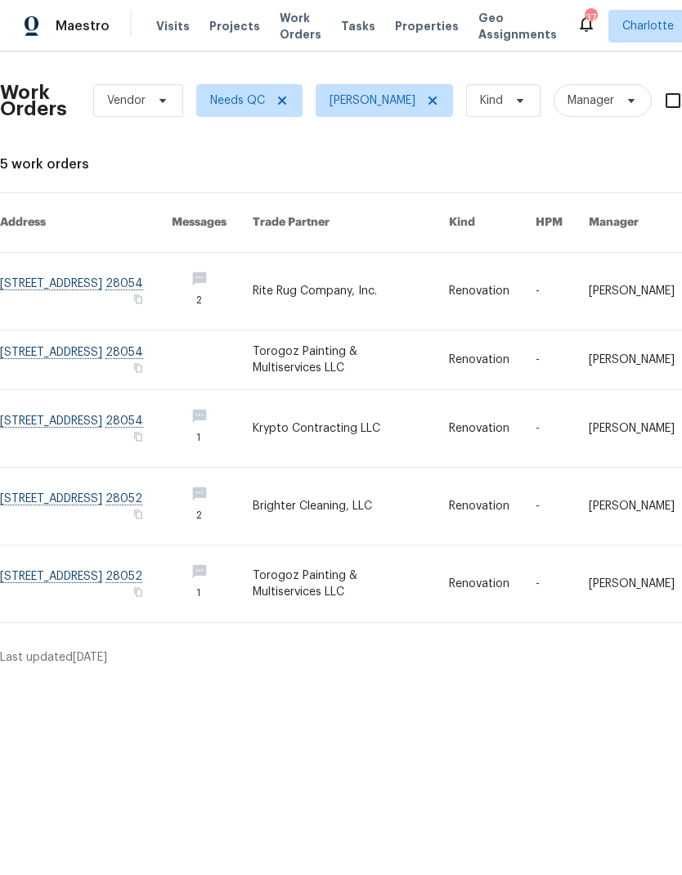
click at [83, 267] on link at bounding box center [86, 291] width 172 height 77
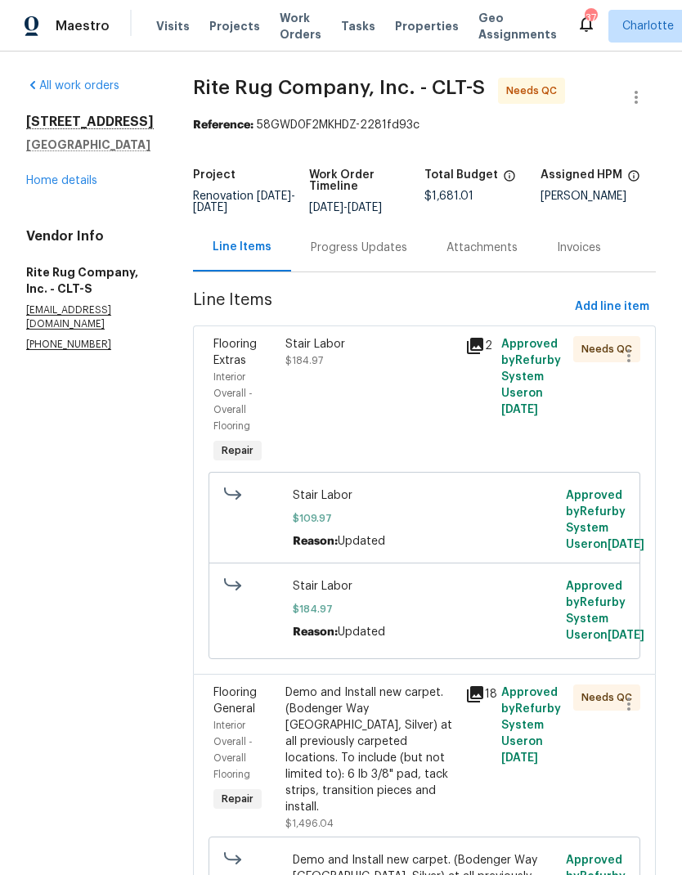
click at [378, 352] on div "Stair Labor" at bounding box center [370, 344] width 170 height 16
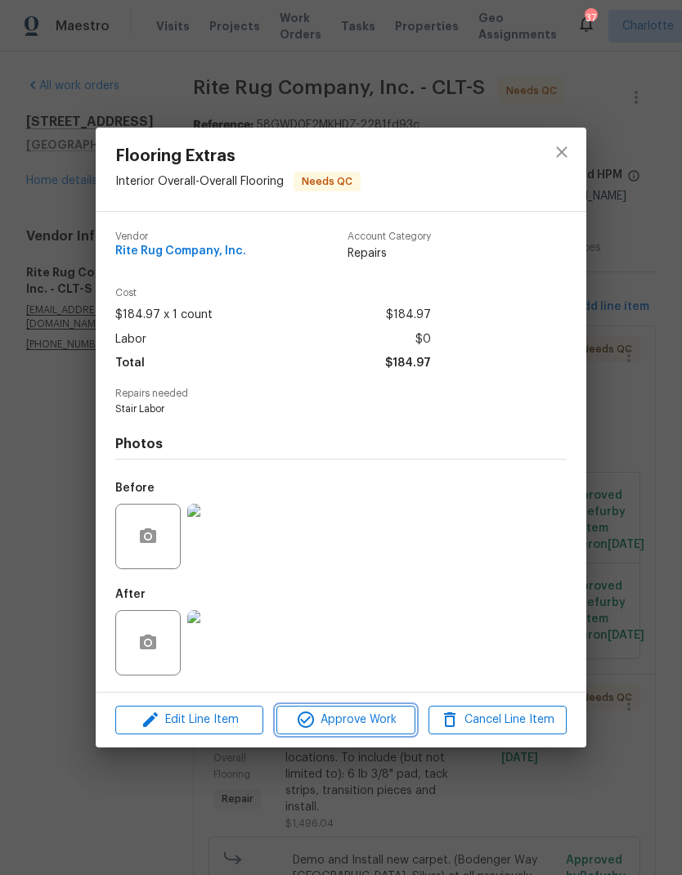
click at [375, 719] on span "Approve Work" at bounding box center [345, 720] width 128 height 20
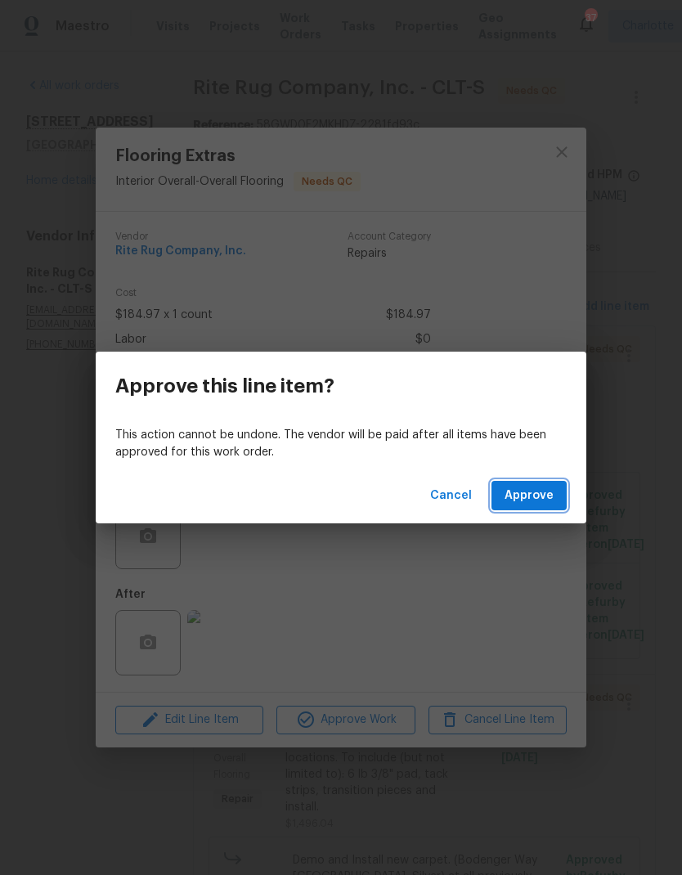
click at [533, 495] on span "Approve" at bounding box center [528, 496] width 49 height 20
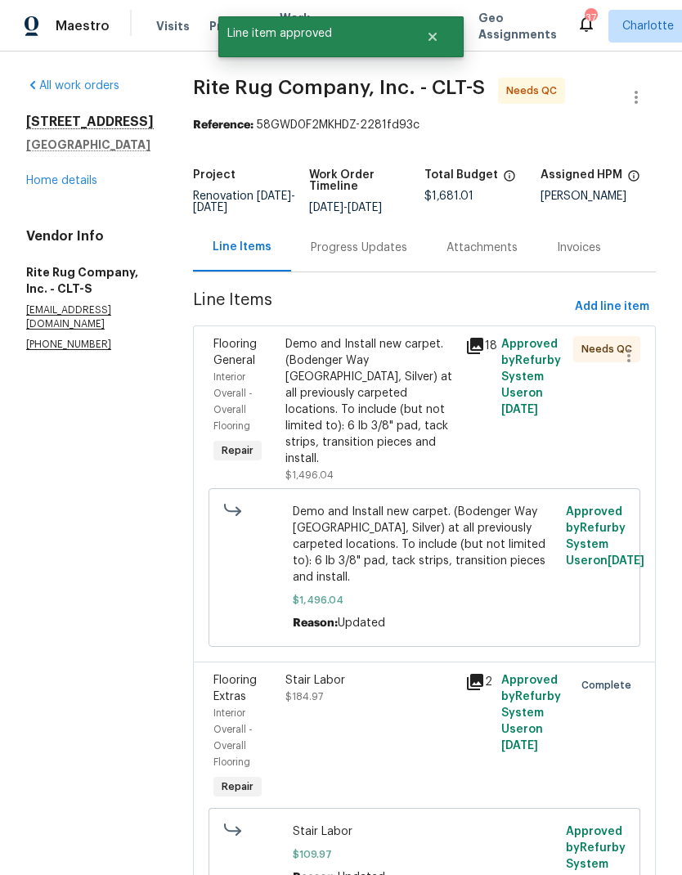
click at [411, 436] on div "Demo and Install new carpet. (Bodenger Way [GEOGRAPHIC_DATA], Silver) at all pr…" at bounding box center [370, 401] width 170 height 131
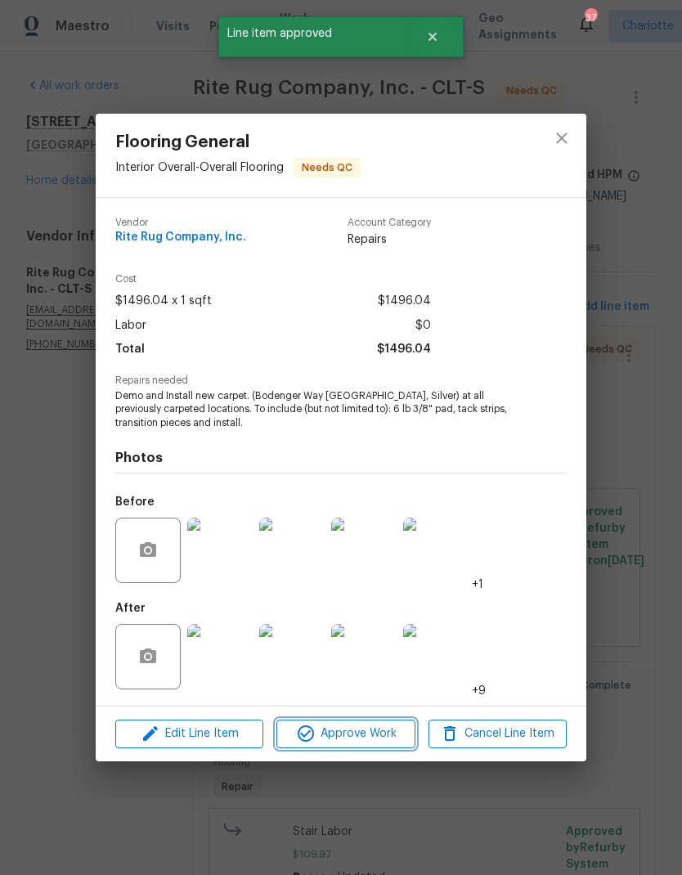
click at [376, 733] on span "Approve Work" at bounding box center [345, 734] width 128 height 20
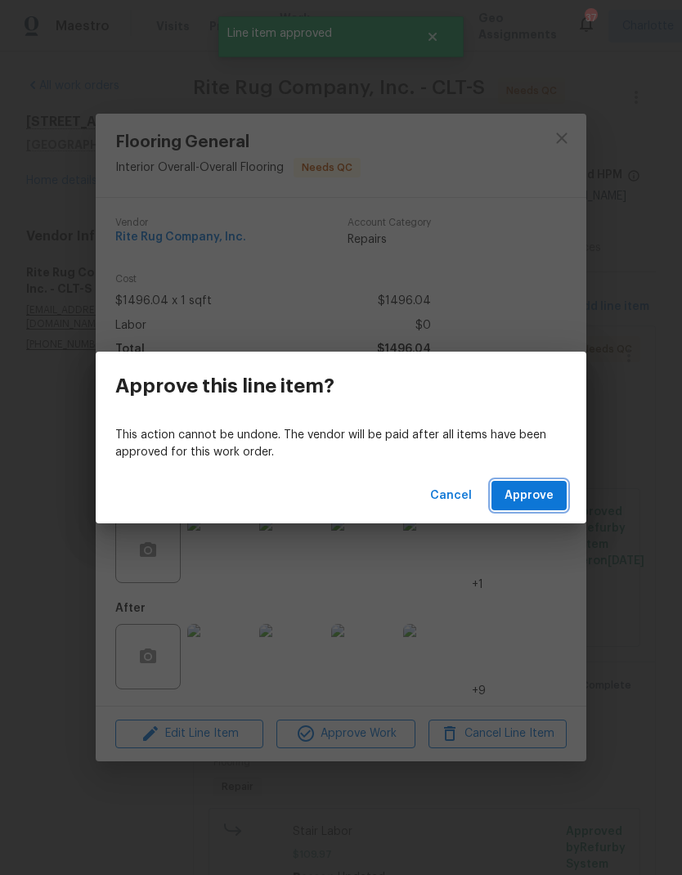
click at [535, 500] on span "Approve" at bounding box center [528, 496] width 49 height 20
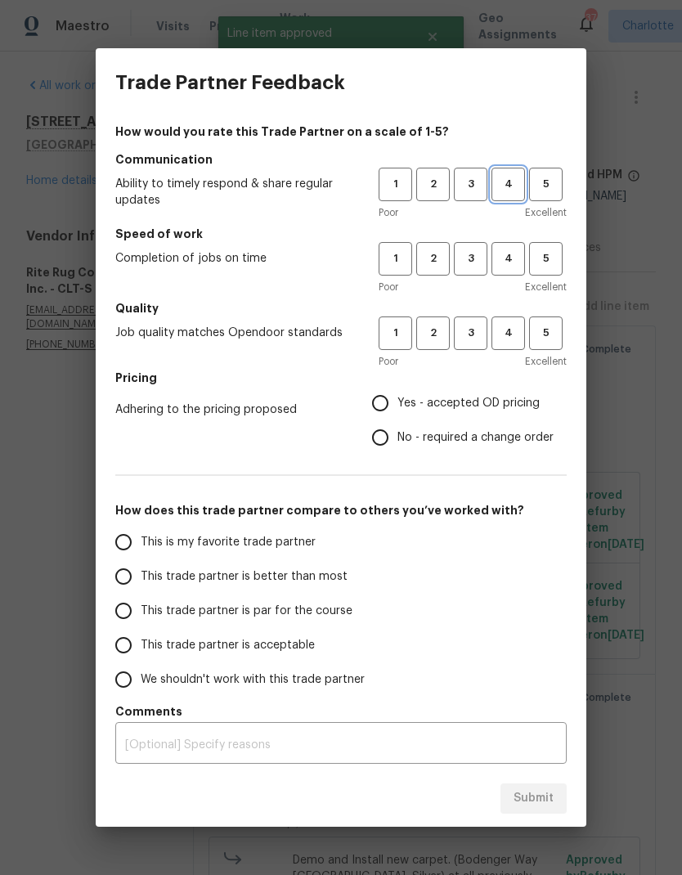
click at [513, 181] on span "4" at bounding box center [508, 184] width 30 height 19
click at [516, 260] on span "4" at bounding box center [508, 258] width 30 height 19
click at [513, 339] on span "4" at bounding box center [508, 333] width 30 height 19
click at [389, 403] on input "Yes - accepted OD pricing" at bounding box center [380, 403] width 34 height 34
radio input "true"
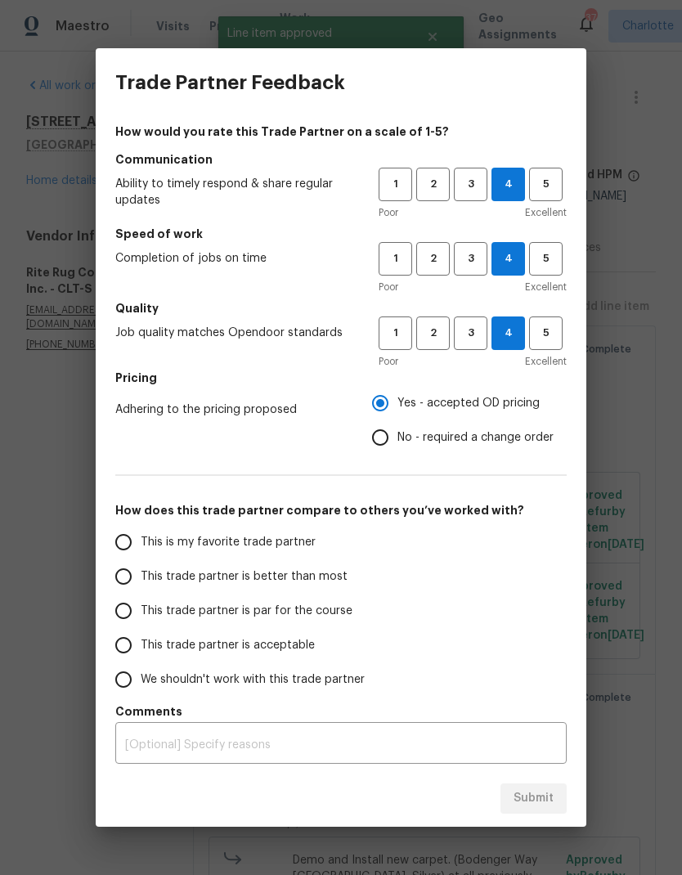
click at [270, 544] on span "This is my favorite trade partner" at bounding box center [228, 542] width 175 height 17
click at [141, 544] on input "This is my favorite trade partner" at bounding box center [123, 542] width 34 height 34
click at [541, 804] on span "Submit" at bounding box center [533, 798] width 40 height 20
radio input "true"
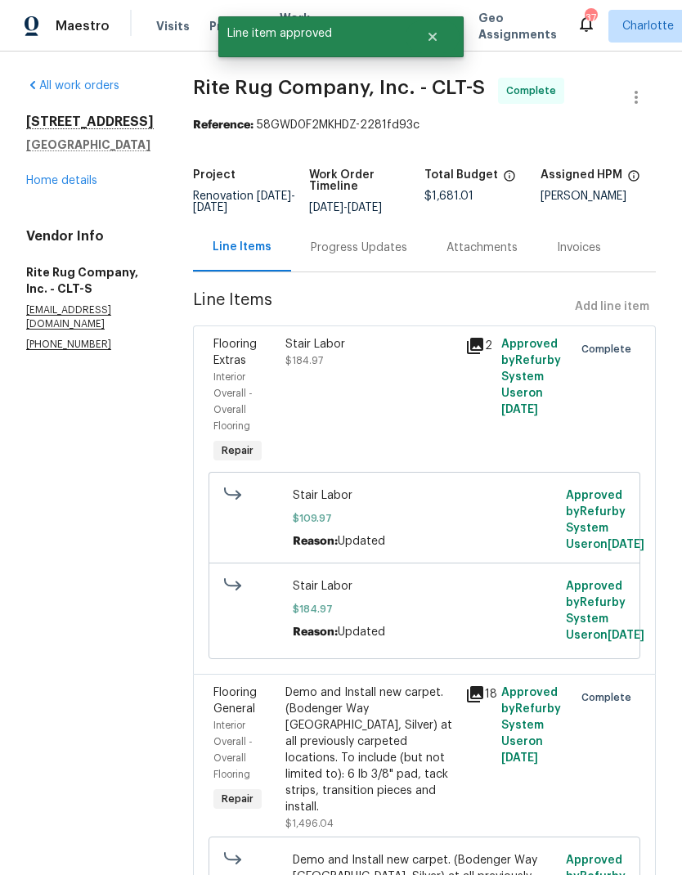
radio input "false"
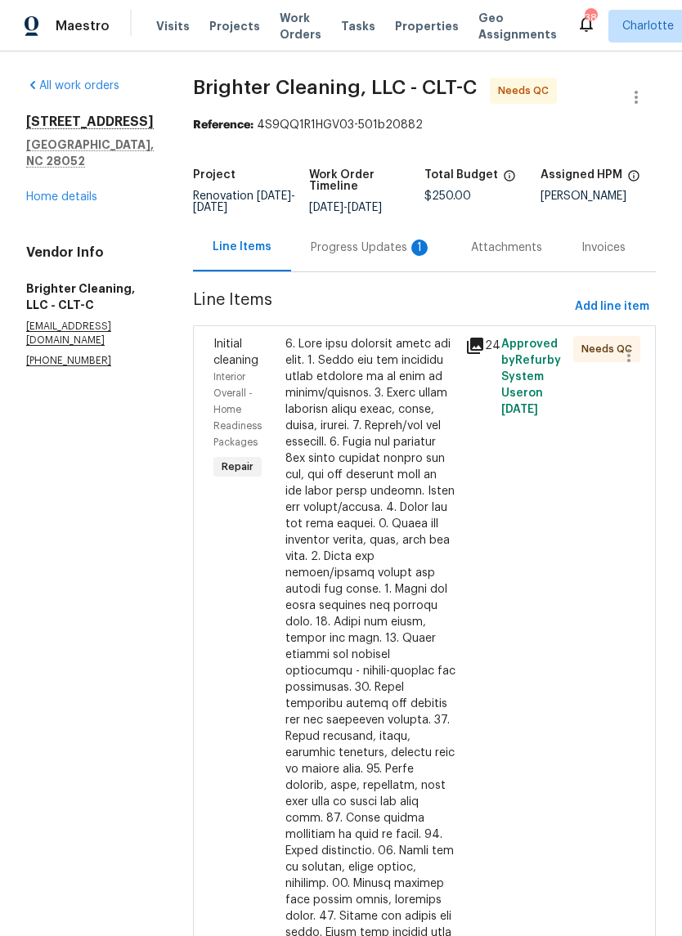
click at [352, 253] on div "Progress Updates 1" at bounding box center [371, 248] width 121 height 16
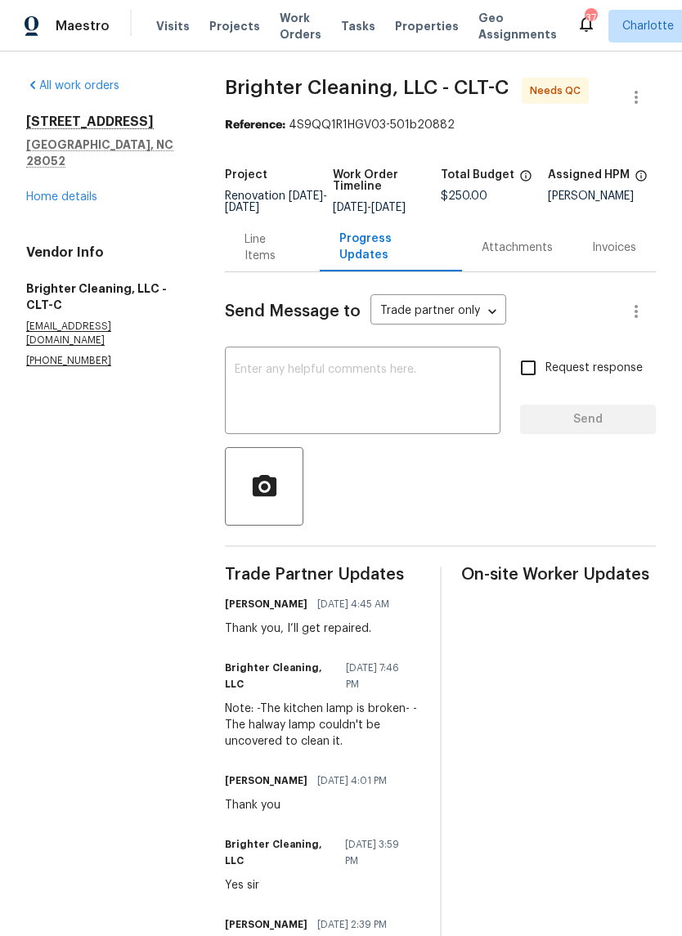
click at [43, 170] on div "2635 Providence Dr Gastonia, NC 28052 Home details" at bounding box center [105, 160] width 159 height 92
click at [43, 191] on link "Home details" at bounding box center [61, 196] width 71 height 11
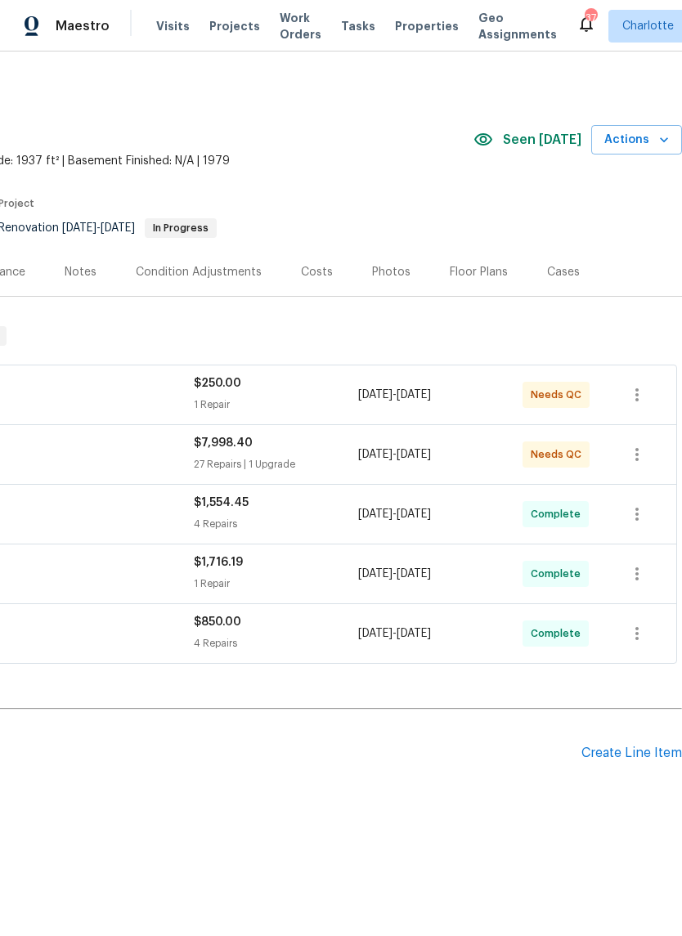
scroll to position [0, 242]
click at [643, 455] on icon "button" at bounding box center [637, 455] width 20 height 20
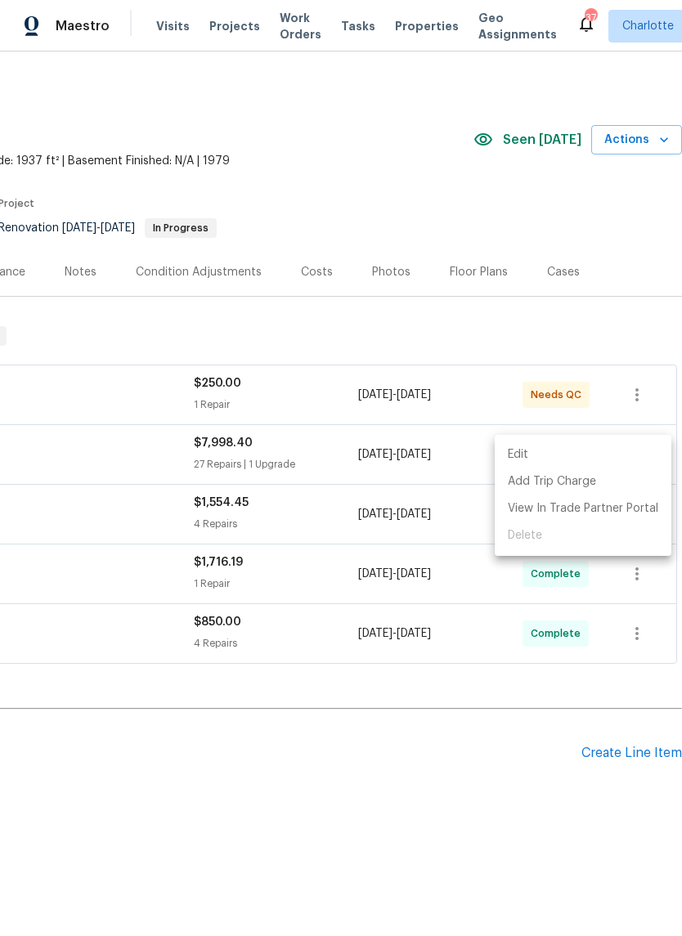
click at [549, 454] on li "Edit" at bounding box center [583, 454] width 177 height 27
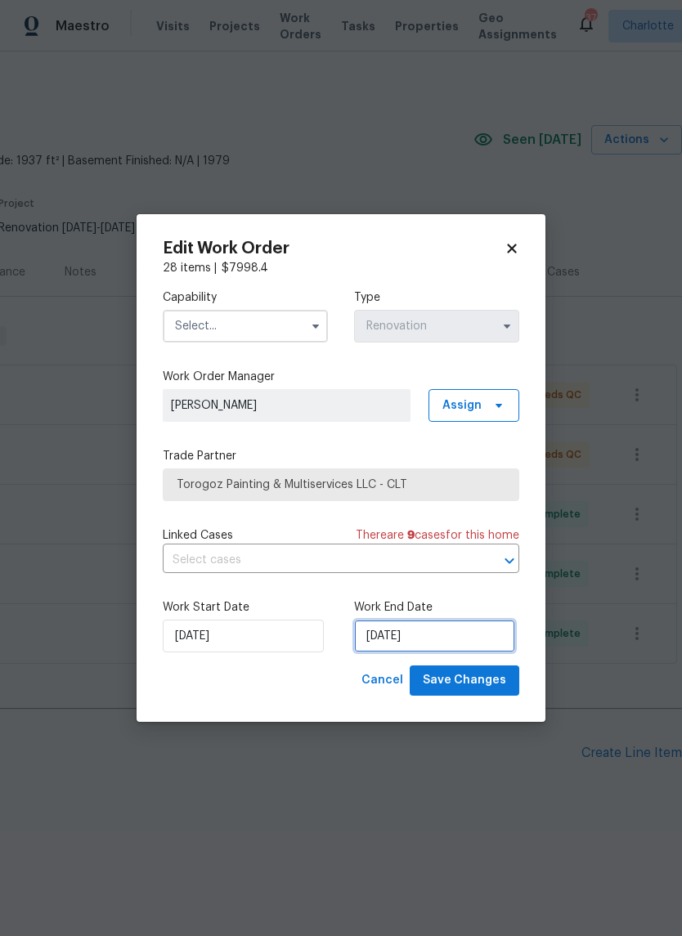
click at [448, 630] on input "9/24/2025" at bounding box center [434, 636] width 161 height 33
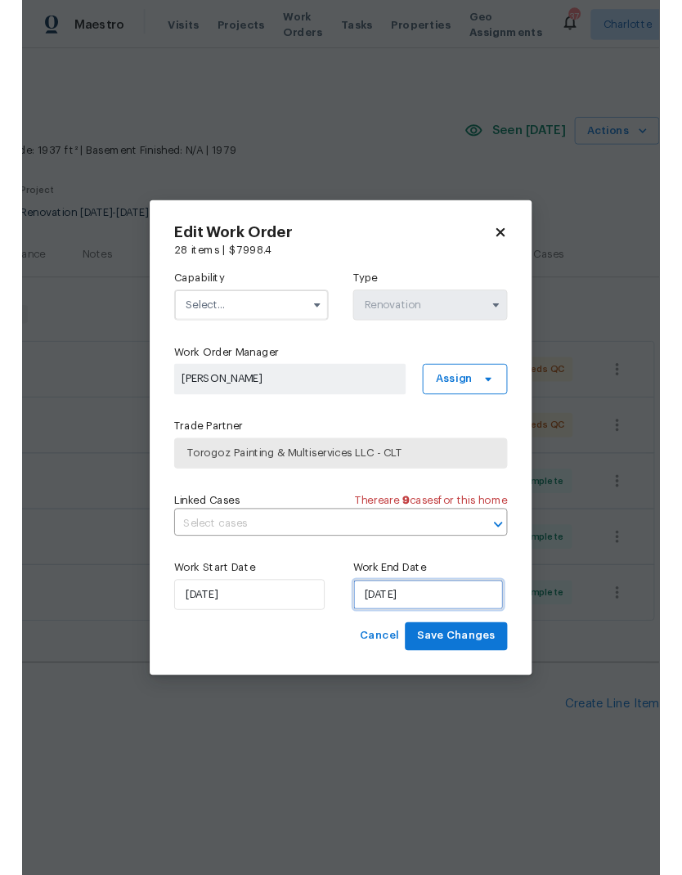
scroll to position [37, 0]
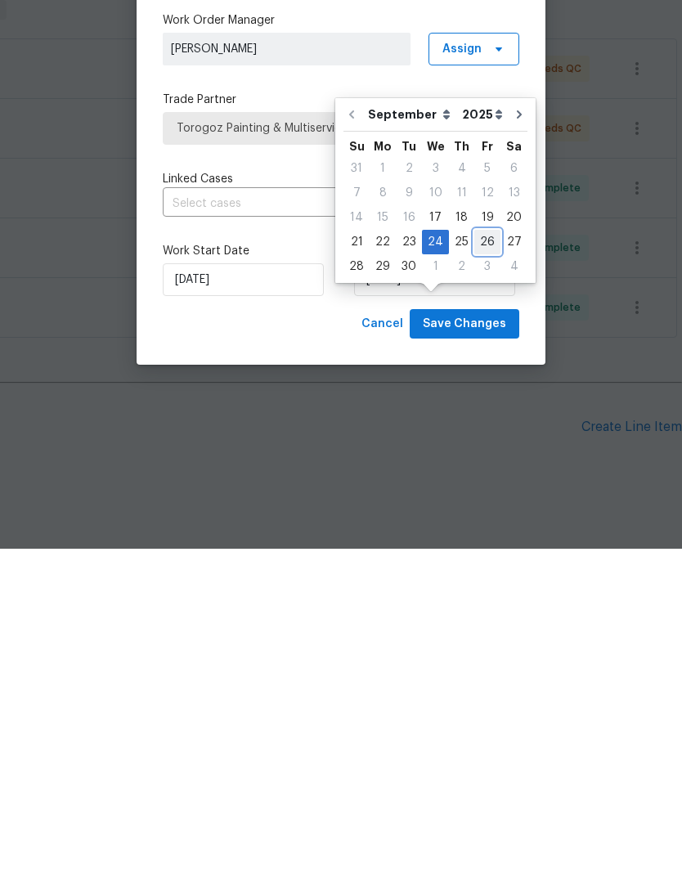
click at [479, 557] on div "26" at bounding box center [487, 568] width 26 height 23
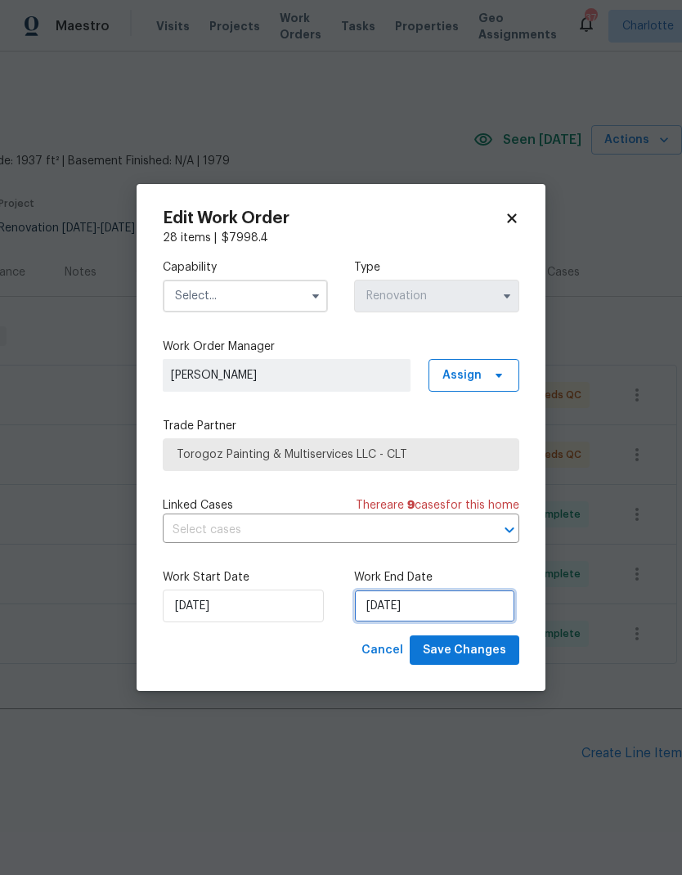
click at [447, 613] on input "9/26/2025" at bounding box center [434, 605] width 161 height 33
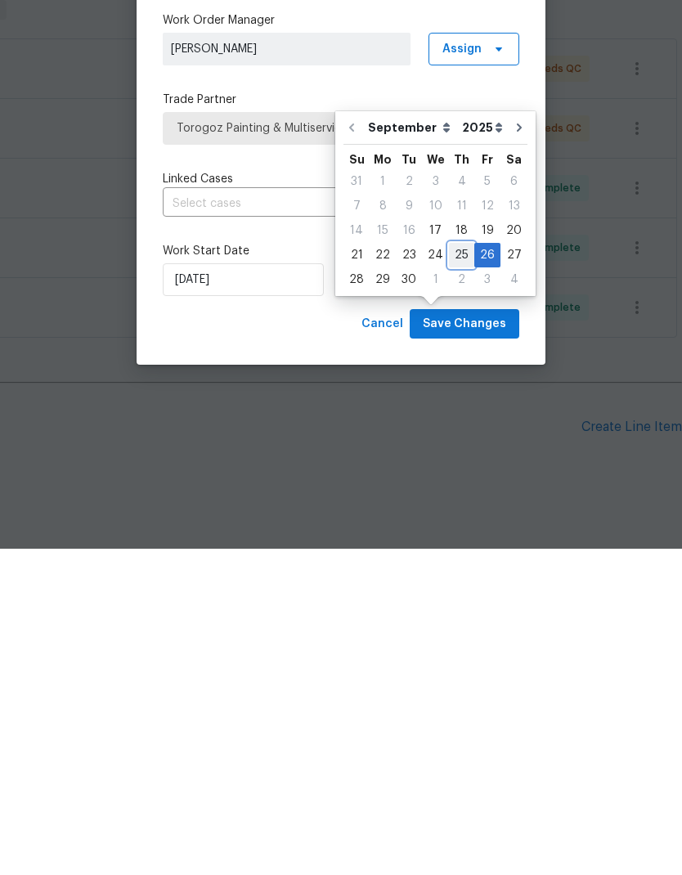
click at [460, 570] on div "25" at bounding box center [461, 581] width 25 height 23
type input "[DATE]"
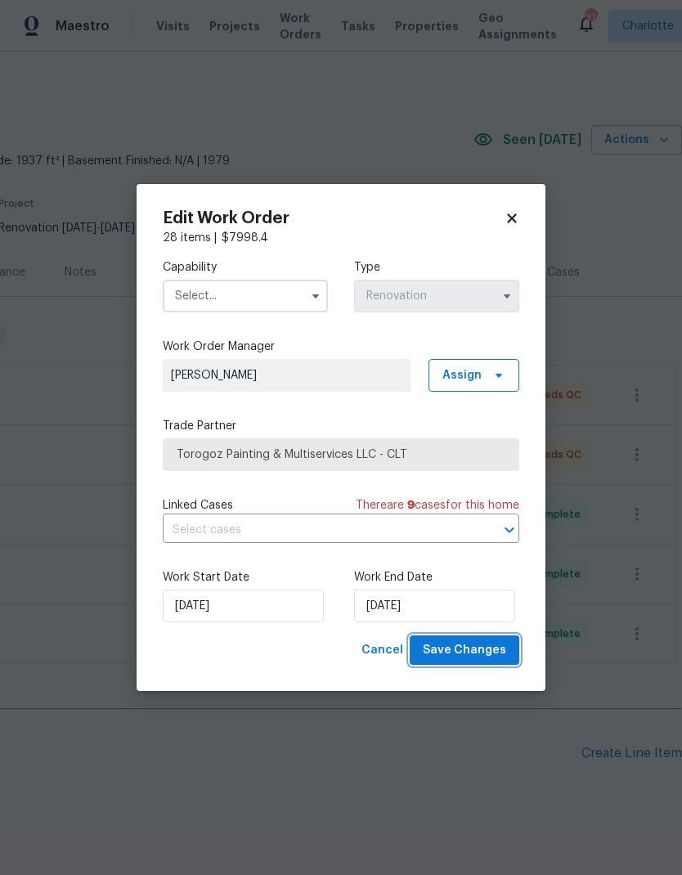
click at [473, 653] on span "Save Changes" at bounding box center [464, 650] width 83 height 20
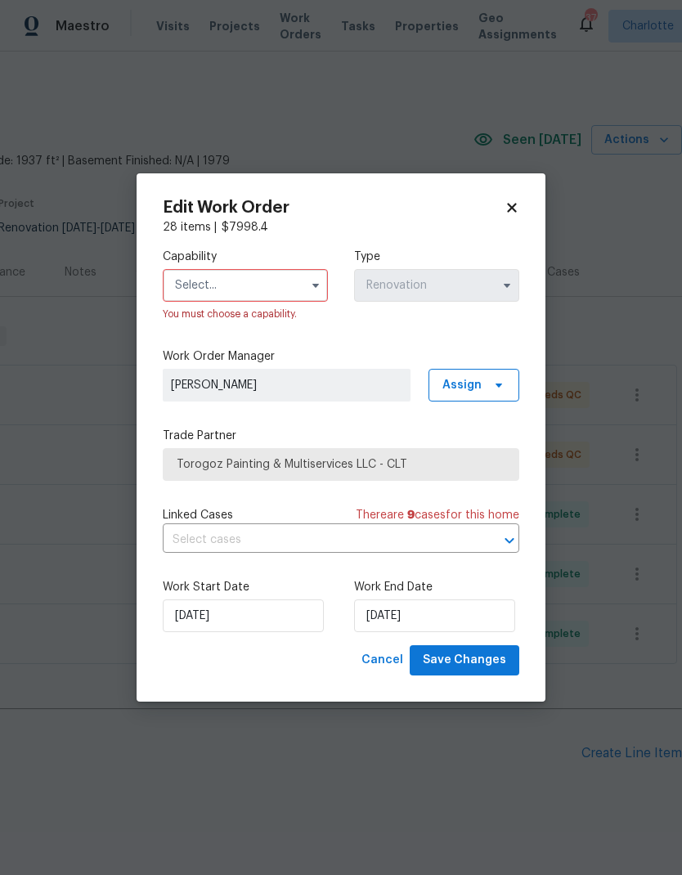
click at [319, 276] on button "button" at bounding box center [316, 286] width 20 height 20
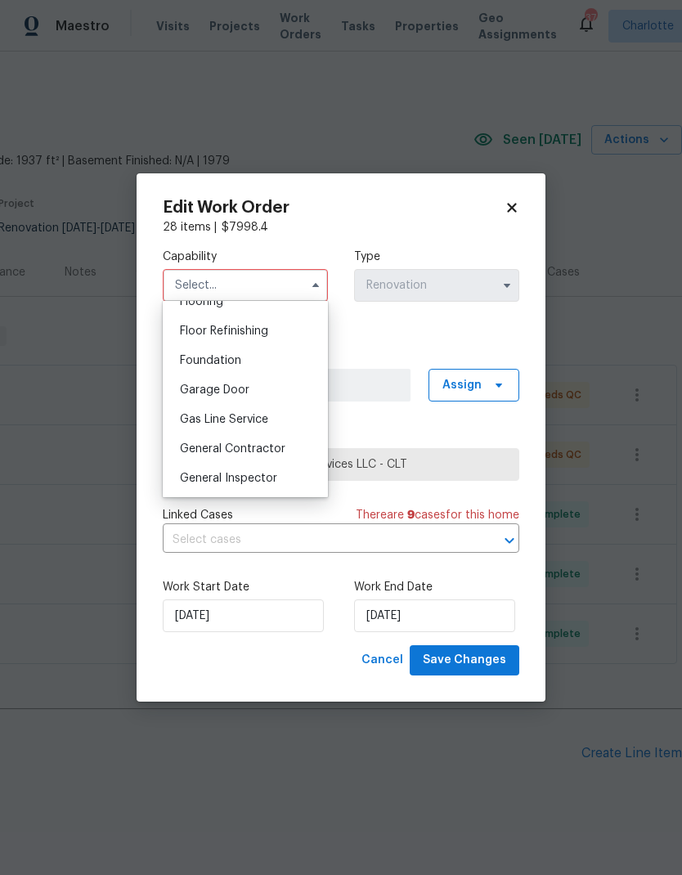
scroll to position [662, 0]
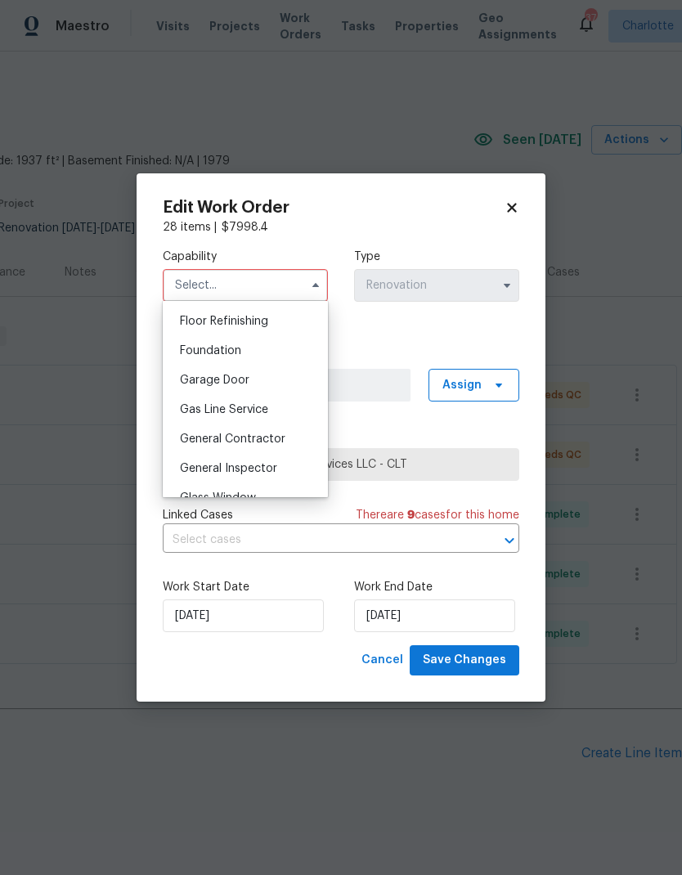
click at [268, 442] on span "General Contractor" at bounding box center [232, 438] width 105 height 11
type input "General Contractor"
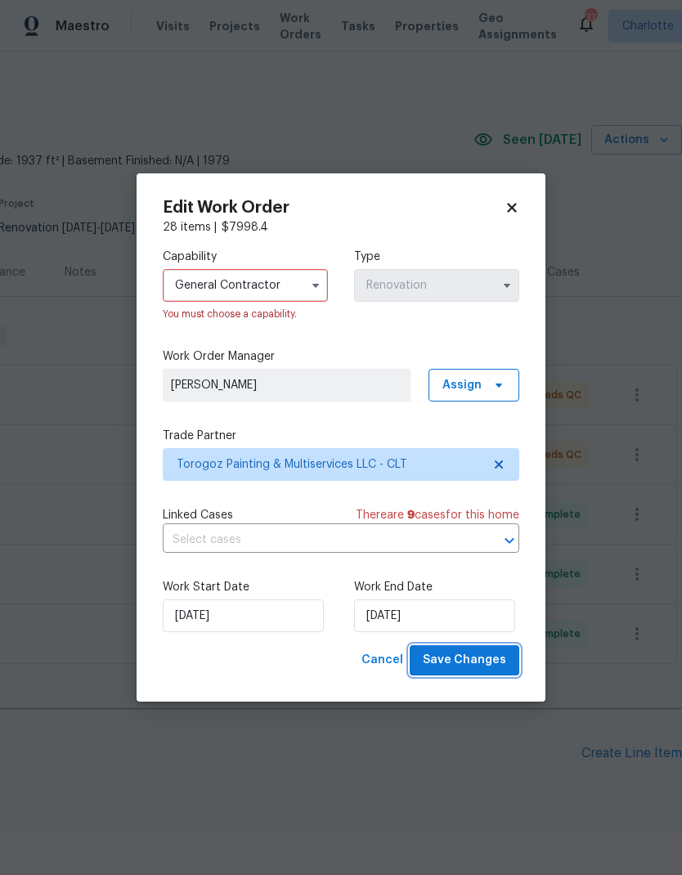
click at [483, 661] on span "Save Changes" at bounding box center [464, 660] width 83 height 20
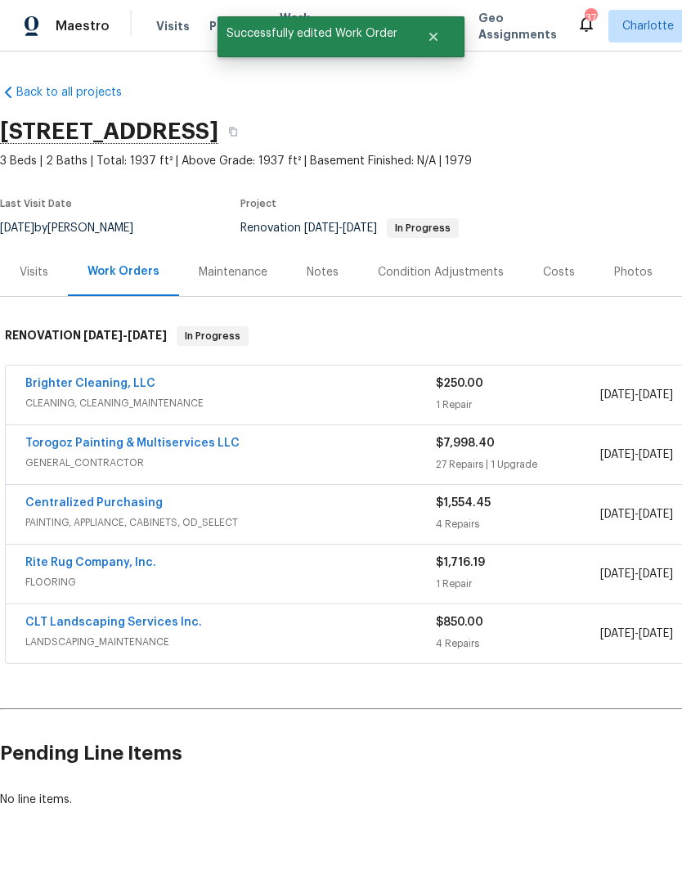
scroll to position [0, -19]
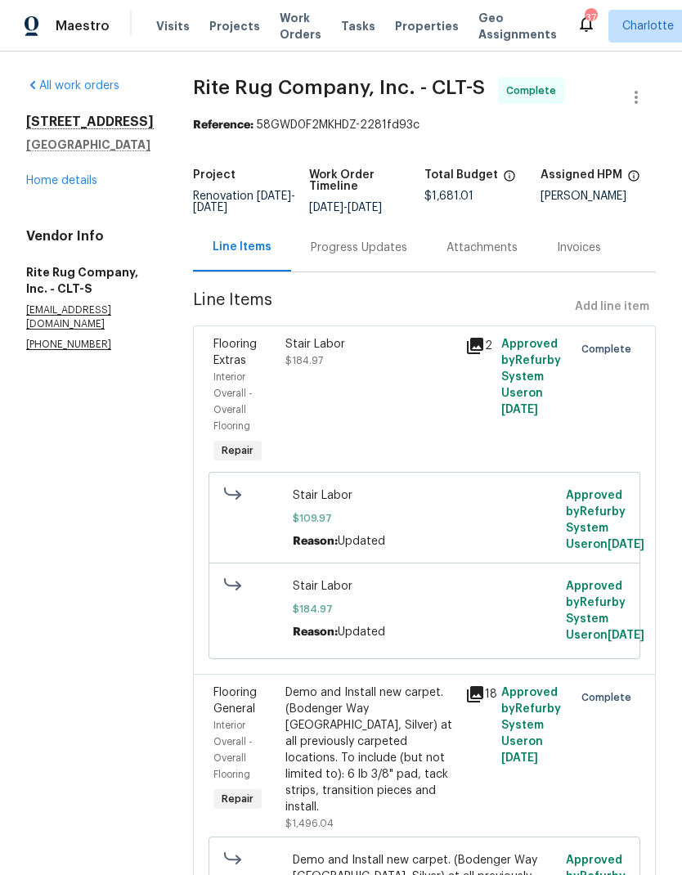
click at [48, 181] on link "Home details" at bounding box center [61, 180] width 71 height 11
